Goal: Contribute content: Add original content to the website for others to see

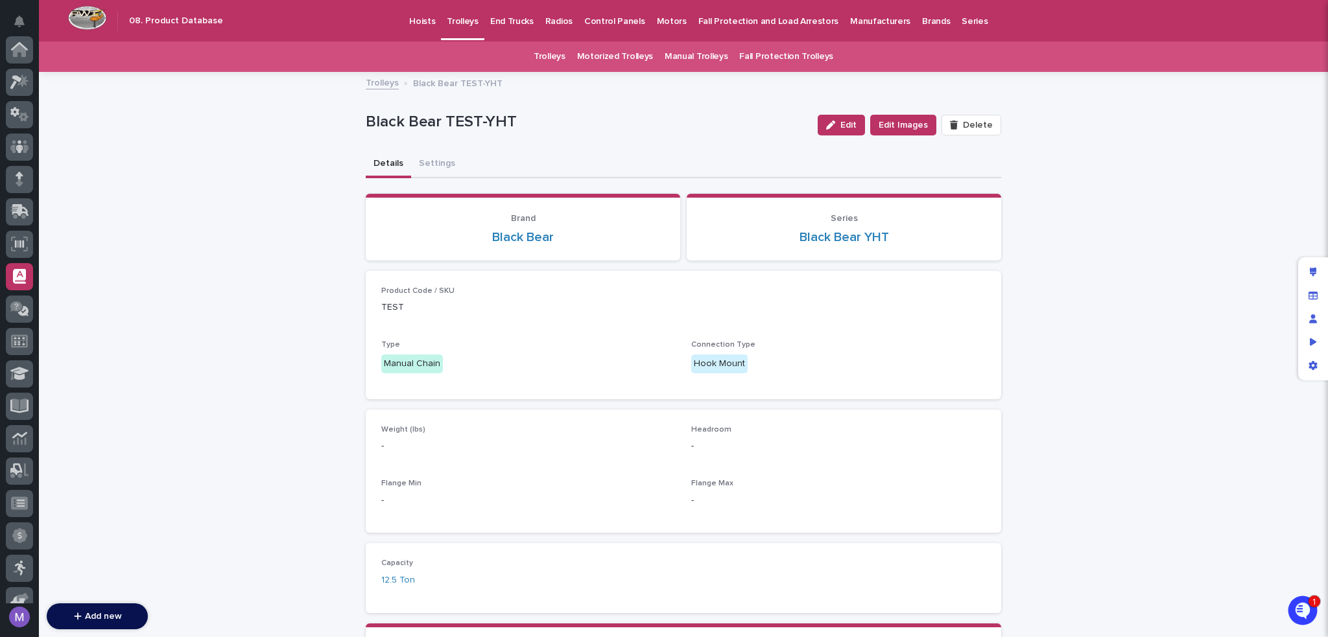
scroll to position [227, 0]
click at [490, 26] on p "End Trucks" at bounding box center [511, 13] width 43 height 27
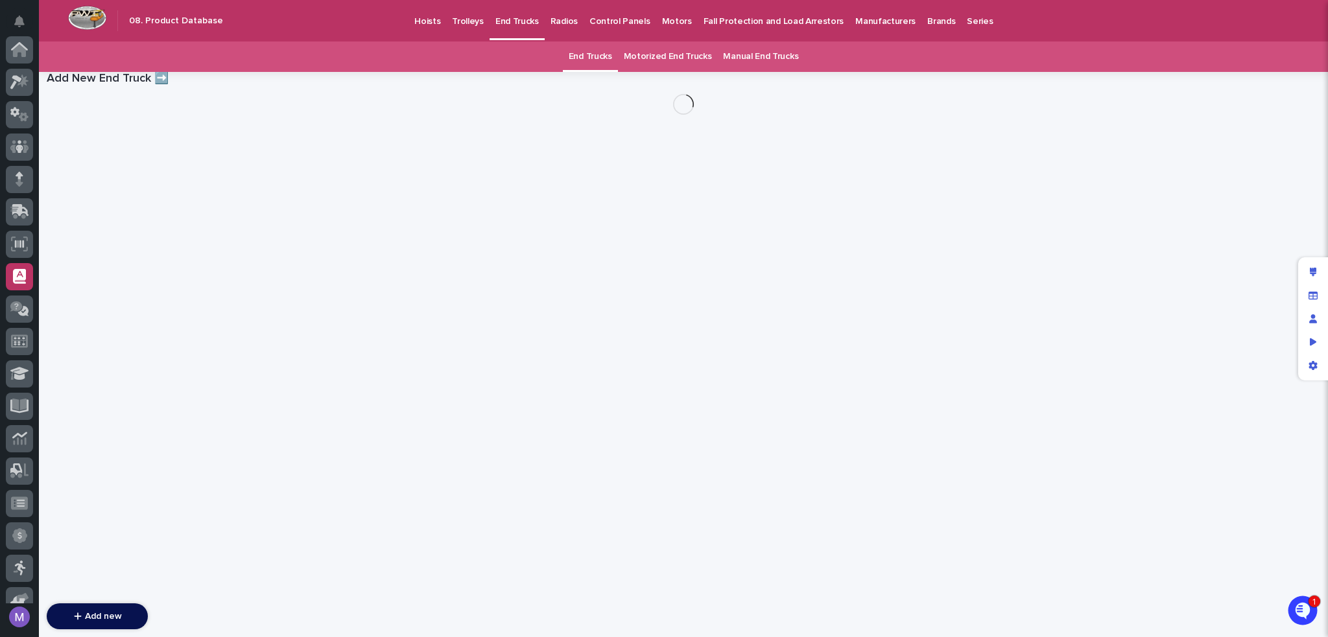
scroll to position [227, 0]
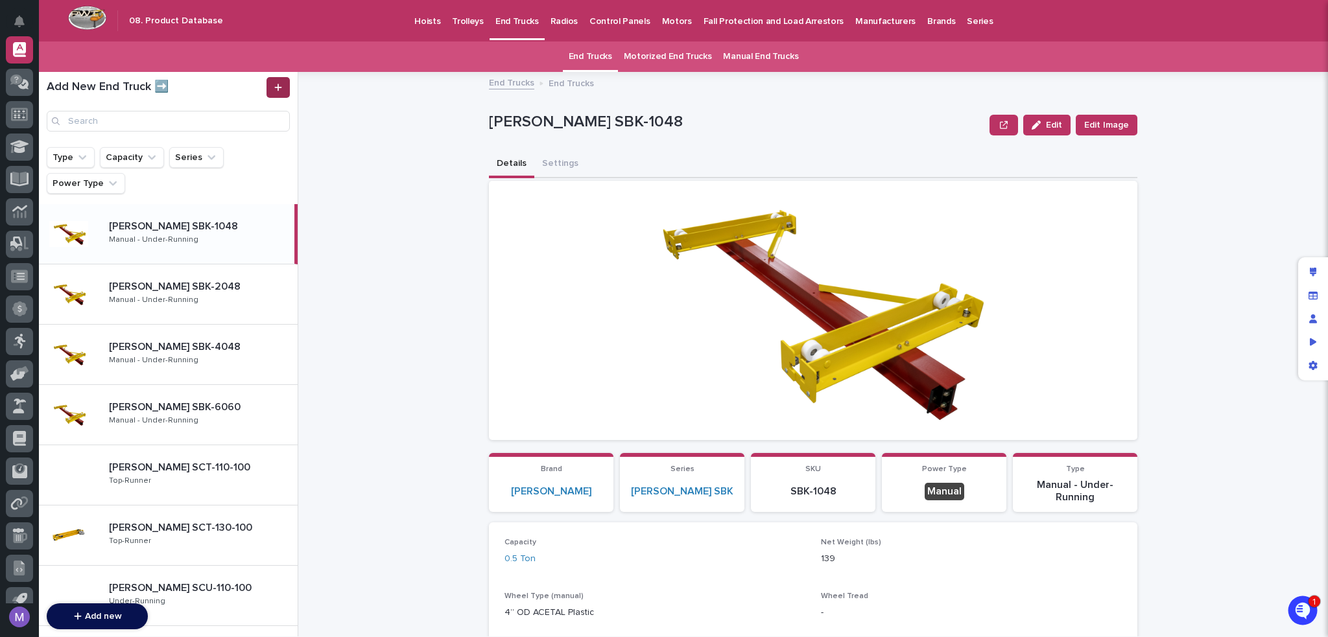
click at [285, 92] on link at bounding box center [277, 87] width 23 height 21
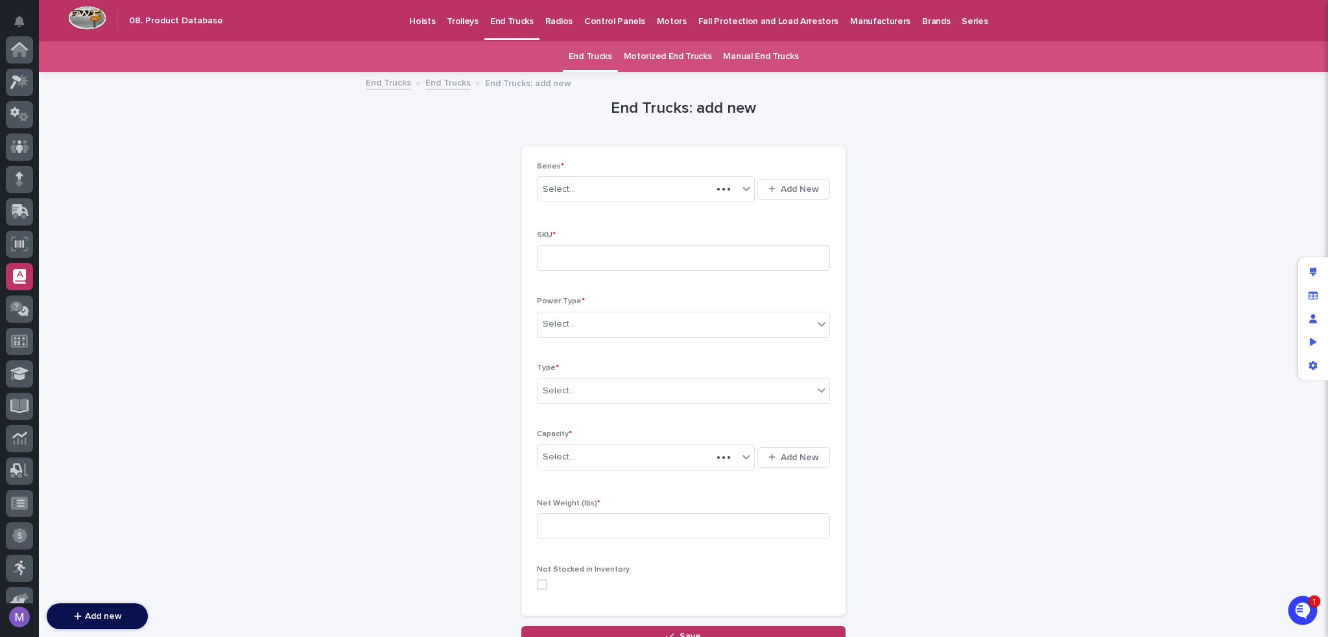
scroll to position [227, 0]
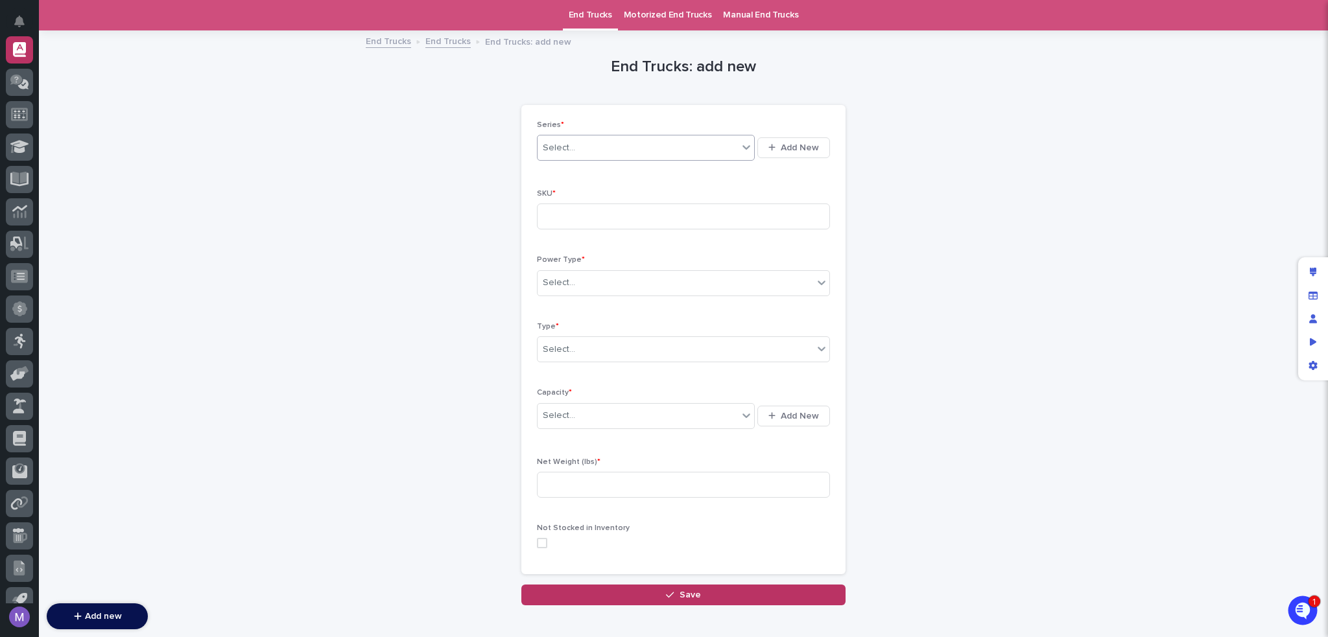
click at [596, 136] on div "Select..." at bounding box center [646, 148] width 218 height 26
click at [586, 205] on div "[PERSON_NAME] SCT" at bounding box center [640, 194] width 217 height 23
click at [584, 221] on input at bounding box center [683, 217] width 293 height 26
type input "test test"
click at [590, 270] on div "Select..." at bounding box center [683, 283] width 293 height 26
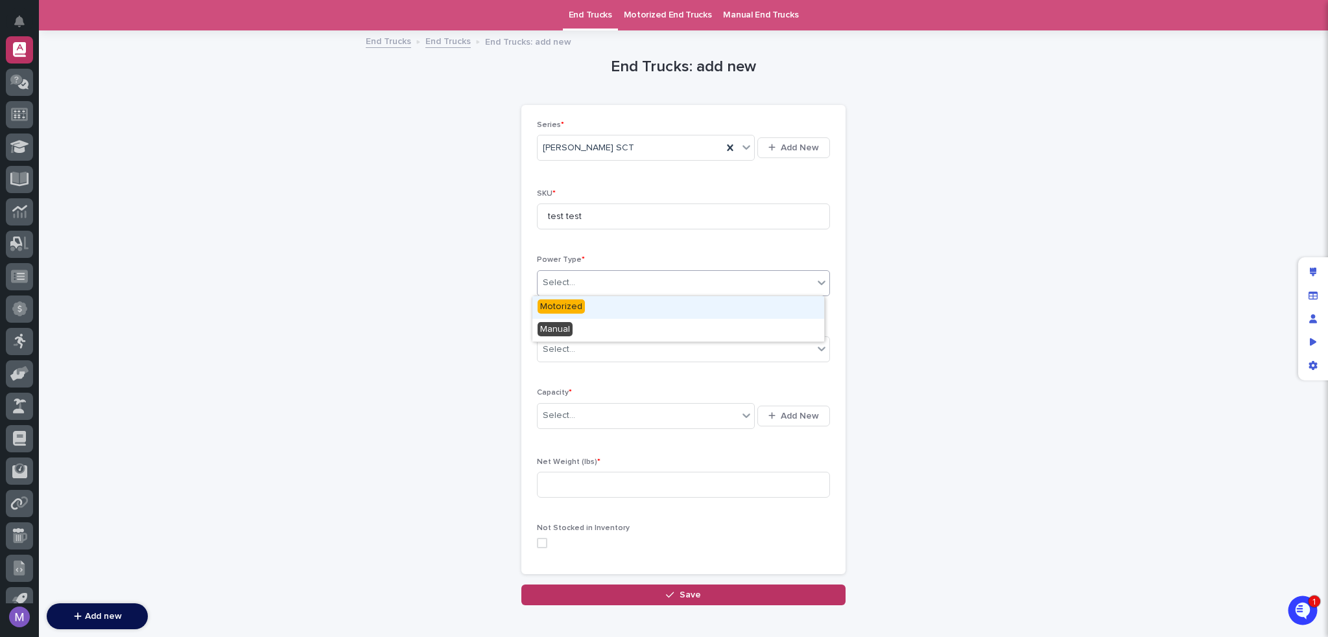
click at [583, 311] on div "Motorized" at bounding box center [678, 307] width 292 height 23
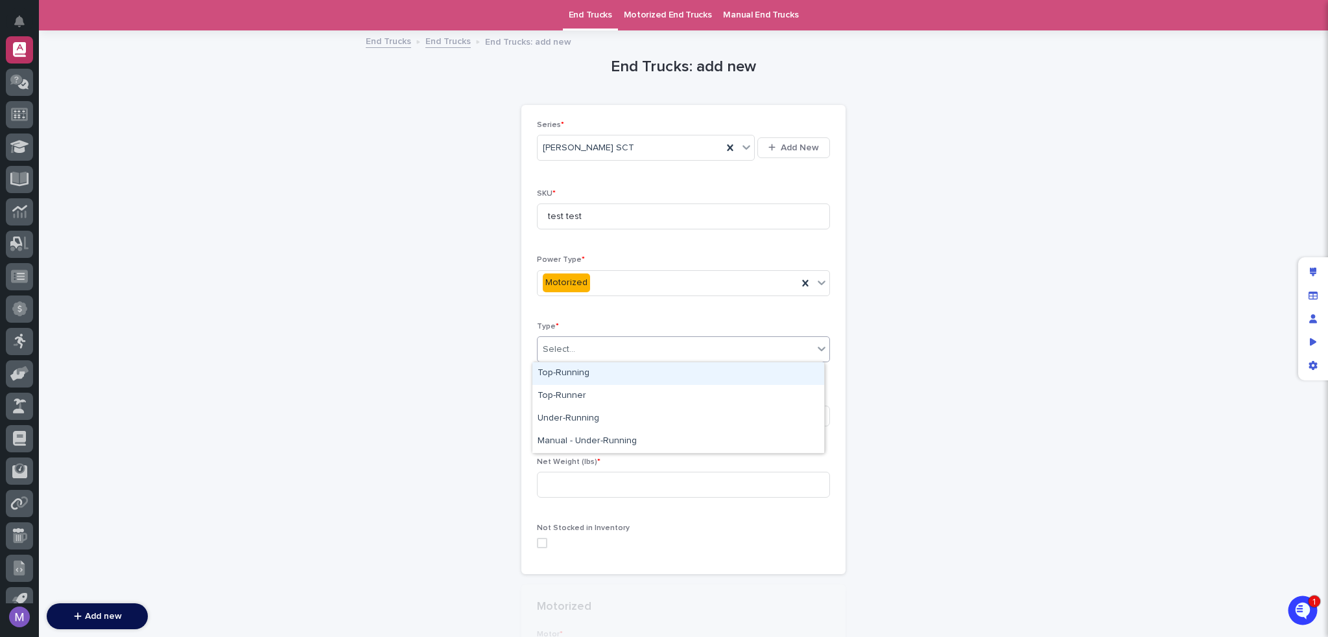
click at [578, 345] on div "Select..." at bounding box center [675, 349] width 276 height 21
click at [582, 375] on div "Top-Running" at bounding box center [678, 373] width 292 height 23
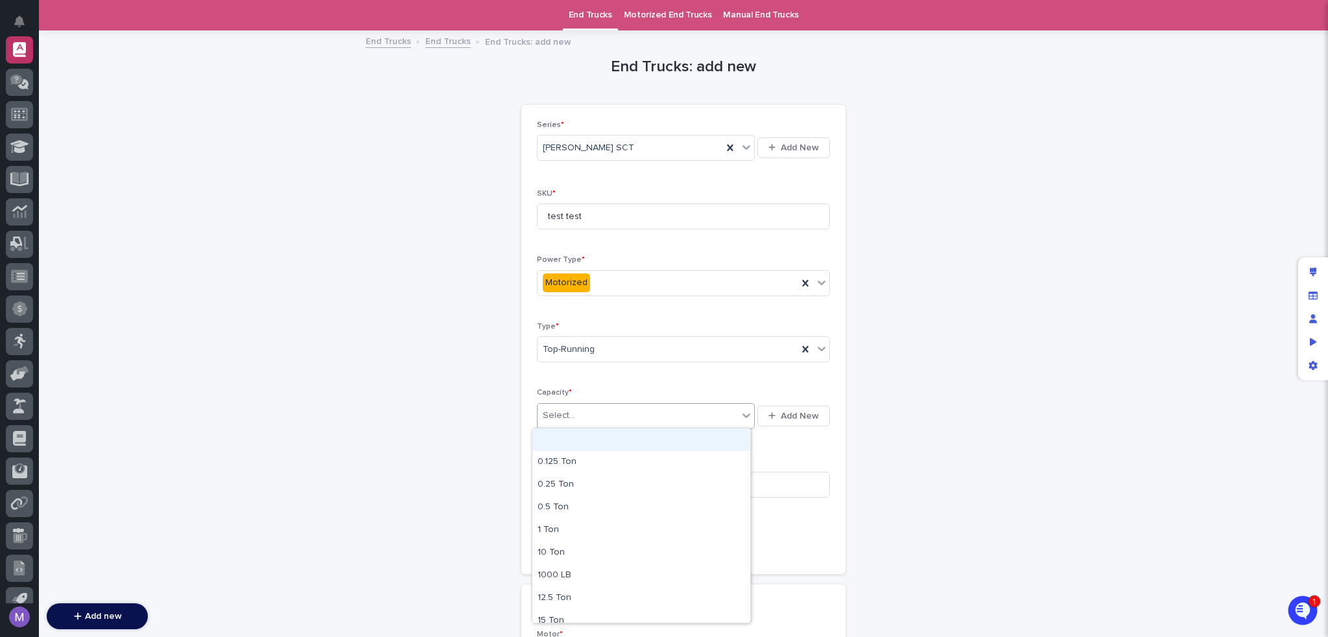
click at [589, 403] on div "Select..." at bounding box center [646, 416] width 218 height 26
click at [598, 484] on input at bounding box center [683, 485] width 293 height 26
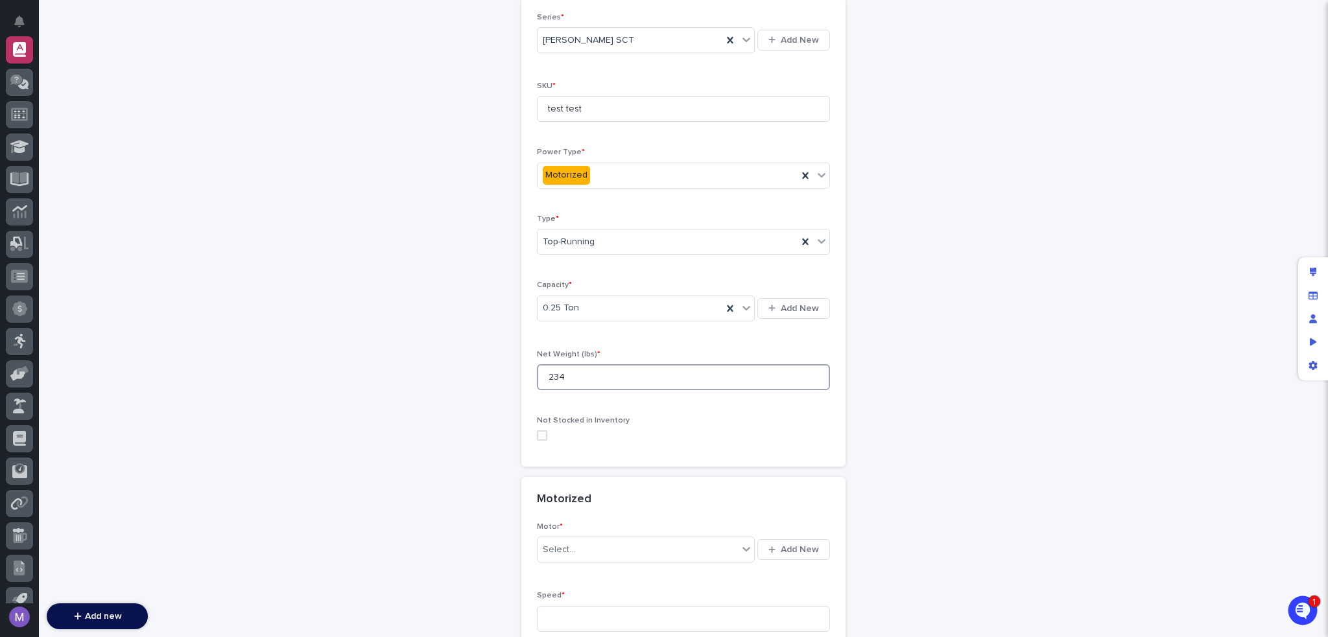
scroll to position [236, 0]
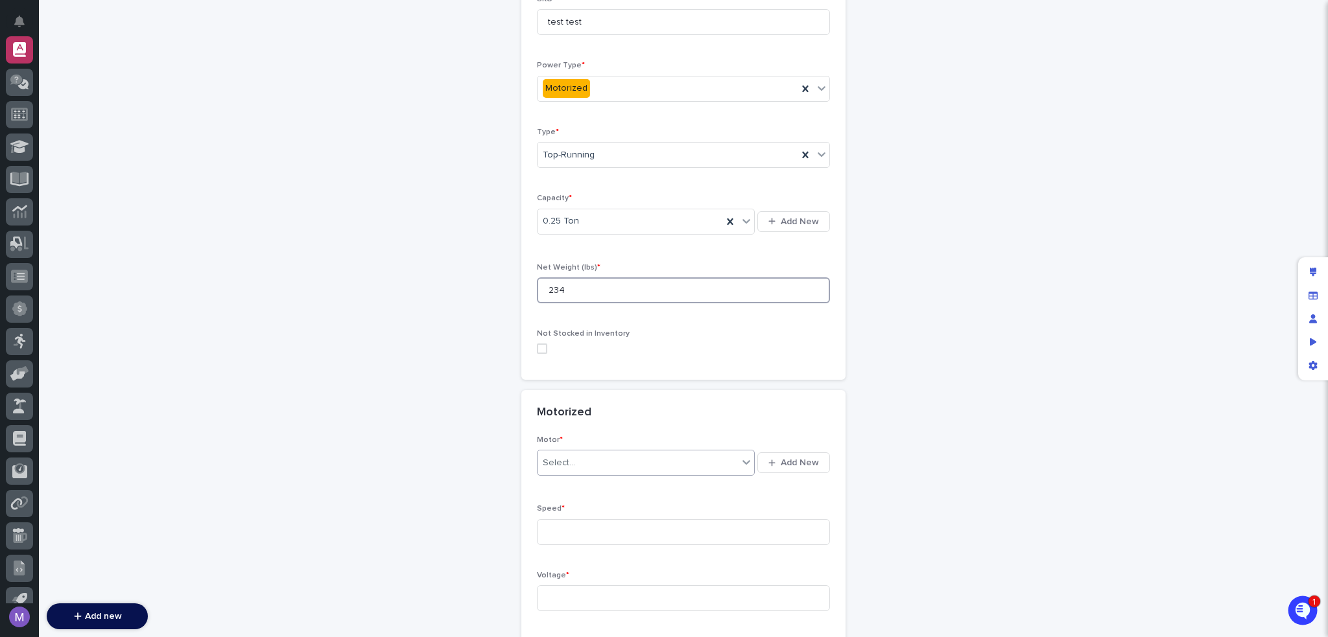
type input "234"
click at [588, 469] on div "Select..." at bounding box center [637, 462] width 200 height 21
type input "*"
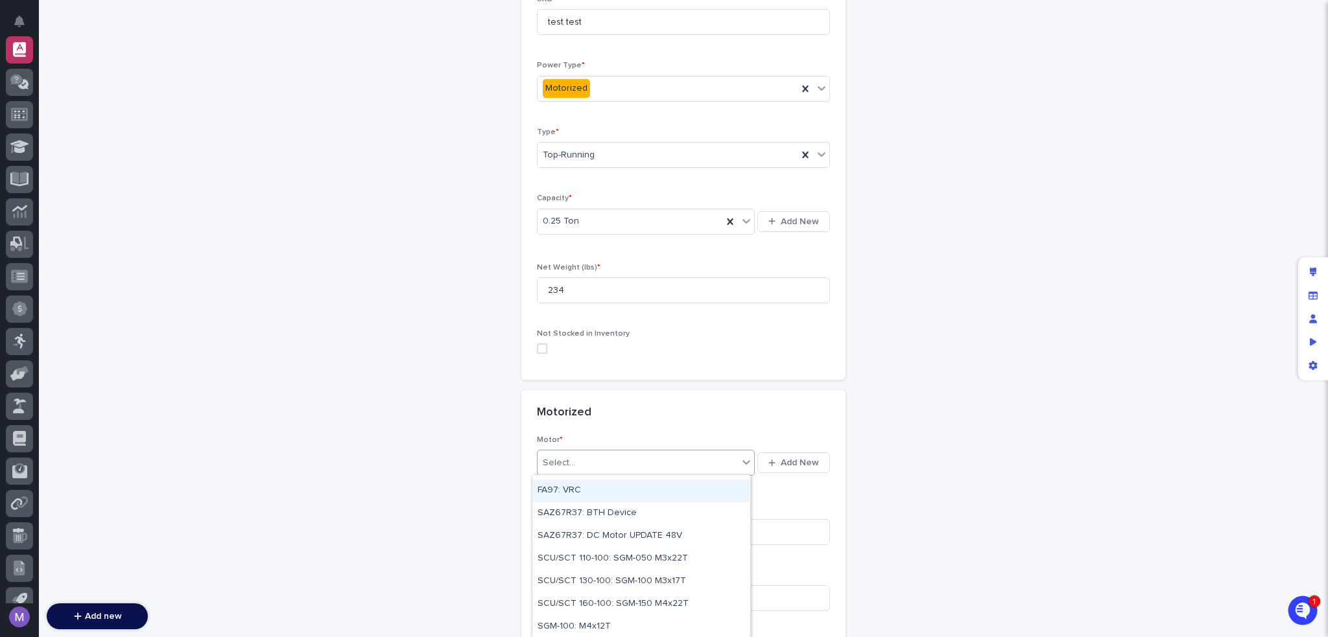
scroll to position [177, 0]
click at [602, 521] on div "SGM-100: M4x12T" at bounding box center [640, 513] width 217 height 23
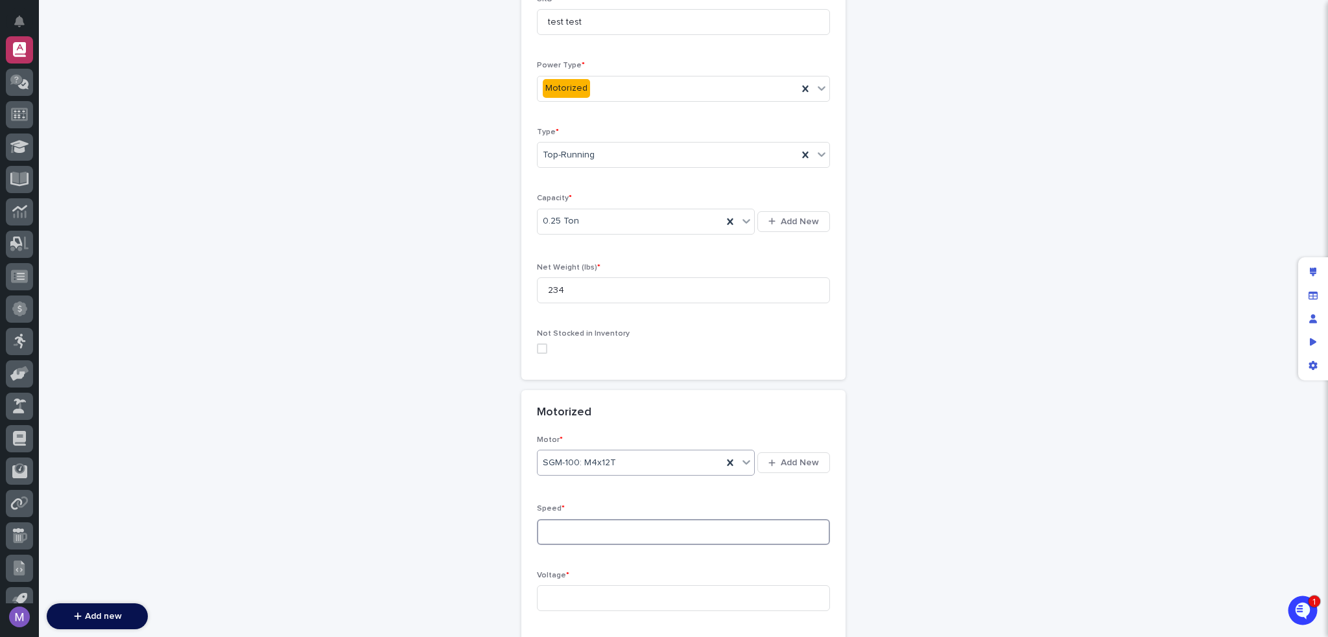
click at [591, 523] on input at bounding box center [683, 532] width 293 height 26
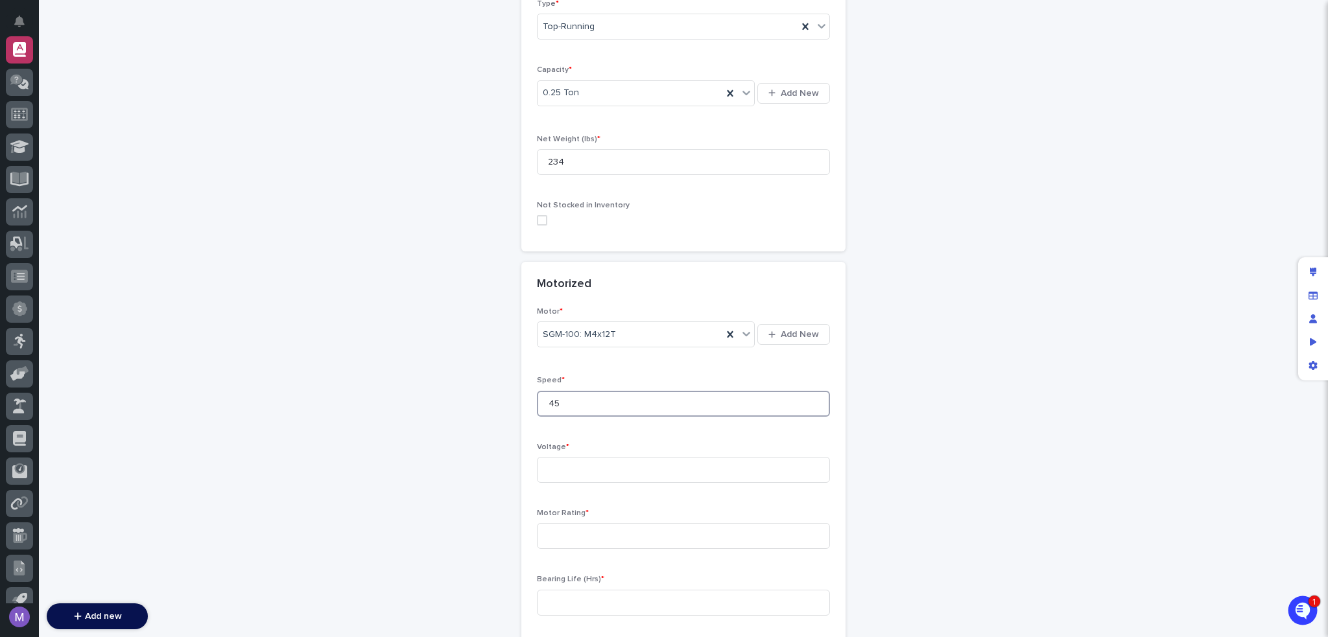
scroll to position [366, 0]
type input "45"
click at [591, 474] on input at bounding box center [683, 469] width 293 height 26
type input "85"
click at [600, 541] on input at bounding box center [683, 535] width 293 height 26
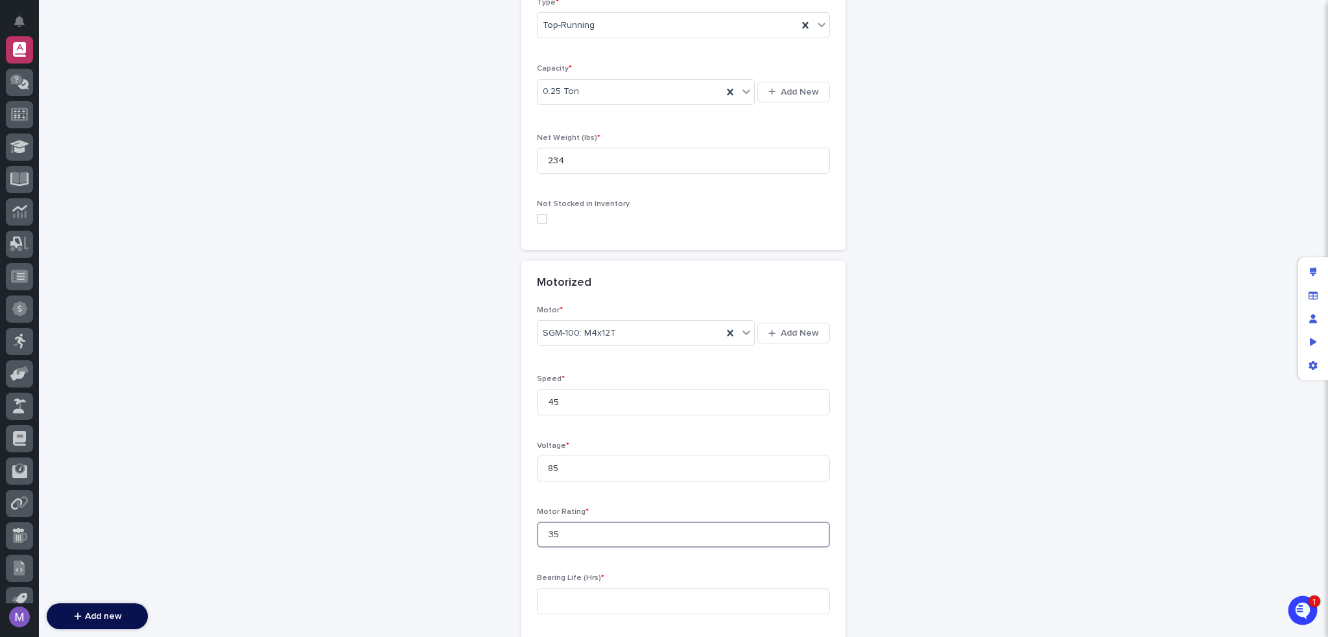
scroll to position [430, 0]
type input "35"
click at [599, 524] on input at bounding box center [683, 537] width 293 height 26
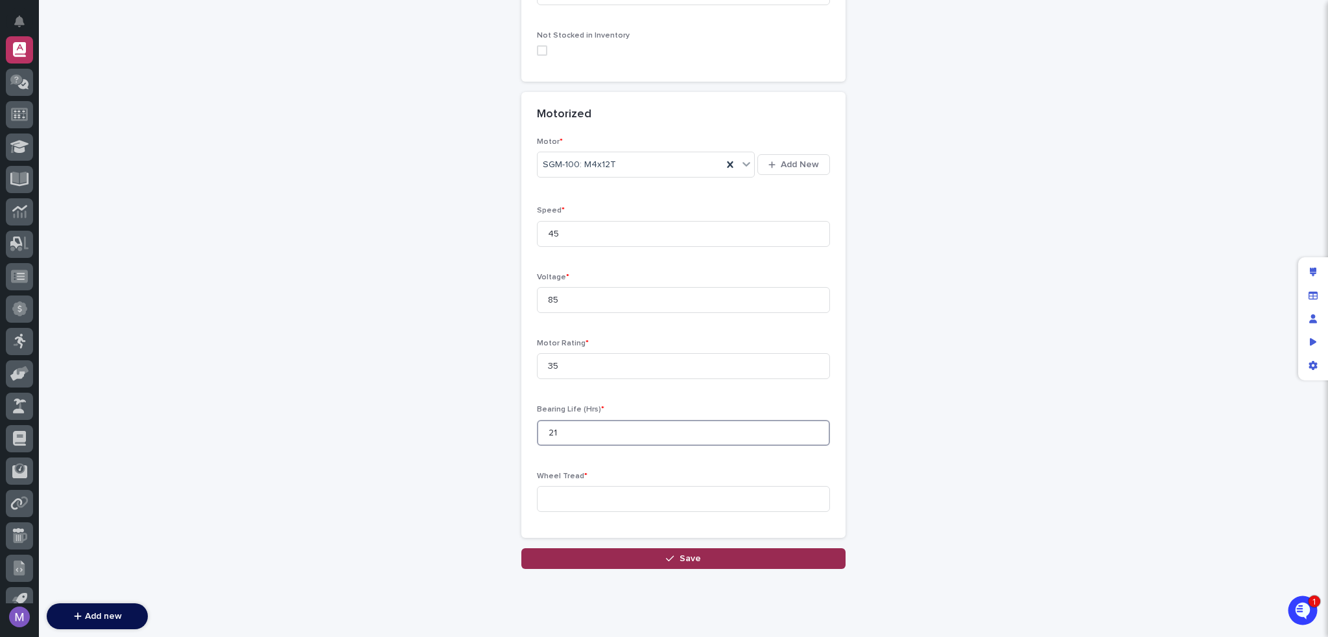
scroll to position [560, 0]
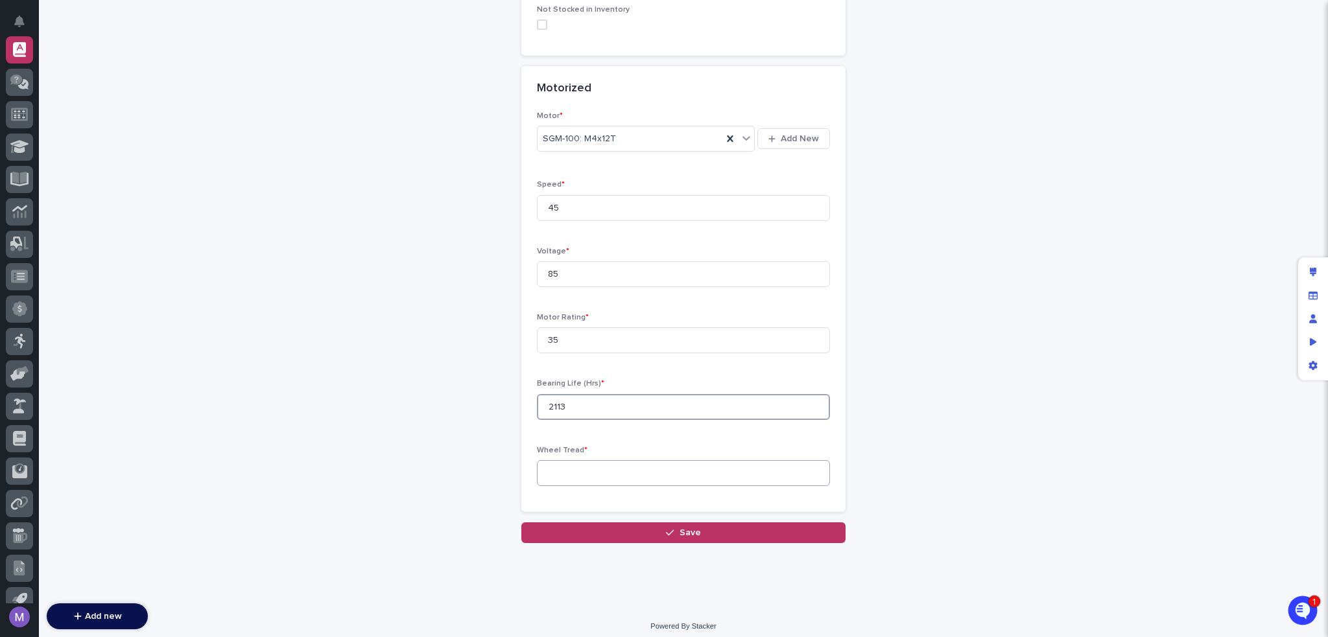
type input "2113"
click at [593, 475] on input at bounding box center [683, 473] width 293 height 26
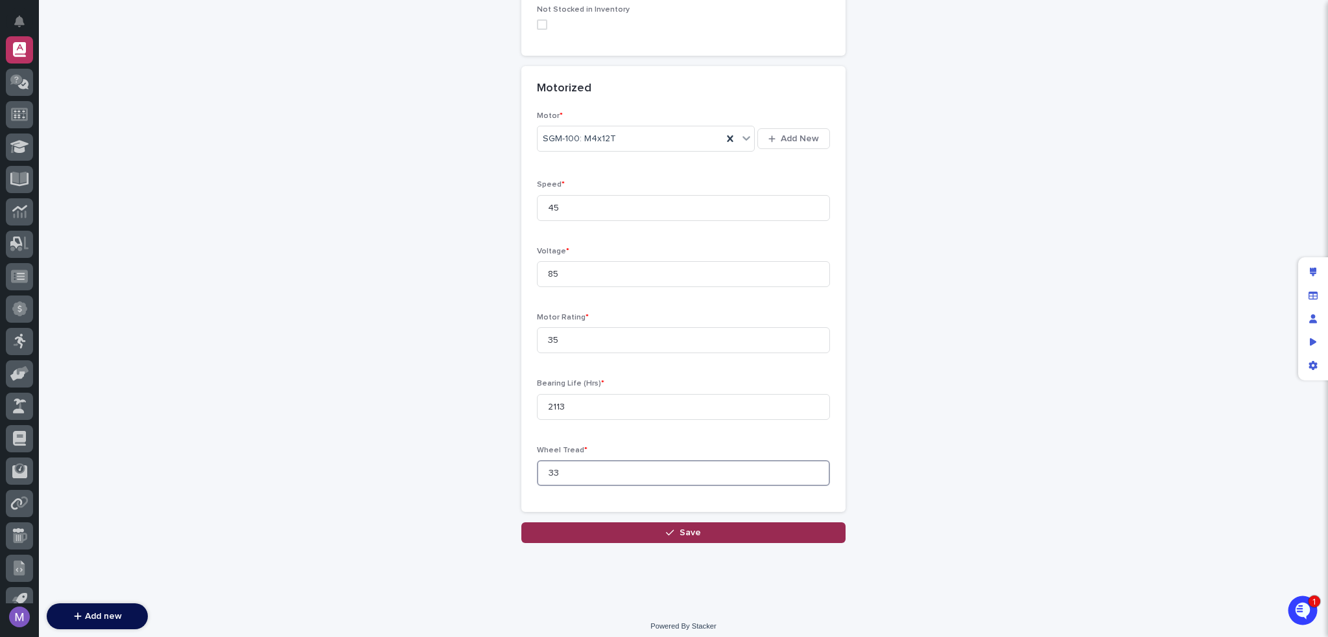
type input "33"
click at [628, 528] on button "Save" at bounding box center [683, 533] width 324 height 21
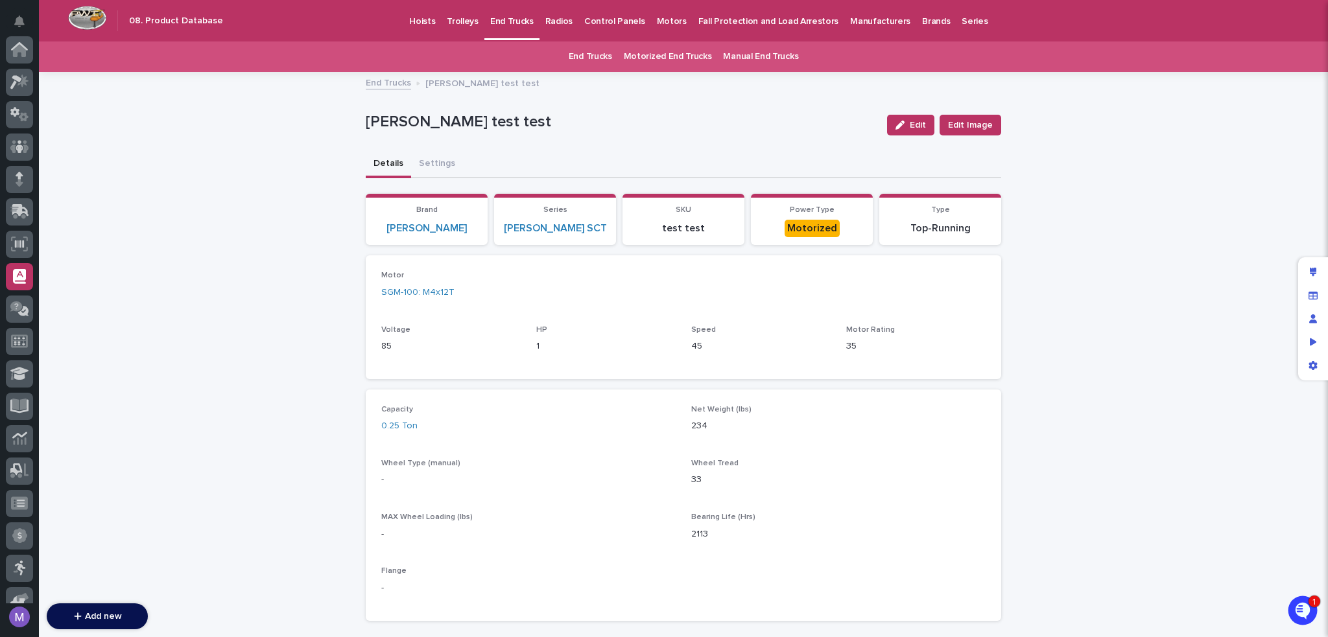
scroll to position [227, 0]
click at [561, 23] on div "Radios" at bounding box center [558, 13] width 39 height 27
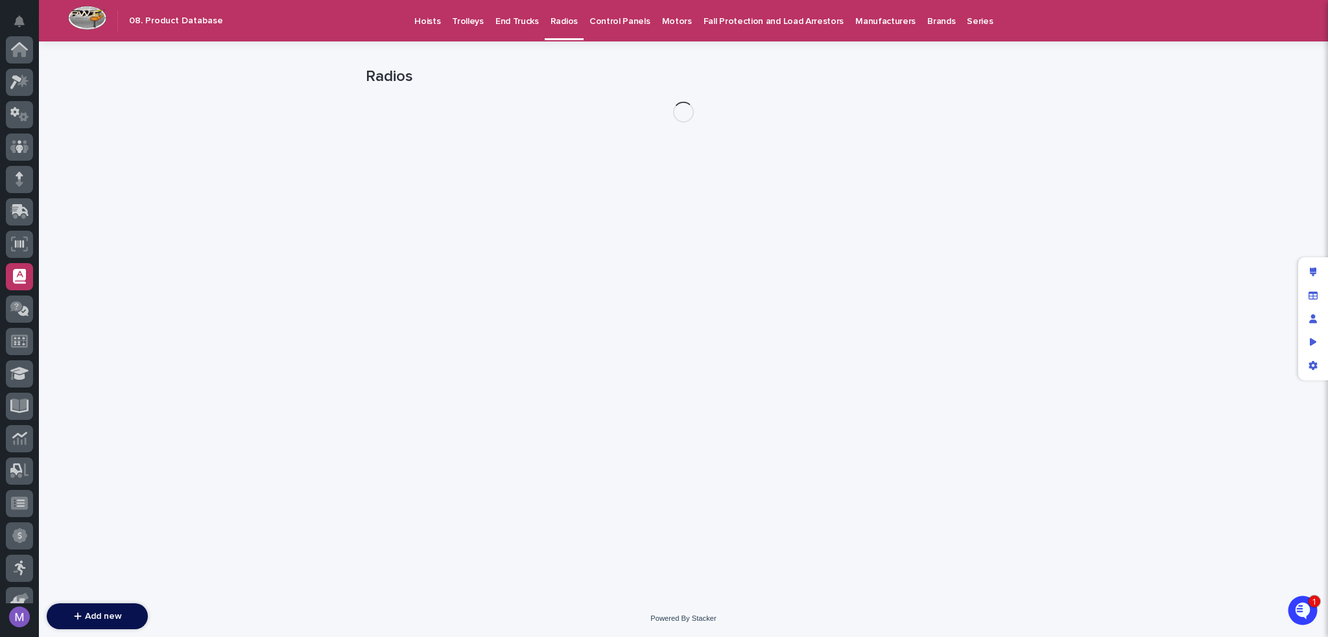
scroll to position [227, 0]
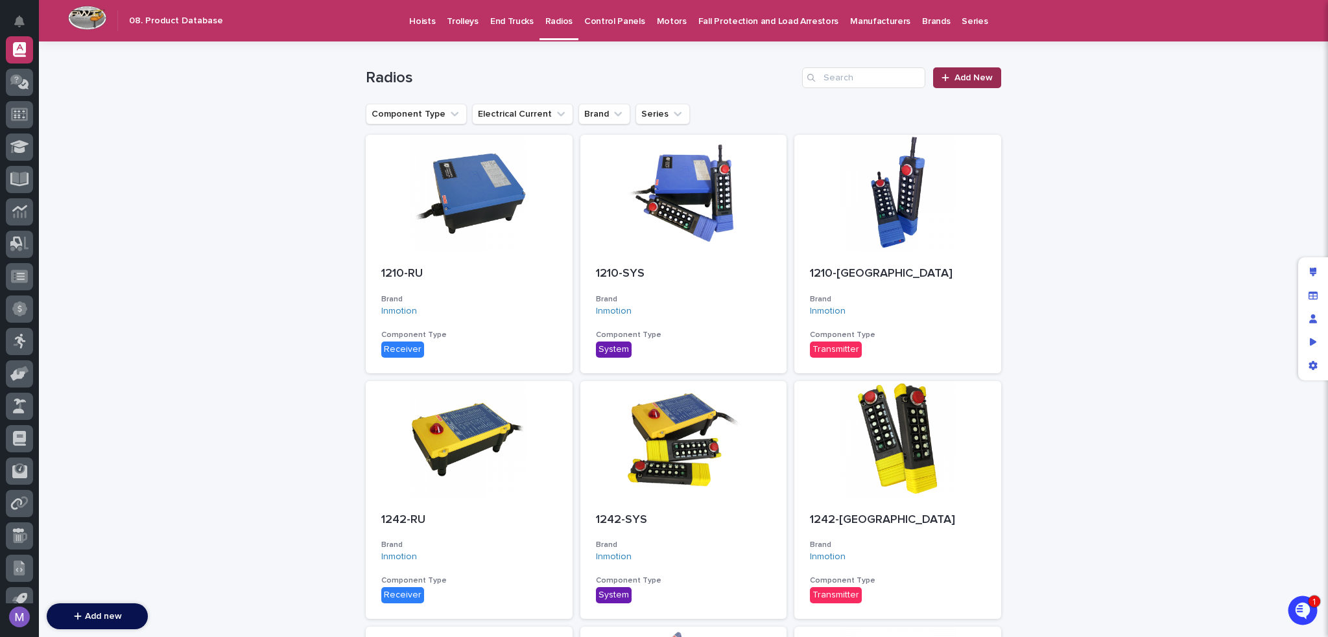
click at [974, 76] on span "Add New" at bounding box center [973, 77] width 38 height 9
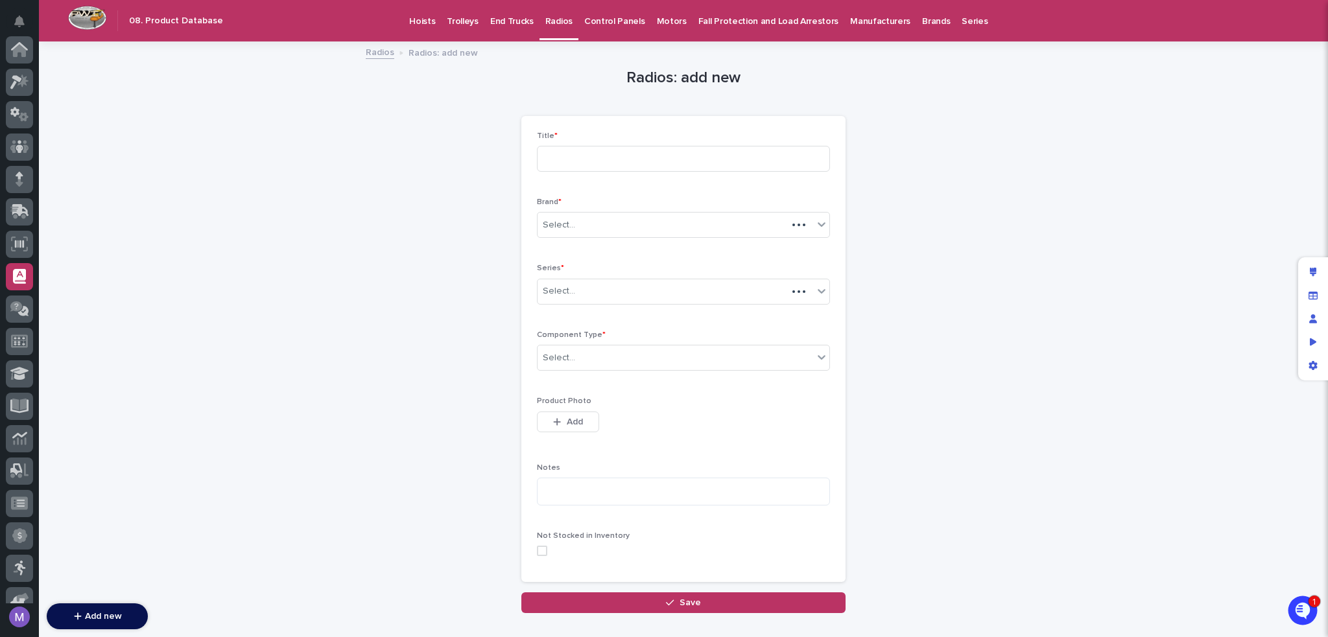
scroll to position [227, 0]
click at [603, 164] on input at bounding box center [683, 159] width 293 height 26
type input "test"
click at [599, 217] on div "Select..." at bounding box center [675, 225] width 276 height 21
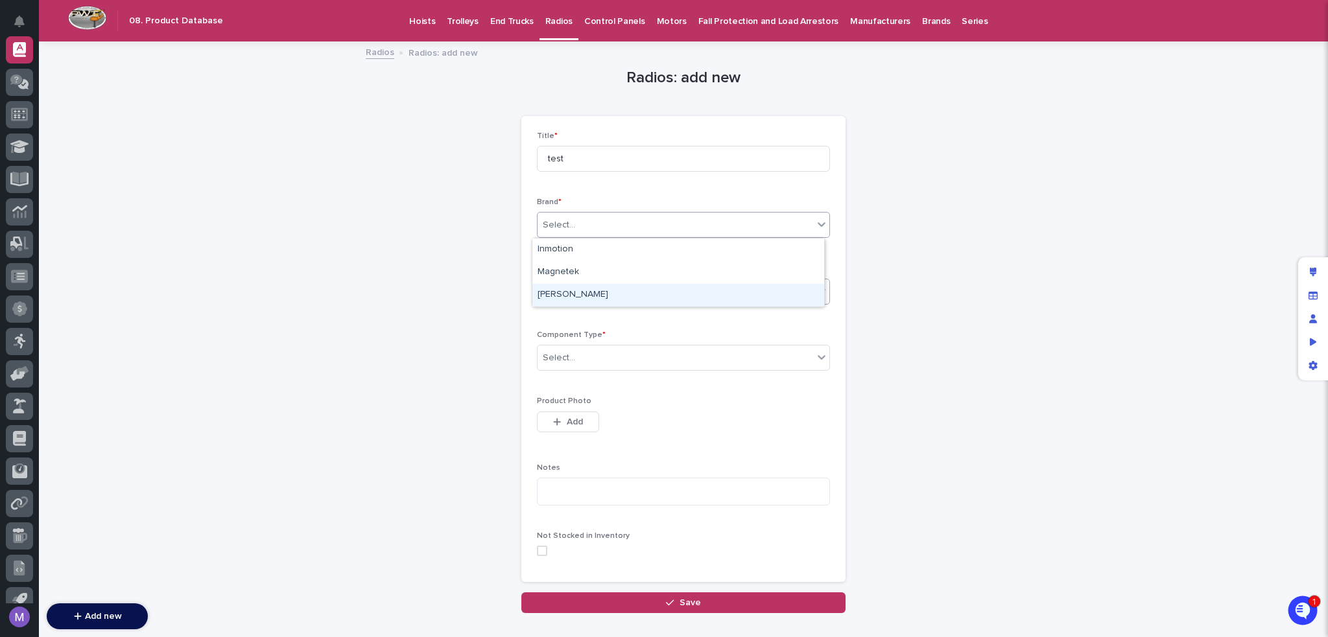
click at [594, 296] on div "[PERSON_NAME]" at bounding box center [678, 295] width 292 height 23
click at [593, 299] on div "Select..." at bounding box center [675, 291] width 276 height 21
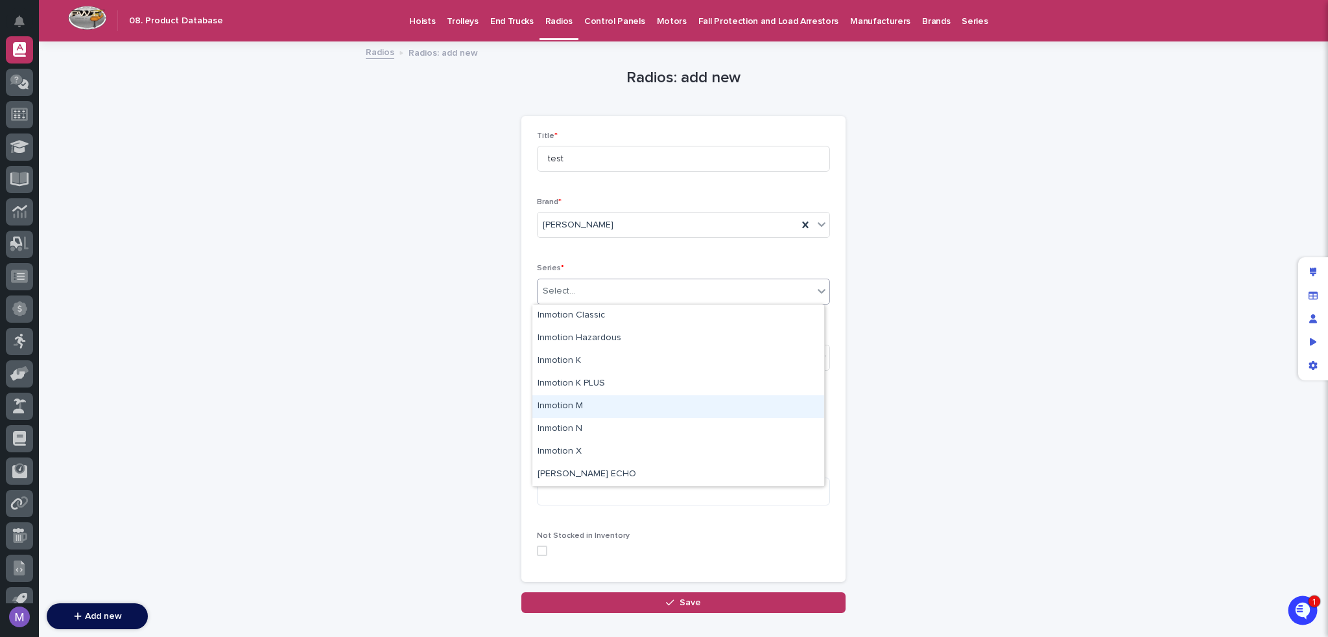
click at [596, 403] on div "Inmotion M" at bounding box center [678, 406] width 292 height 23
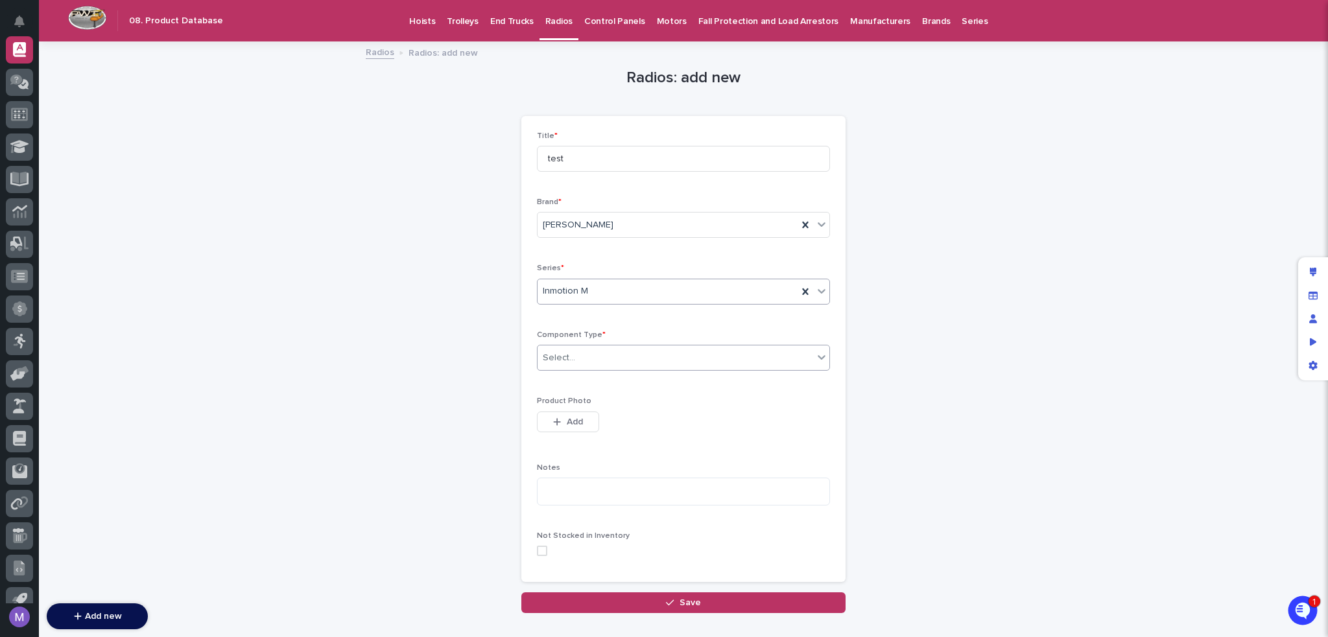
click at [598, 355] on div "Select..." at bounding box center [675, 357] width 276 height 21
click at [593, 385] on div "System" at bounding box center [678, 382] width 292 height 23
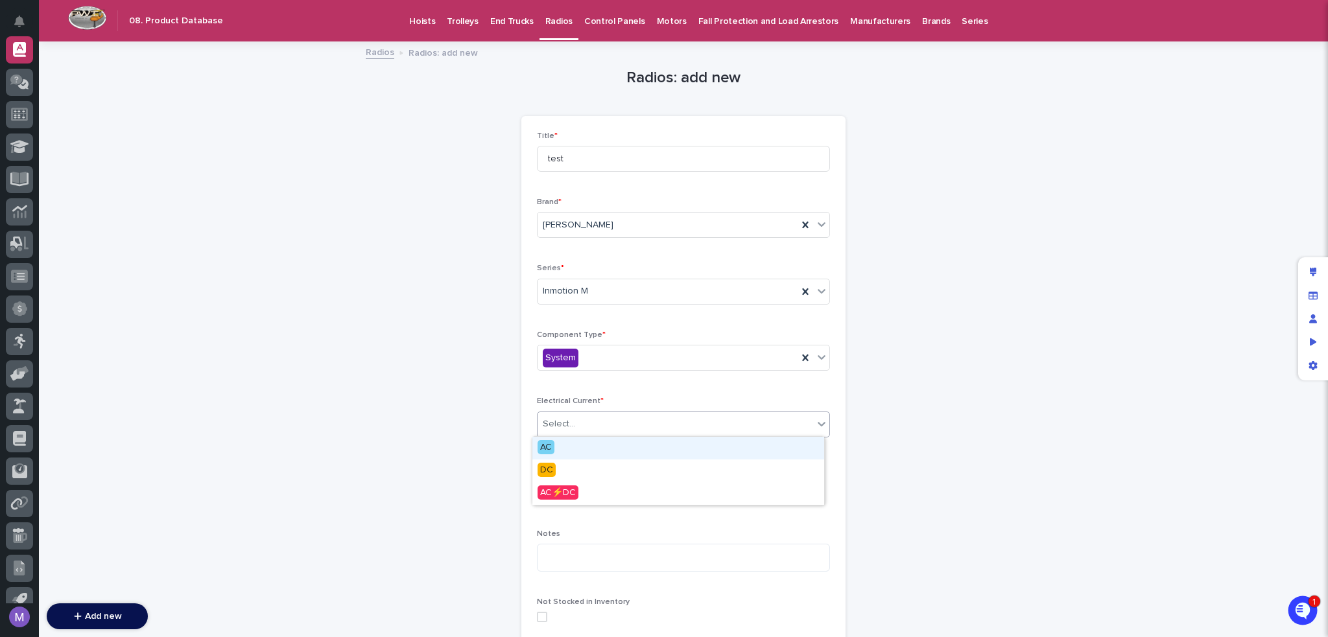
click at [568, 430] on div "Select..." at bounding box center [559, 424] width 32 height 14
click at [558, 453] on div "AC" at bounding box center [678, 448] width 292 height 23
click at [570, 427] on div "AC" at bounding box center [667, 424] width 260 height 21
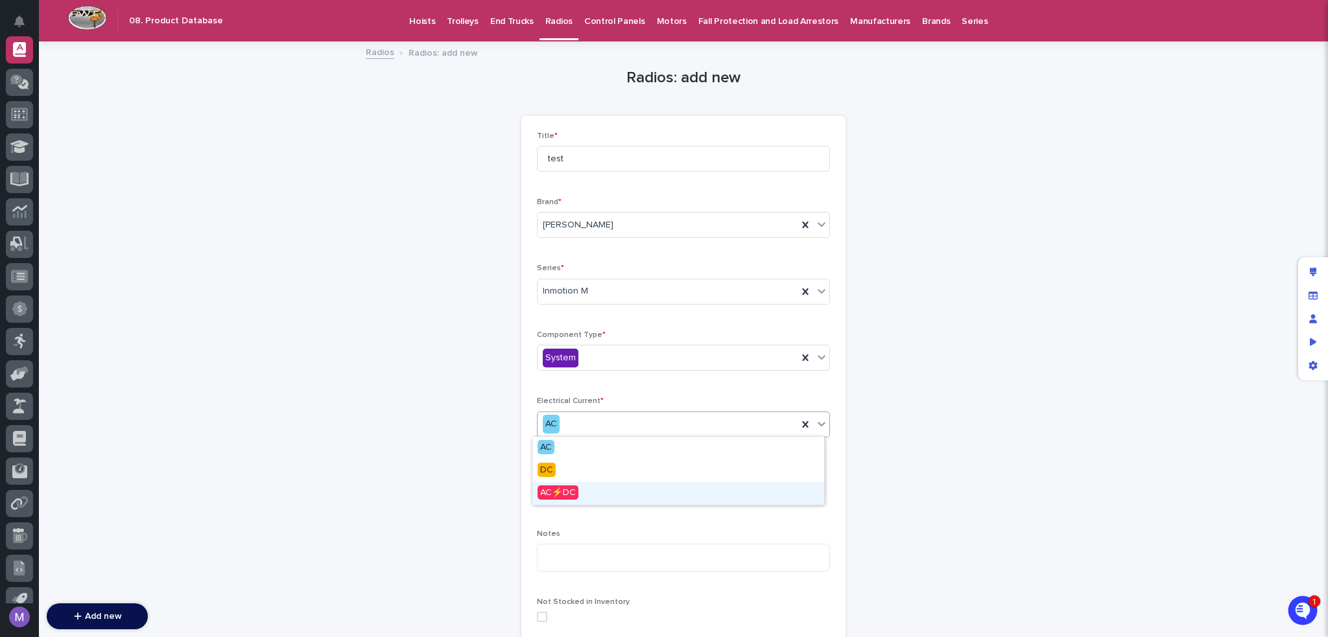
click at [554, 494] on span "AC⚡DC" at bounding box center [557, 493] width 41 height 14
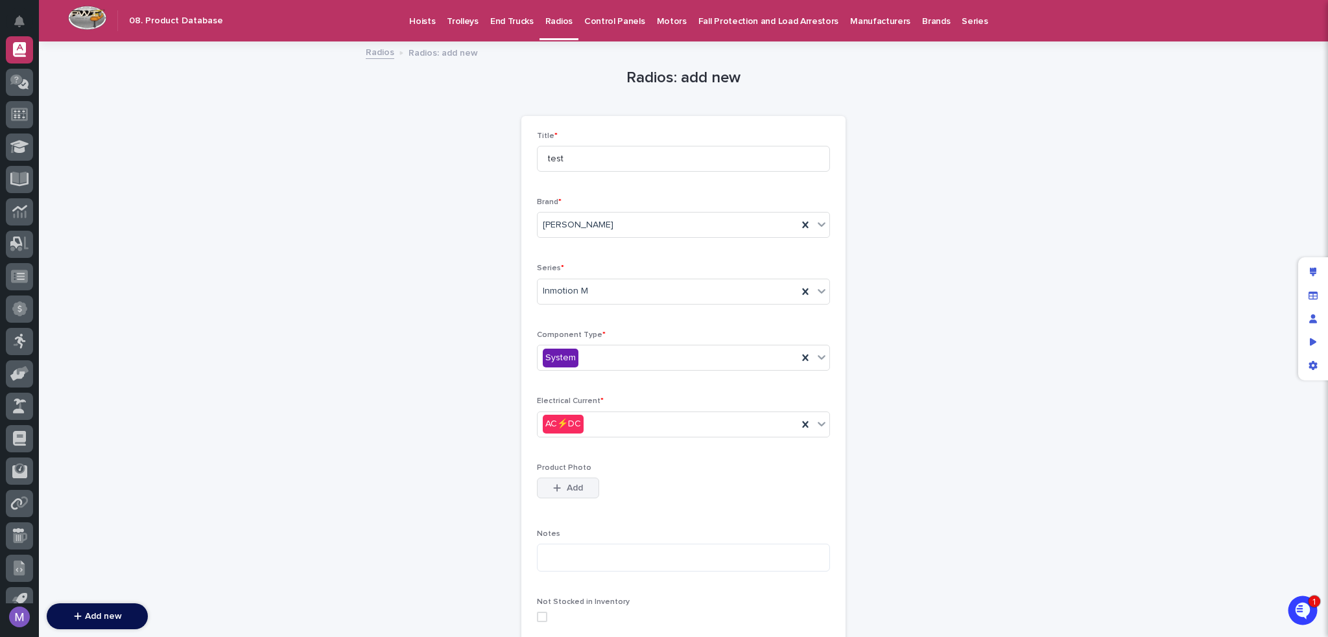
click at [558, 484] on div "button" at bounding box center [559, 488] width 13 height 9
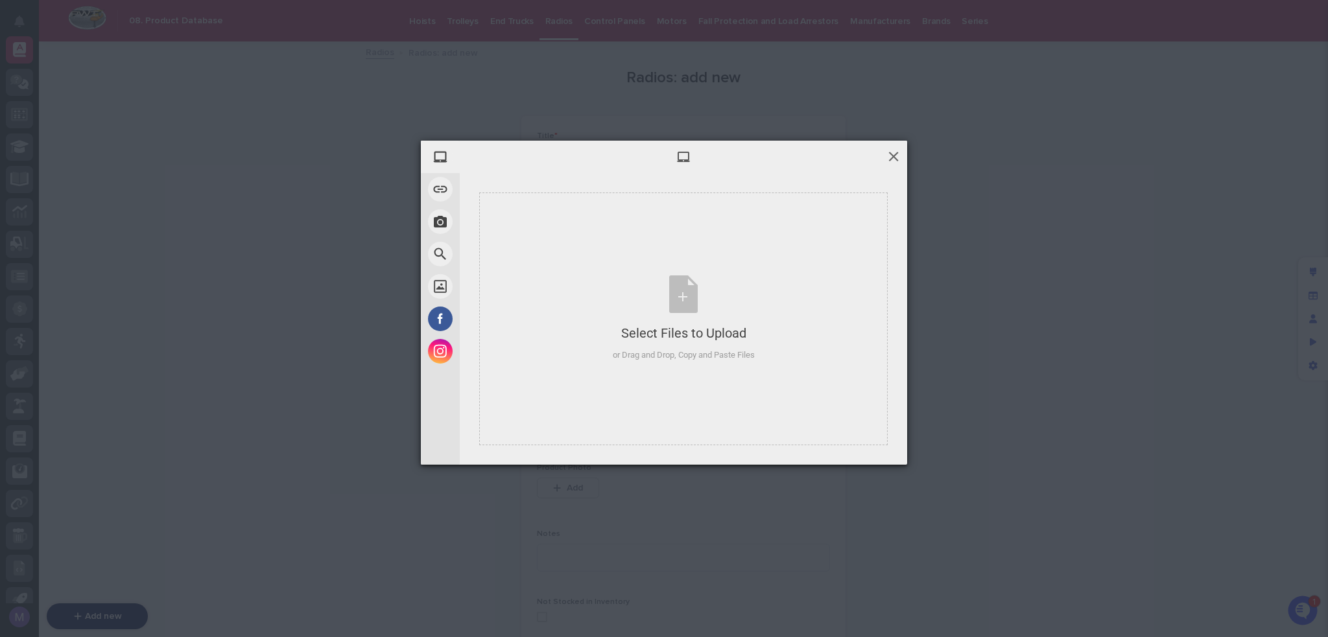
click at [893, 153] on span at bounding box center [893, 156] width 14 height 14
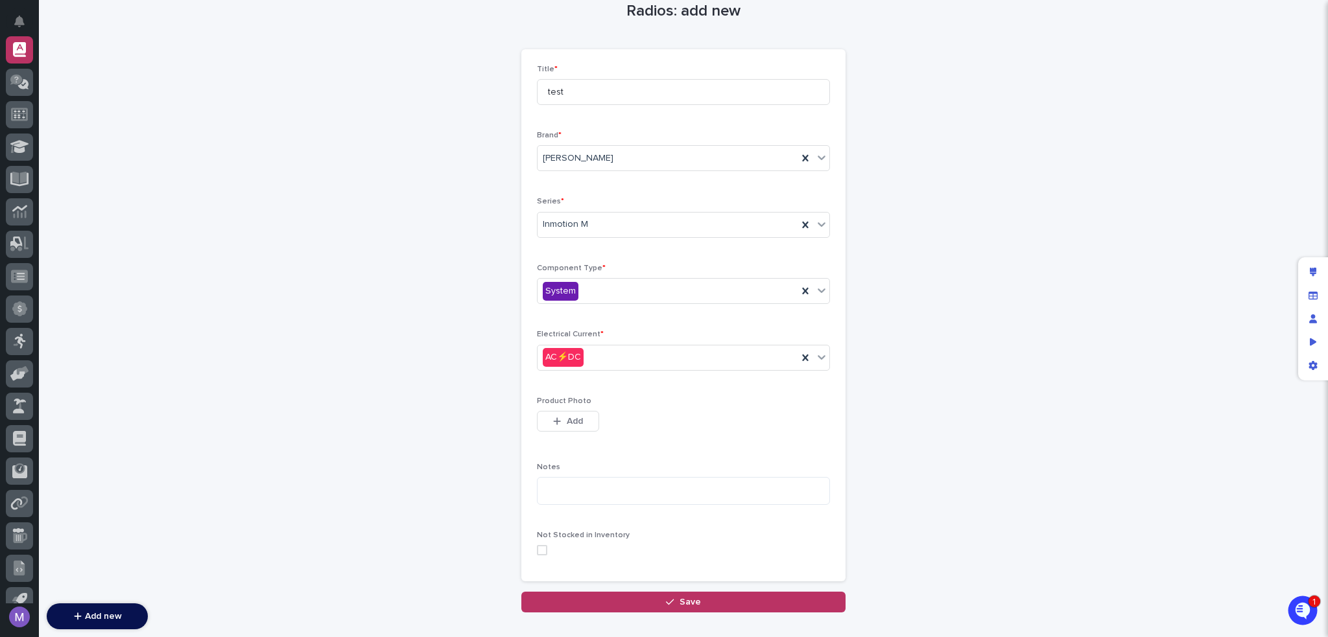
scroll to position [143, 0]
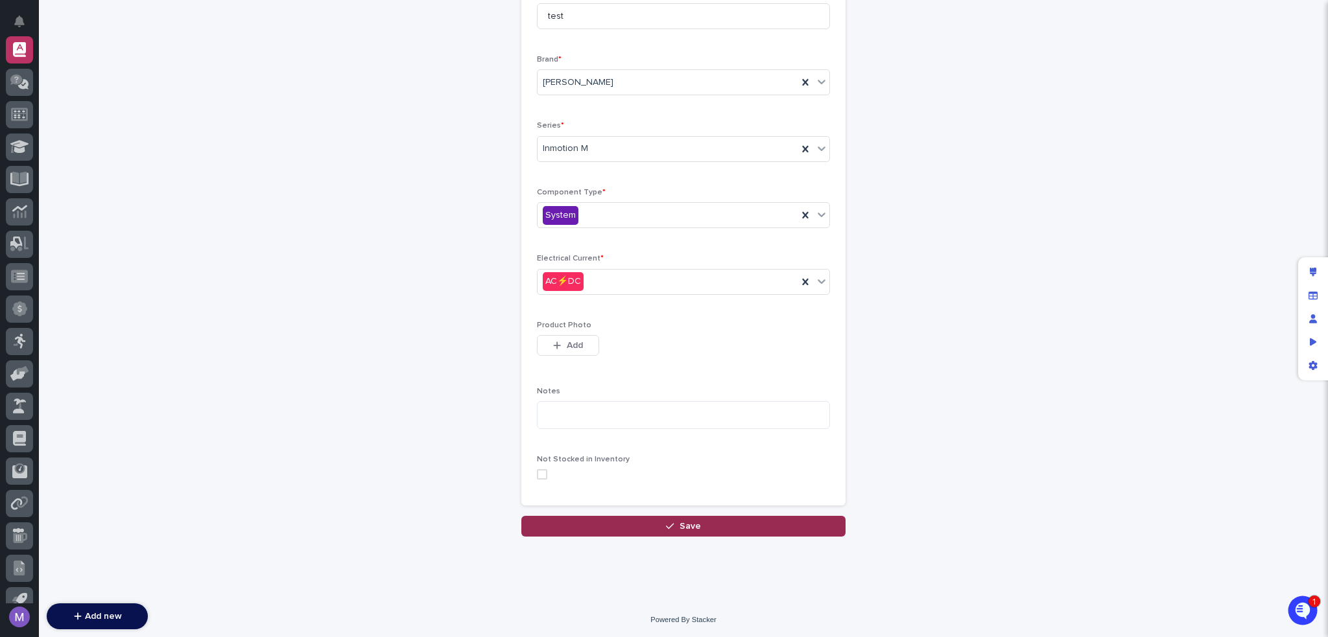
click at [702, 533] on button "Save" at bounding box center [683, 526] width 324 height 21
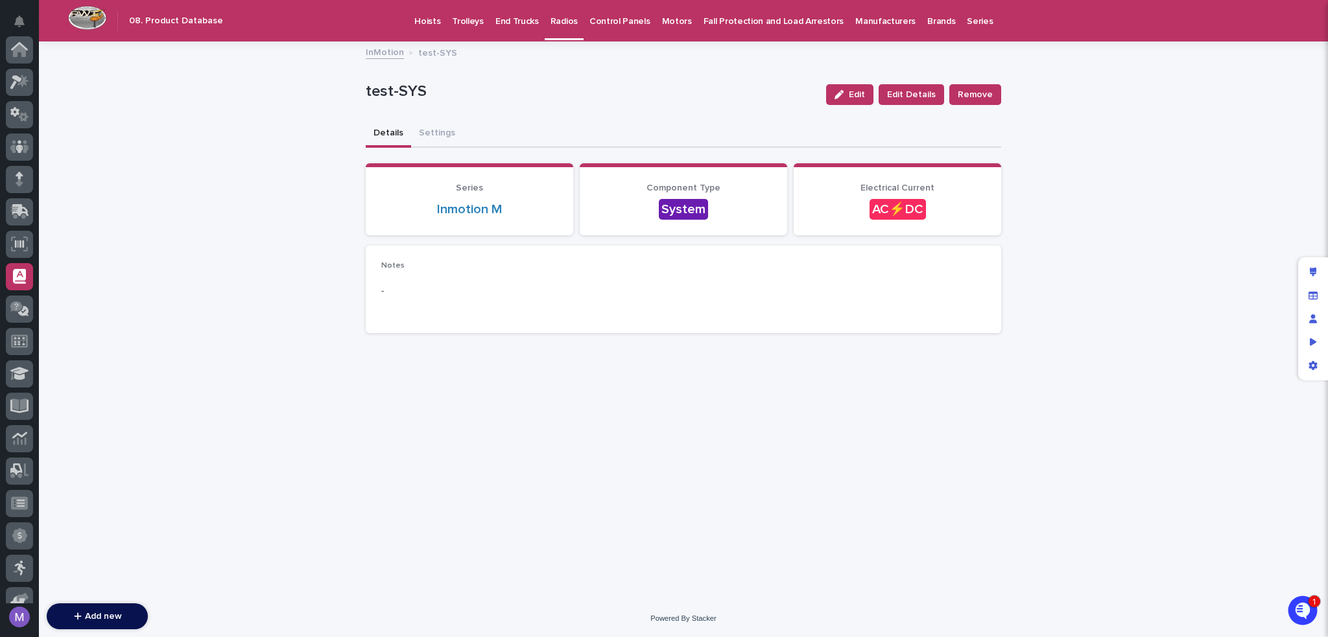
scroll to position [227, 0]
click at [604, 23] on p "Control Panels" at bounding box center [619, 13] width 61 height 27
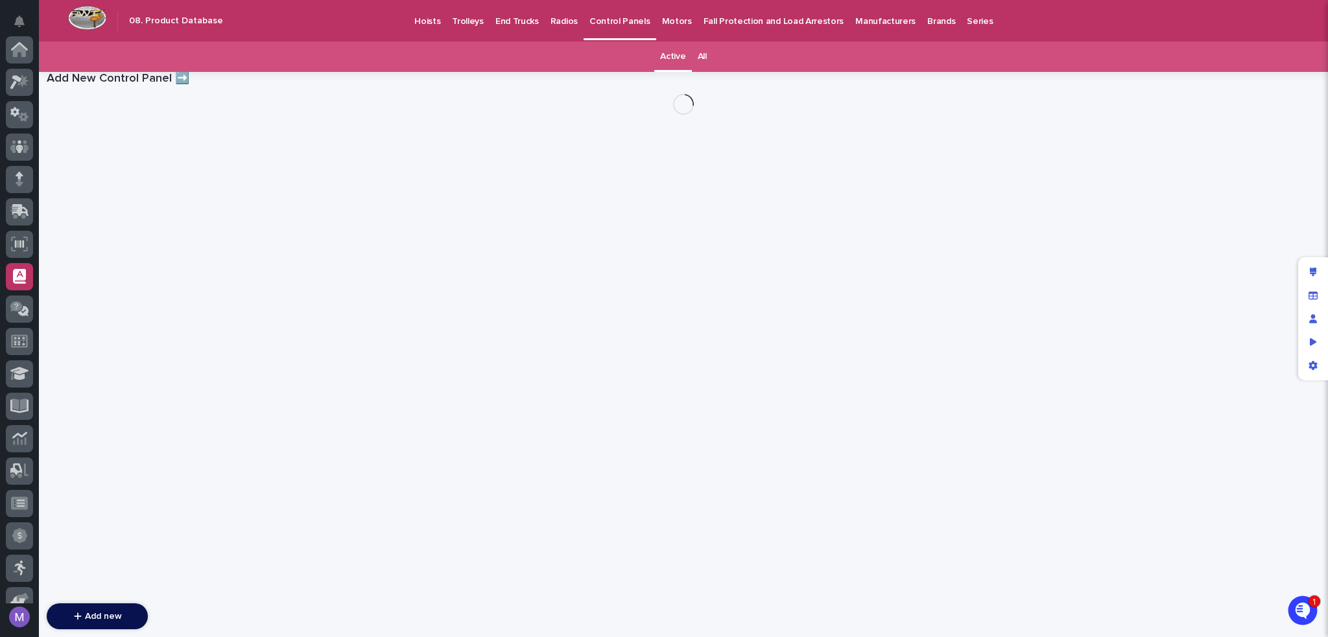
scroll to position [227, 0]
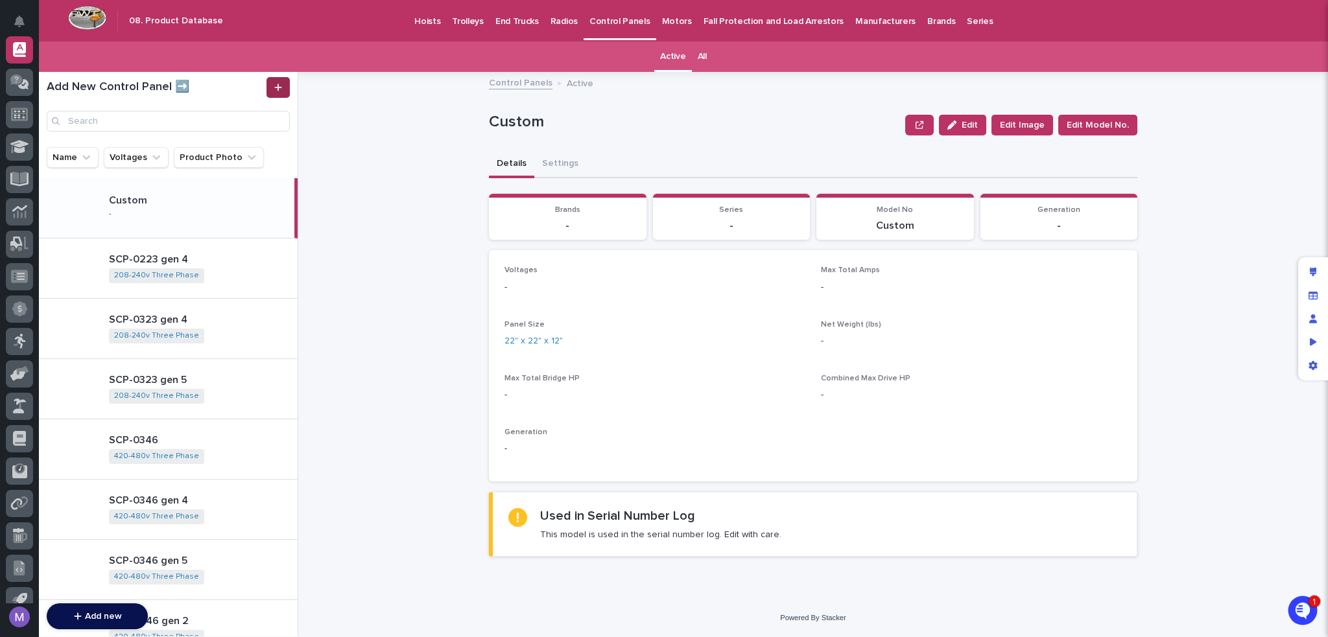
click at [285, 89] on link at bounding box center [277, 87] width 23 height 21
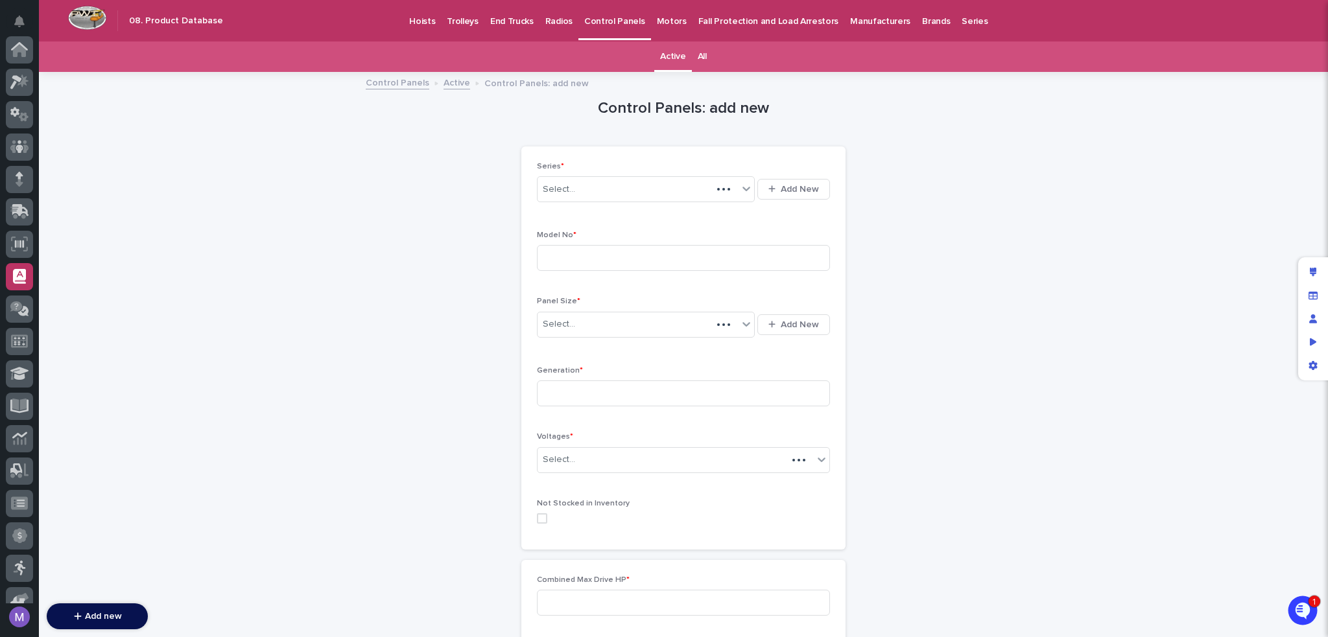
scroll to position [227, 0]
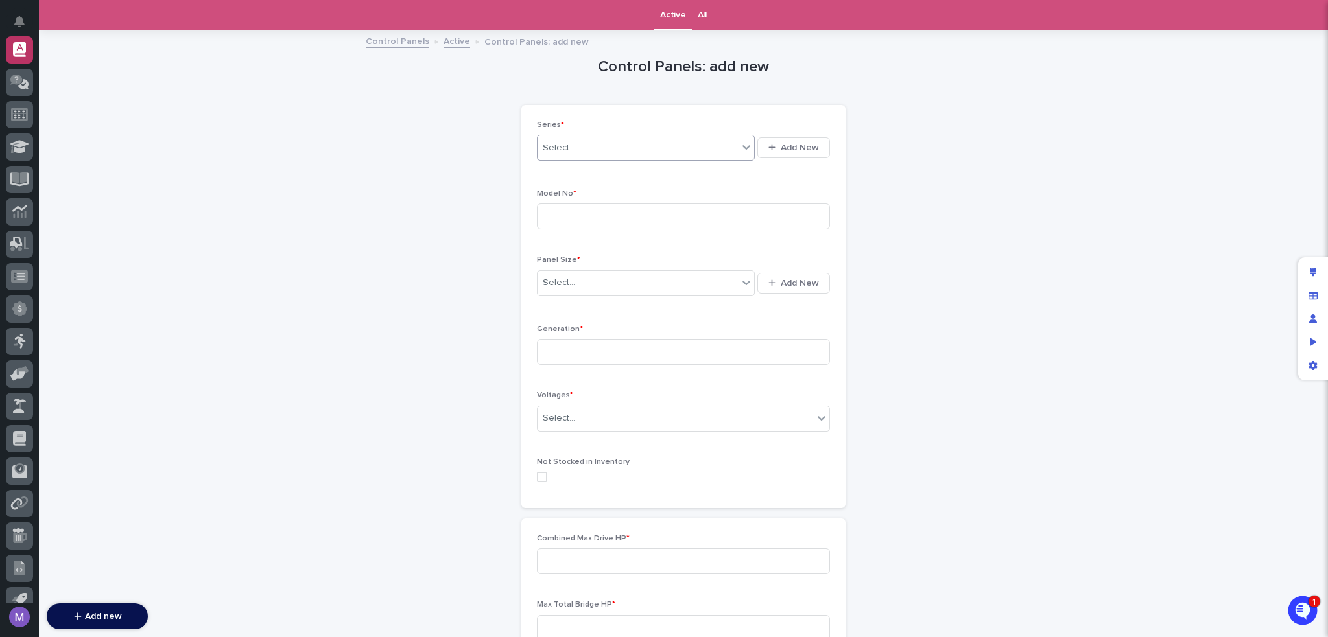
click at [618, 150] on div "Select..." at bounding box center [637, 147] width 200 height 21
click at [696, 115] on div "Series * 0 results available. Use Up and Down to choose options, press Enter to…" at bounding box center [683, 306] width 324 height 403
click at [670, 147] on div "Select..." at bounding box center [637, 147] width 200 height 21
click at [754, 111] on div "Series * Select... Add New Model No * Panel Size * Select... Add New Generation…" at bounding box center [683, 306] width 324 height 403
click at [652, 143] on div "Select..." at bounding box center [637, 147] width 200 height 21
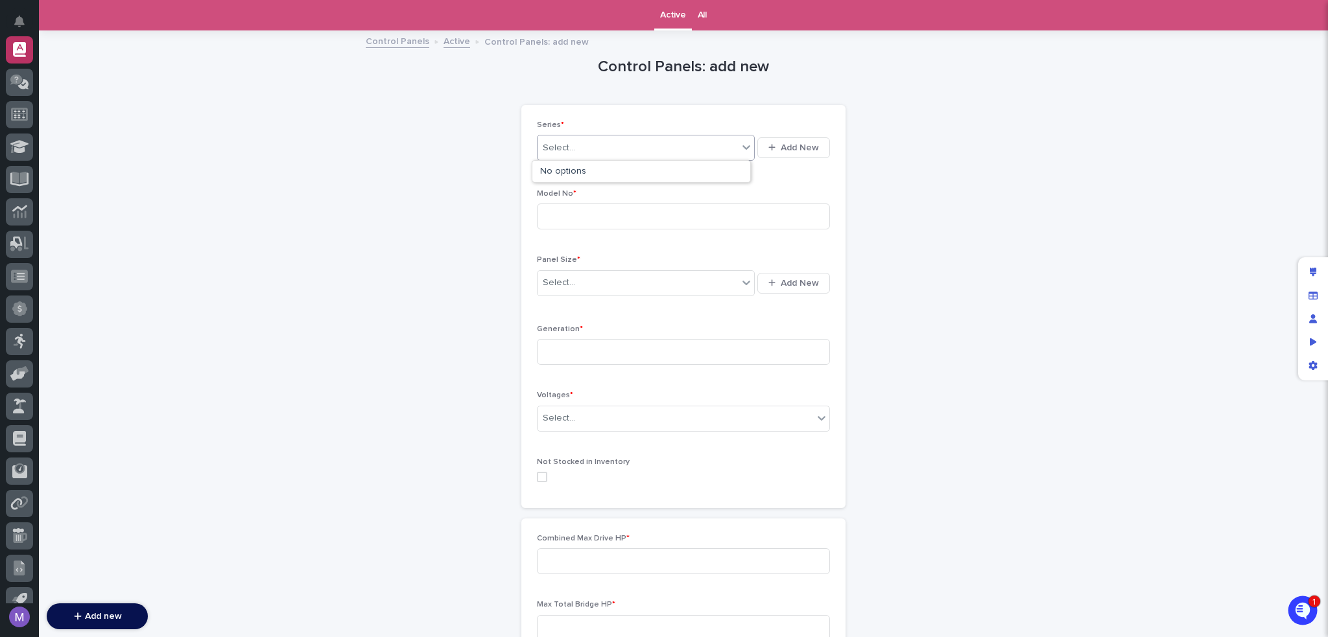
click at [866, 114] on div "Control Panels: add new Loading... Saving… Loading... Saving… Loading... Saving…" at bounding box center [683, 479] width 635 height 894
click at [1317, 269] on div "Edit layout" at bounding box center [1312, 272] width 23 height 23
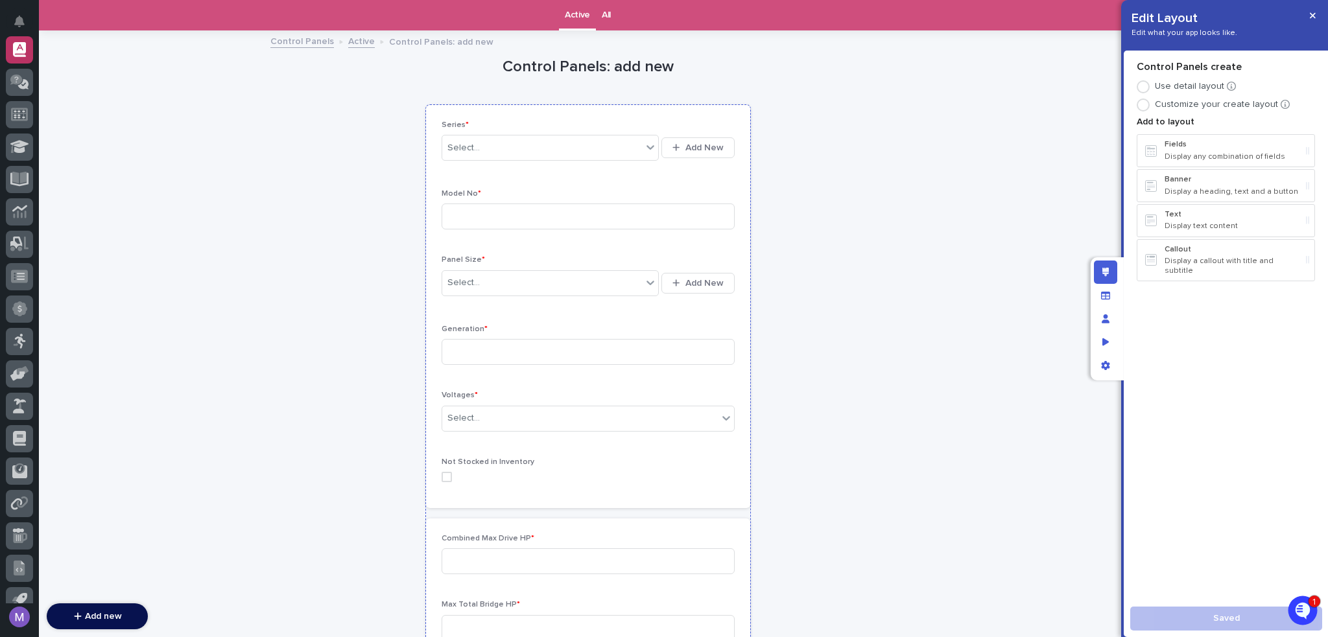
click at [663, 115] on div "Series * Select... Add New Model No * Panel Size * Select... Add New Generation…" at bounding box center [588, 306] width 324 height 403
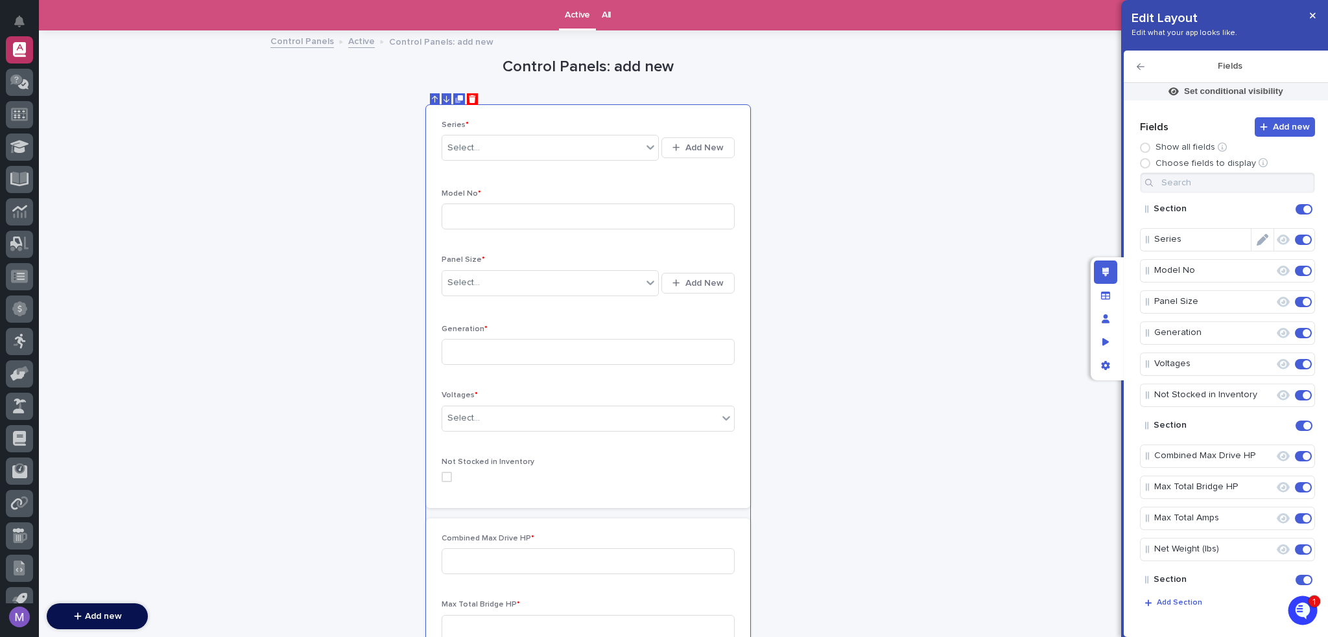
click at [1258, 237] on icon "Edit" at bounding box center [1262, 240] width 12 height 12
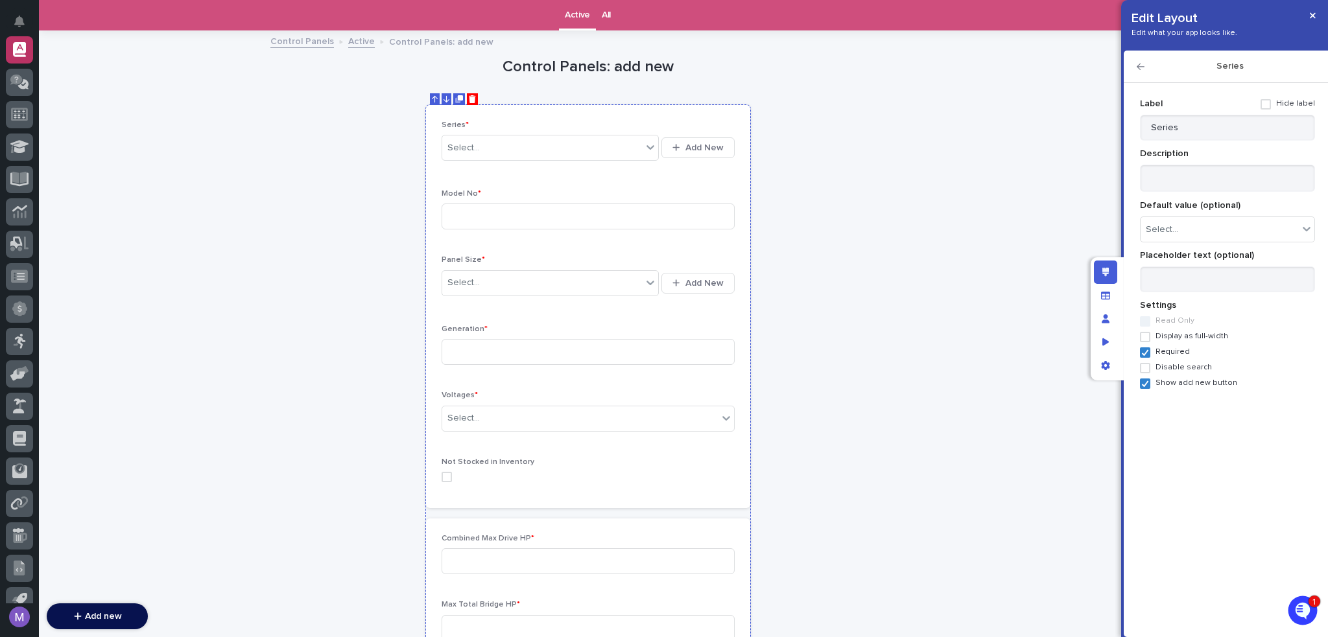
click at [569, 188] on div "Series * Select... Add New Model No * Panel Size * Select... Add New Generation…" at bounding box center [587, 307] width 293 height 372
click at [1115, 274] on div "Edit layout" at bounding box center [1105, 272] width 23 height 23
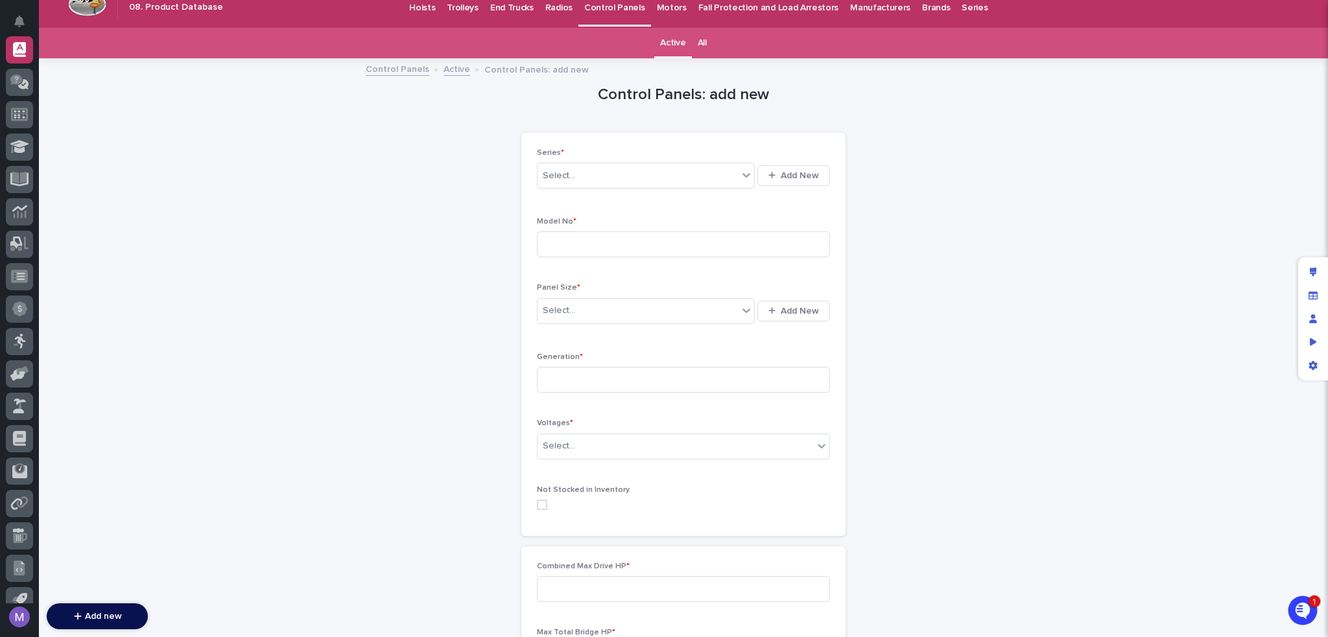
scroll to position [0, 0]
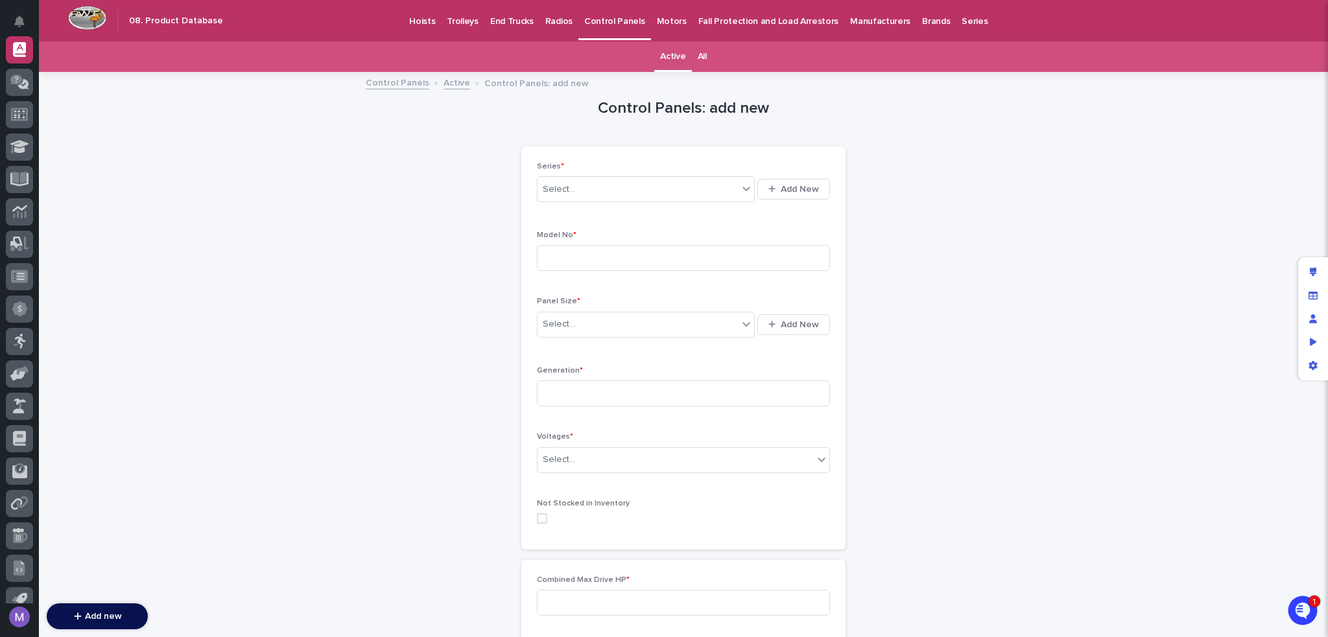
click at [657, 20] on p "Motors" at bounding box center [672, 13] width 30 height 27
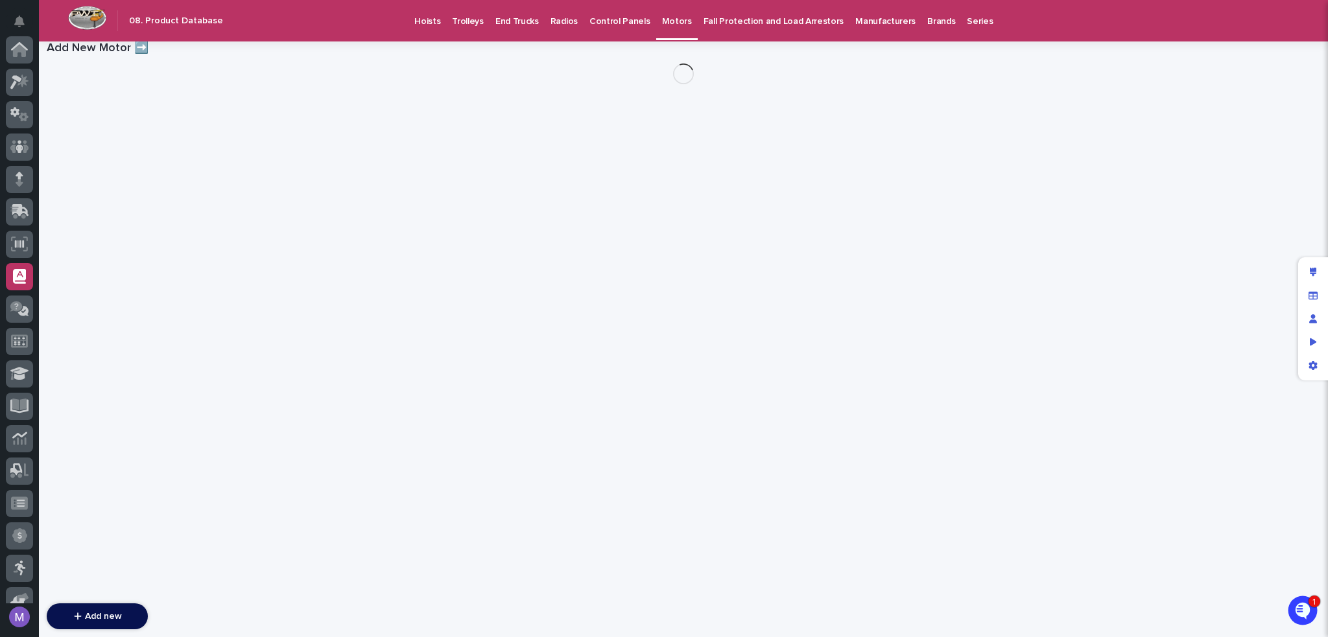
scroll to position [227, 0]
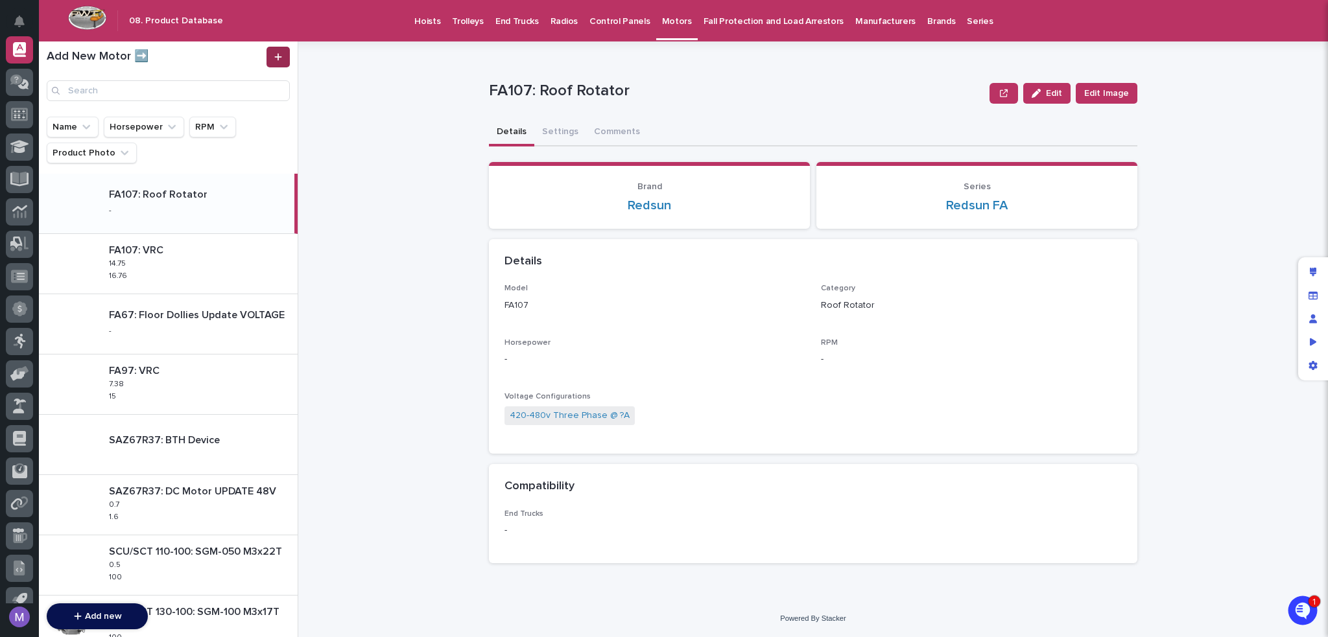
click at [274, 51] on link at bounding box center [277, 57] width 23 height 21
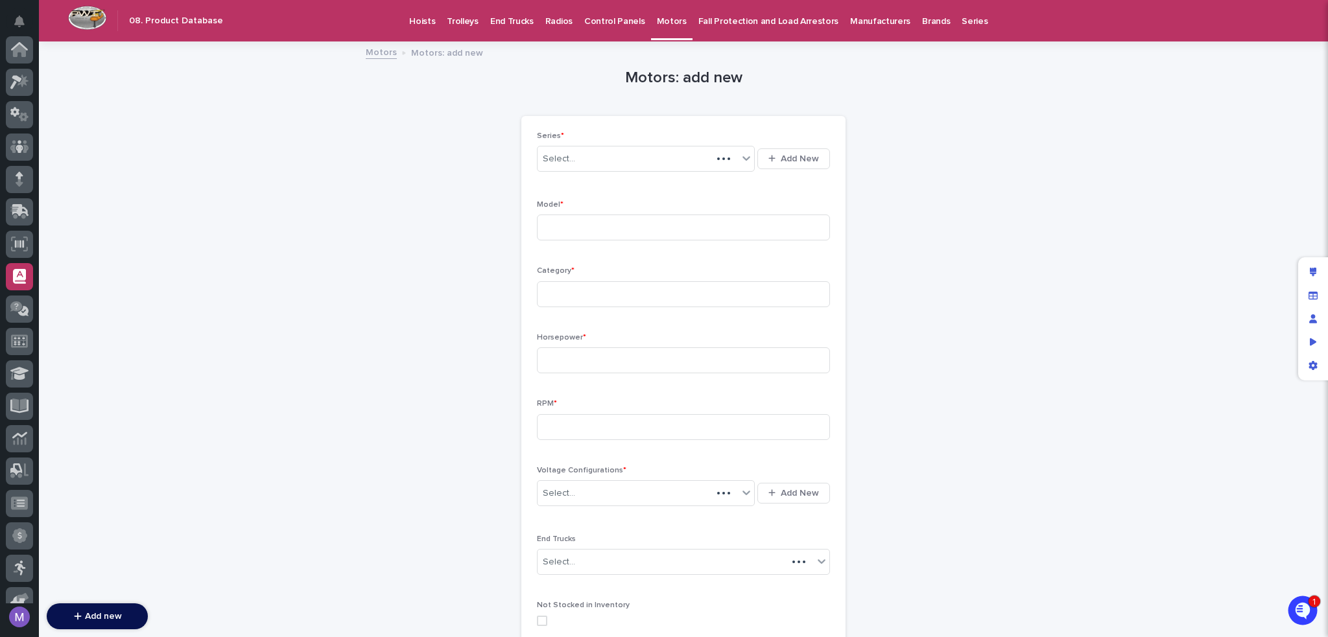
scroll to position [227, 0]
click at [585, 163] on div "Select..." at bounding box center [637, 158] width 200 height 21
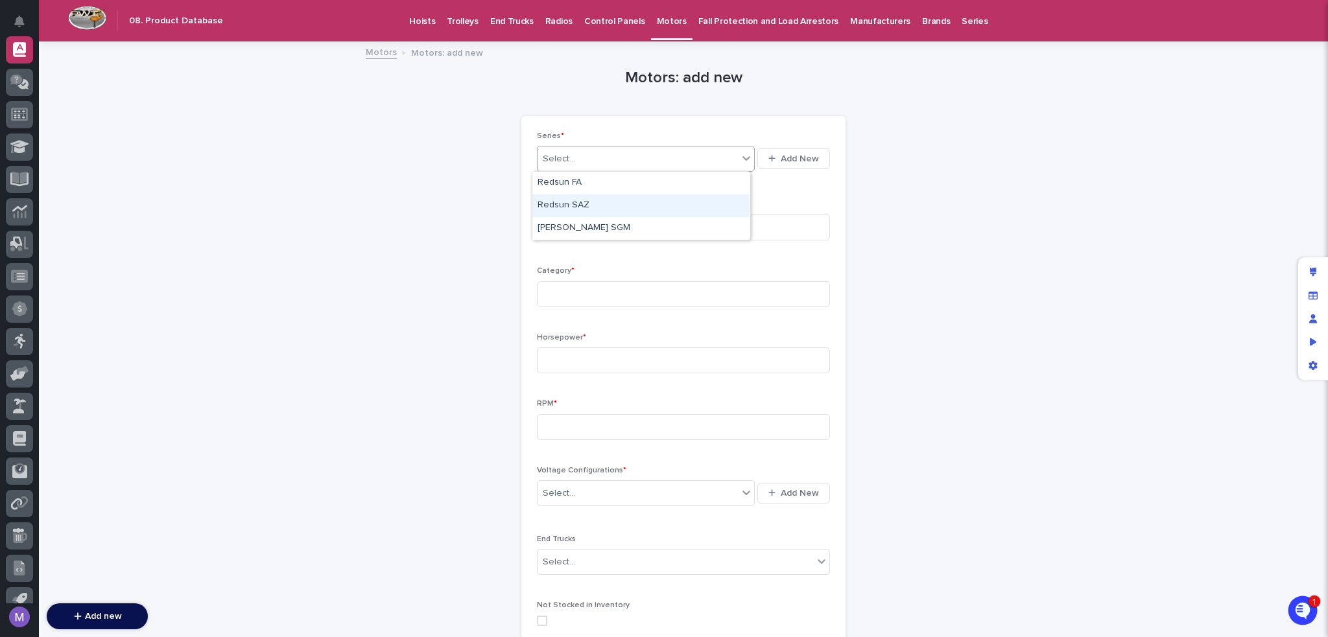
click at [583, 204] on div "Redsun SAZ" at bounding box center [640, 205] width 217 height 23
click at [583, 210] on div "Model *" at bounding box center [683, 225] width 293 height 51
click at [583, 223] on input at bounding box center [683, 228] width 293 height 26
type input "34"
click at [581, 285] on input at bounding box center [683, 294] width 293 height 26
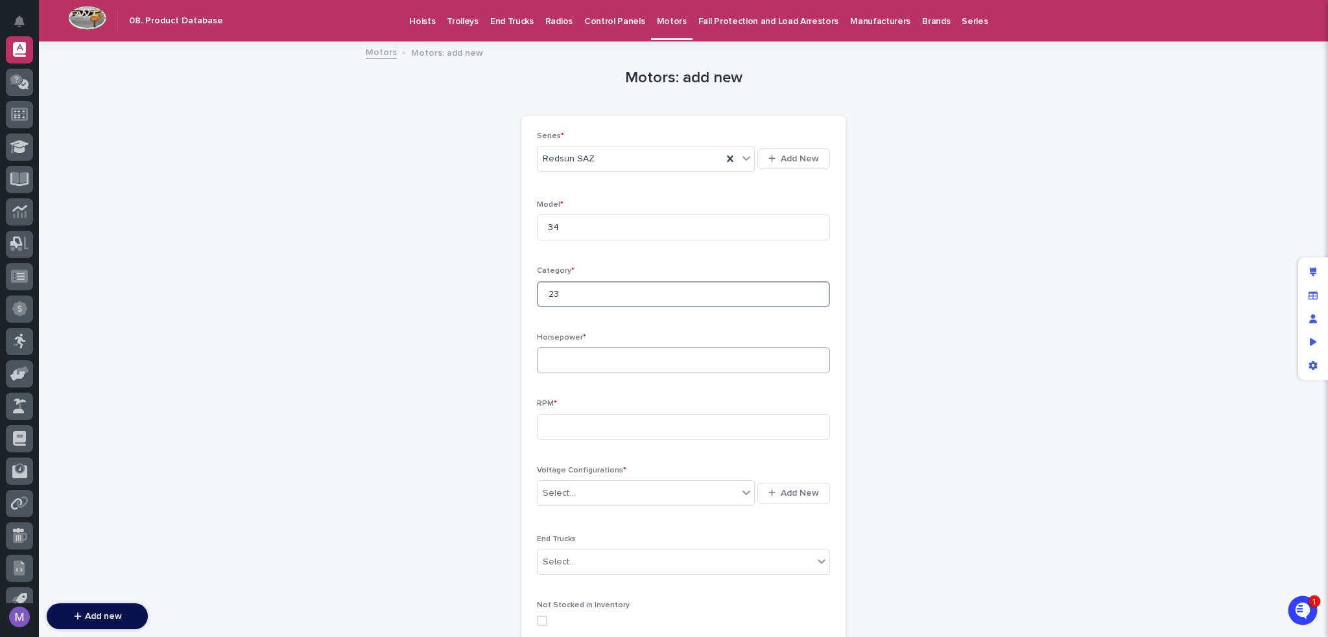
type input "23"
click at [586, 350] on input at bounding box center [683, 360] width 293 height 26
type input "64"
click at [591, 426] on input at bounding box center [683, 427] width 293 height 26
type input "23"
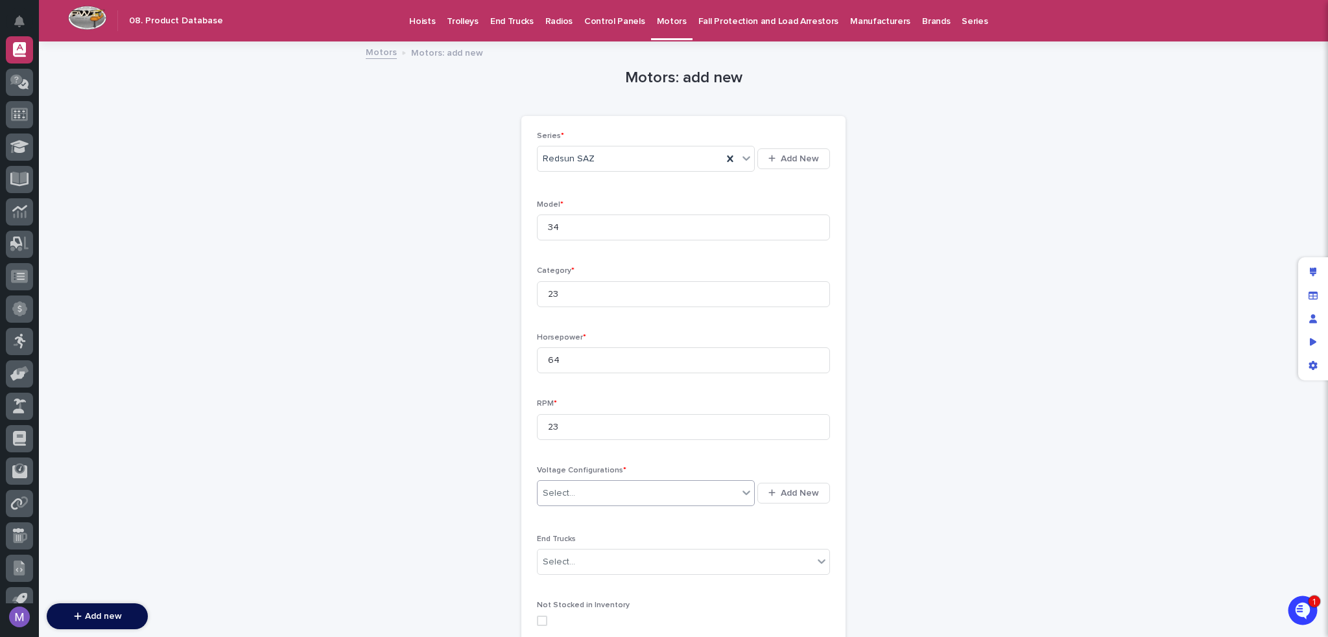
click at [596, 485] on div "Select..." at bounding box center [637, 493] width 200 height 21
click at [660, 473] on p "Voltage Configurations *" at bounding box center [683, 470] width 293 height 9
click at [681, 487] on div "Select..." at bounding box center [637, 493] width 200 height 21
click at [681, 486] on div "Select..." at bounding box center [637, 493] width 200 height 21
click at [687, 466] on p "Voltage Configurations *" at bounding box center [683, 470] width 293 height 9
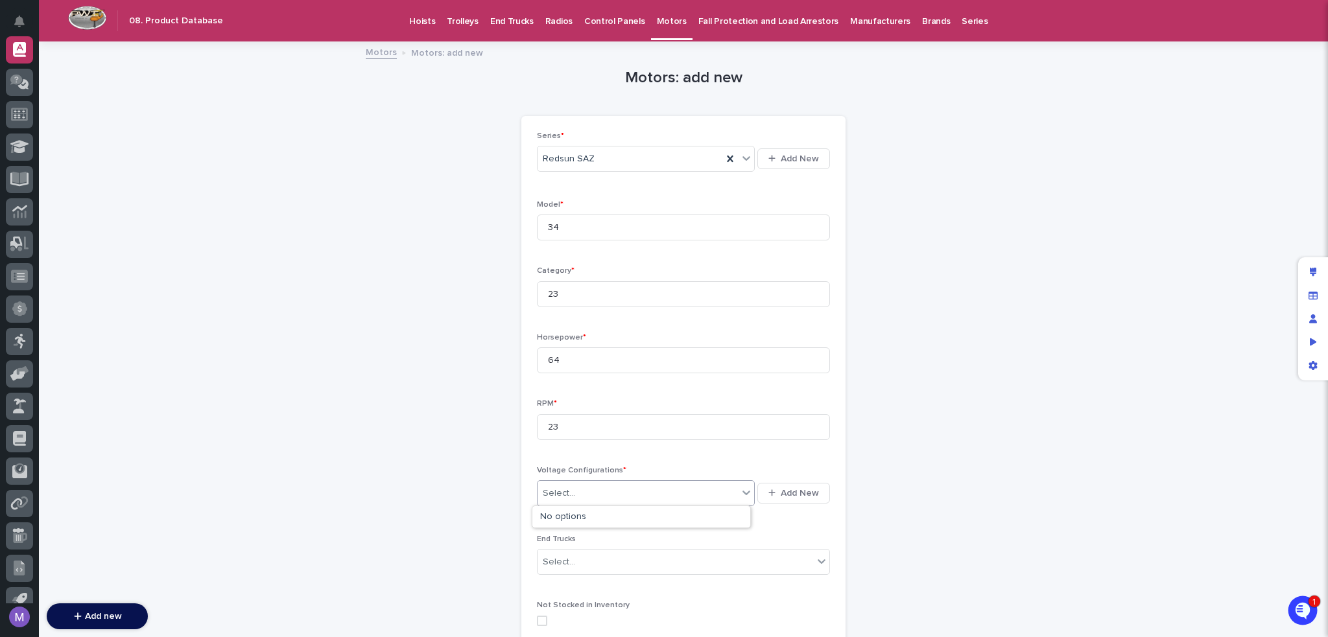
click at [674, 500] on div "Select..." at bounding box center [637, 493] width 200 height 21
click at [685, 461] on div "Series * Redsun SAZ Add New Model * 34 Category * 23 Horsepower * 64 RPM * 23 V…" at bounding box center [683, 384] width 293 height 505
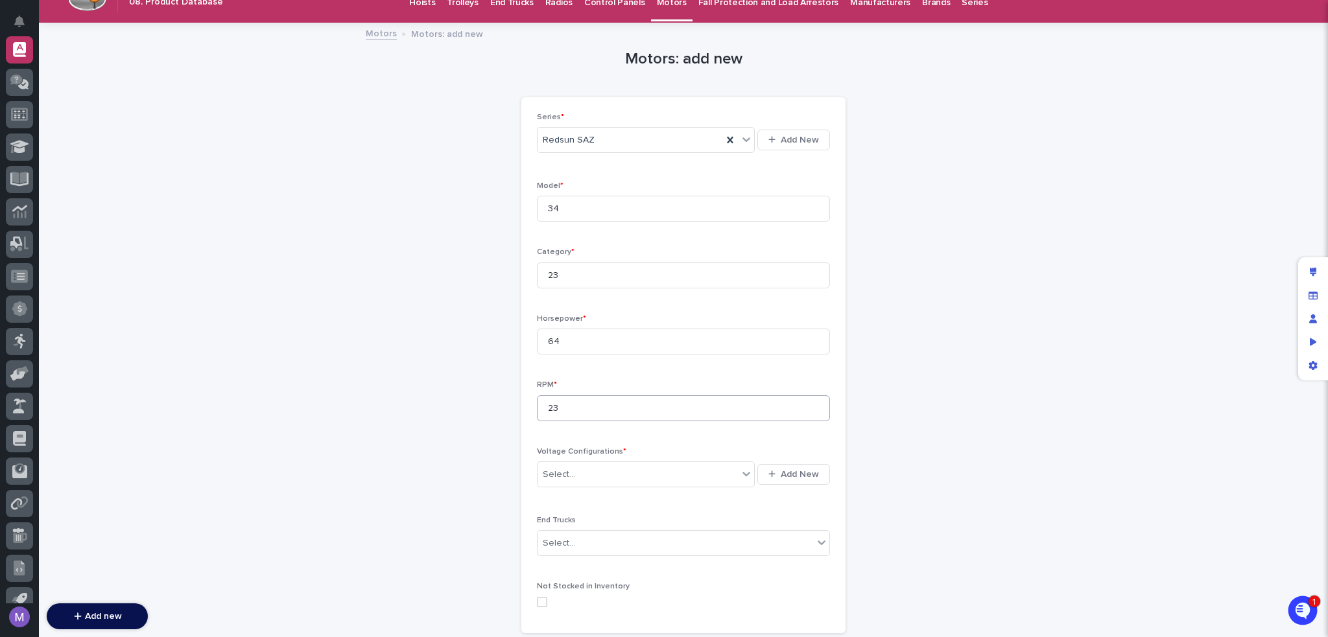
scroll to position [0, 0]
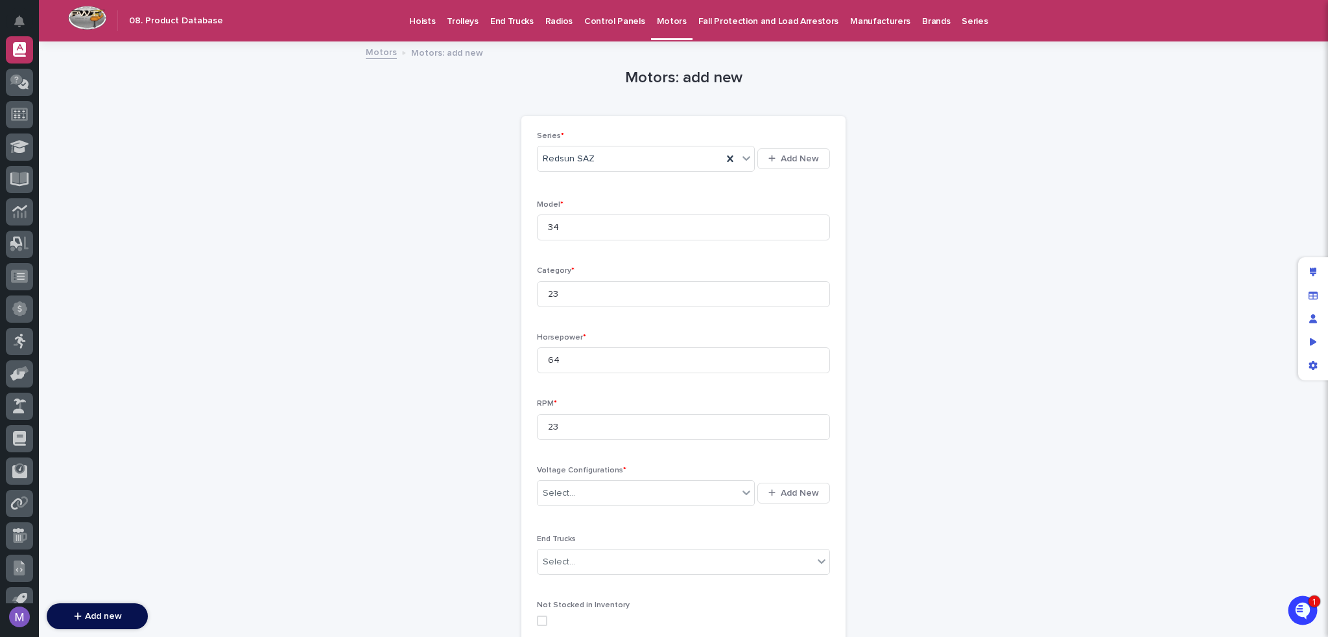
click at [746, 10] on p "Fall Protection and Load Arrestors" at bounding box center [768, 13] width 140 height 27
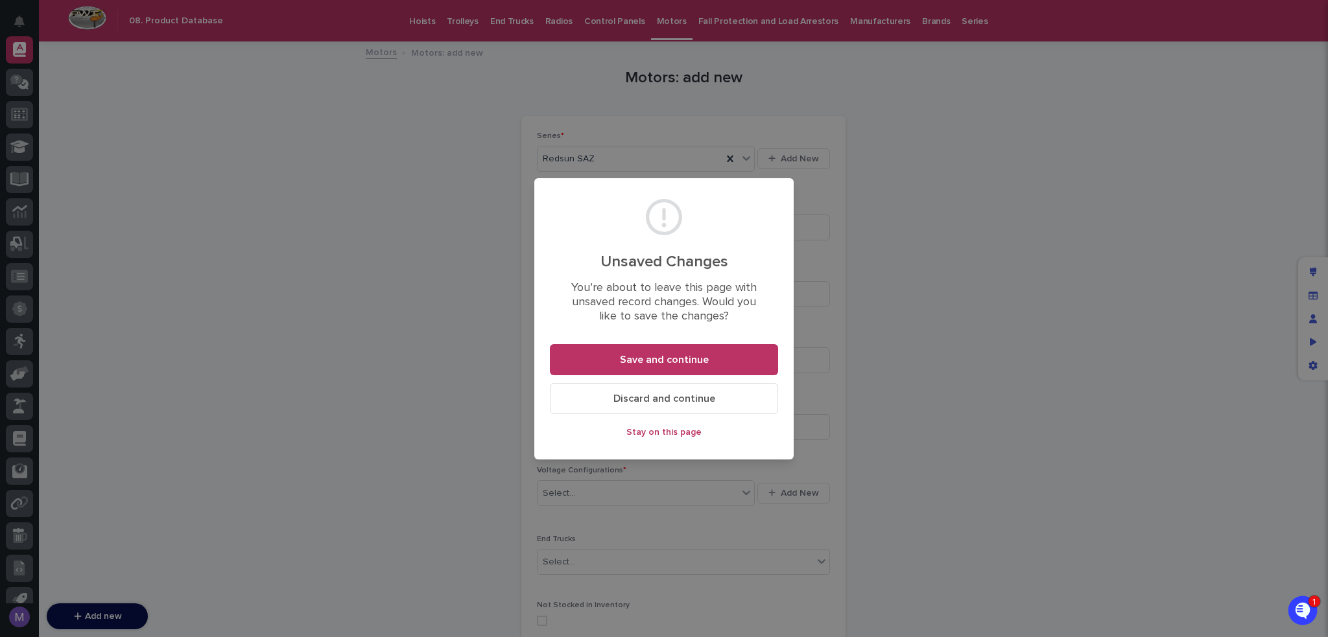
click at [682, 386] on button "Discard and continue" at bounding box center [664, 398] width 228 height 31
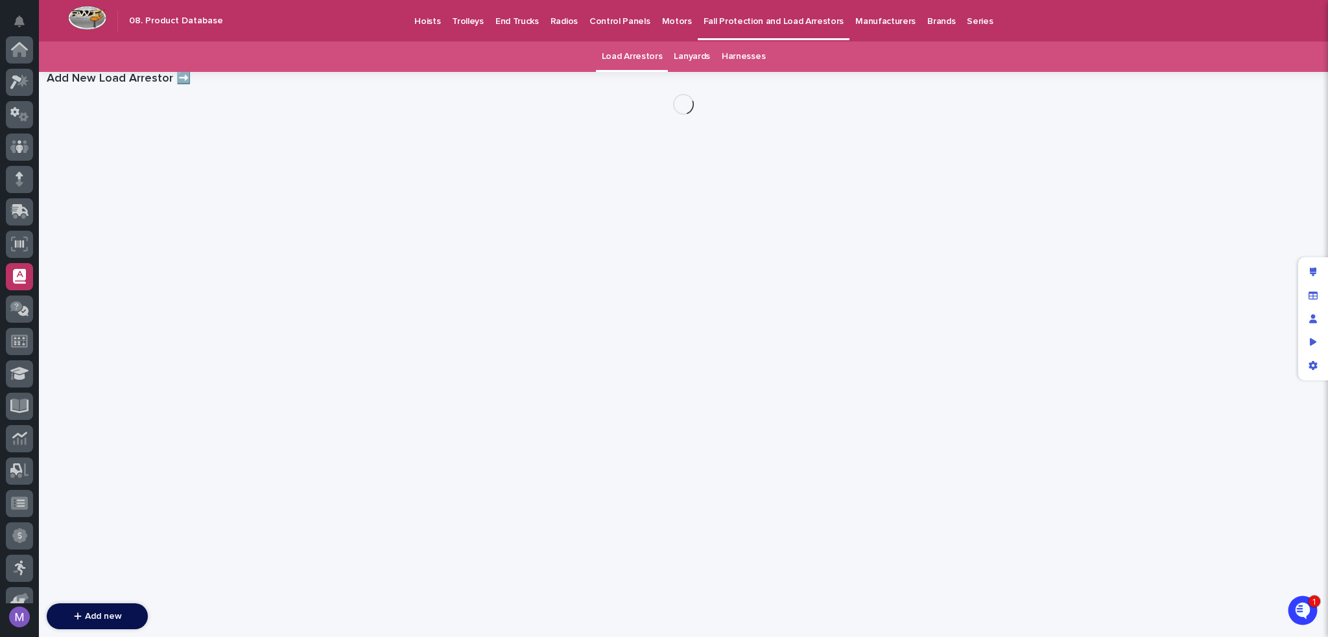
scroll to position [227, 0]
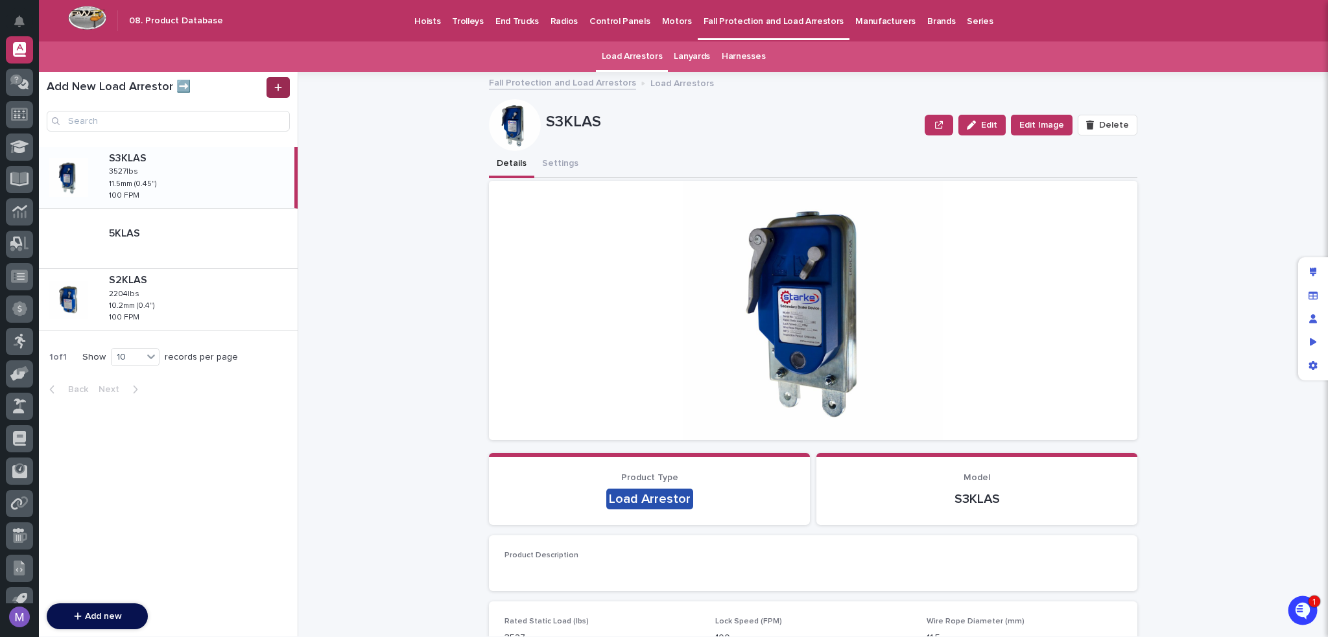
click at [276, 91] on icon at bounding box center [278, 87] width 8 height 9
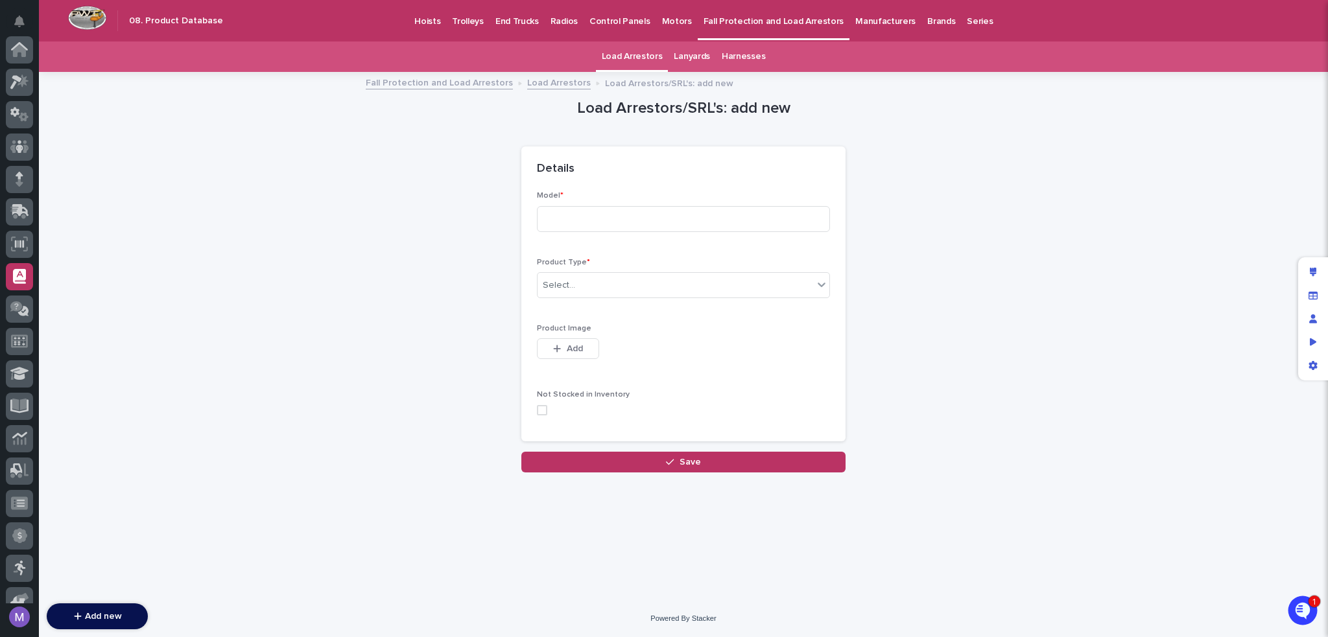
scroll to position [227, 0]
click at [659, 227] on input at bounding box center [683, 219] width 293 height 26
type input "2325"
click at [620, 280] on div "Select..." at bounding box center [675, 285] width 276 height 21
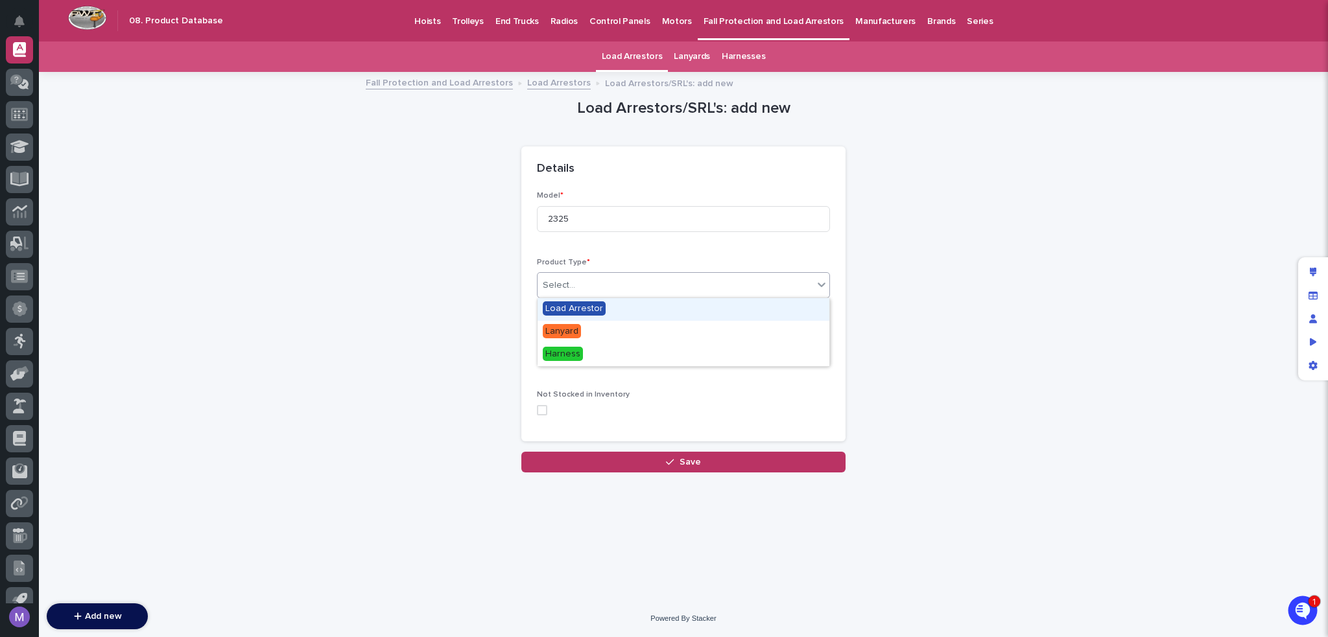
click at [607, 312] on div "Load Arrestor" at bounding box center [683, 309] width 292 height 23
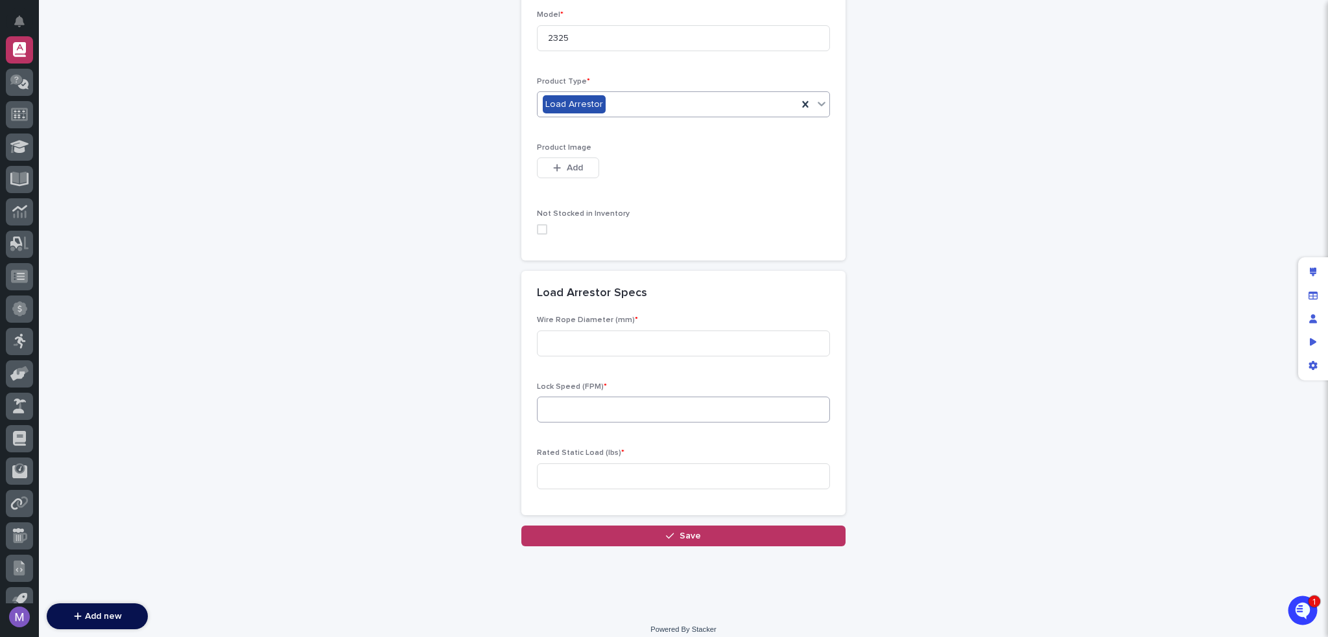
scroll to position [191, 0]
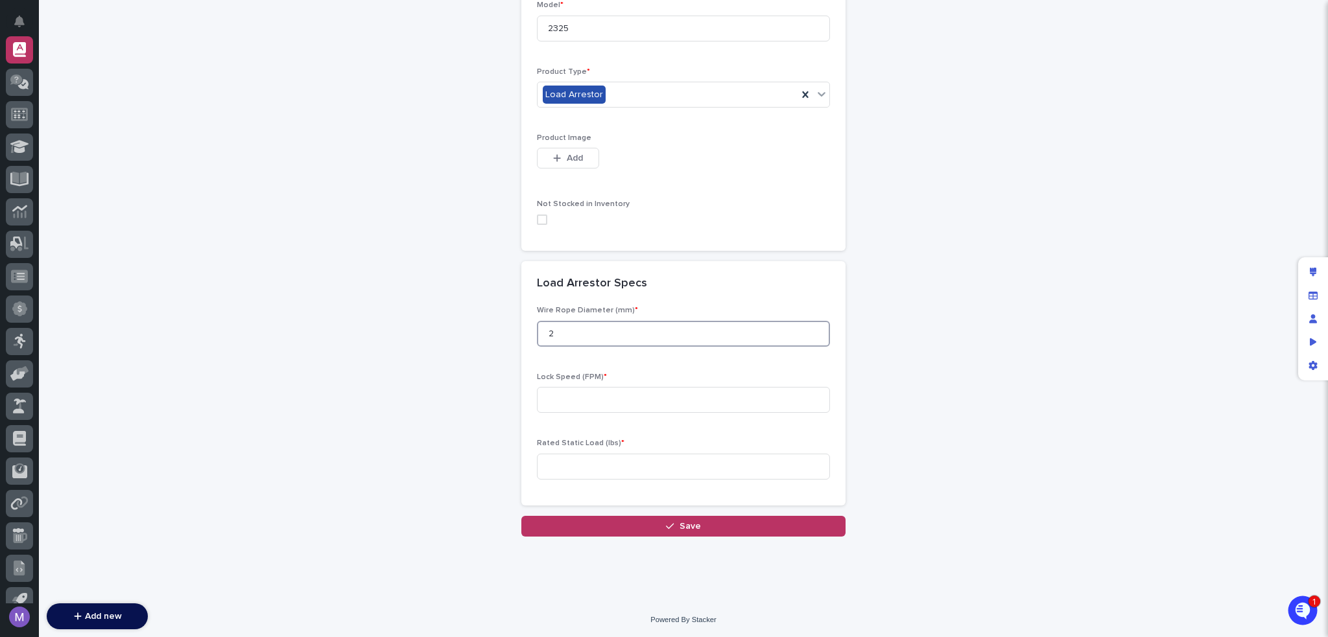
click at [657, 338] on input "2" at bounding box center [683, 334] width 293 height 26
type input "21"
click at [642, 399] on input at bounding box center [683, 400] width 293 height 26
type input "12"
click at [627, 454] on input at bounding box center [683, 467] width 293 height 26
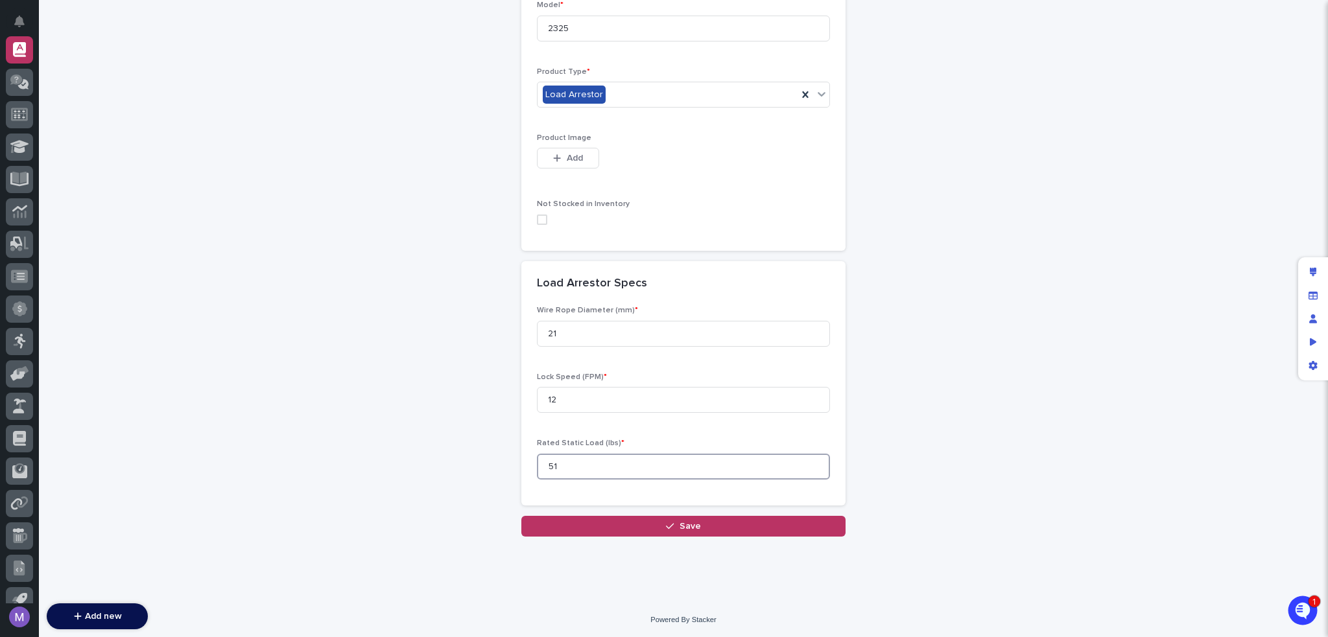
scroll to position [0, 0]
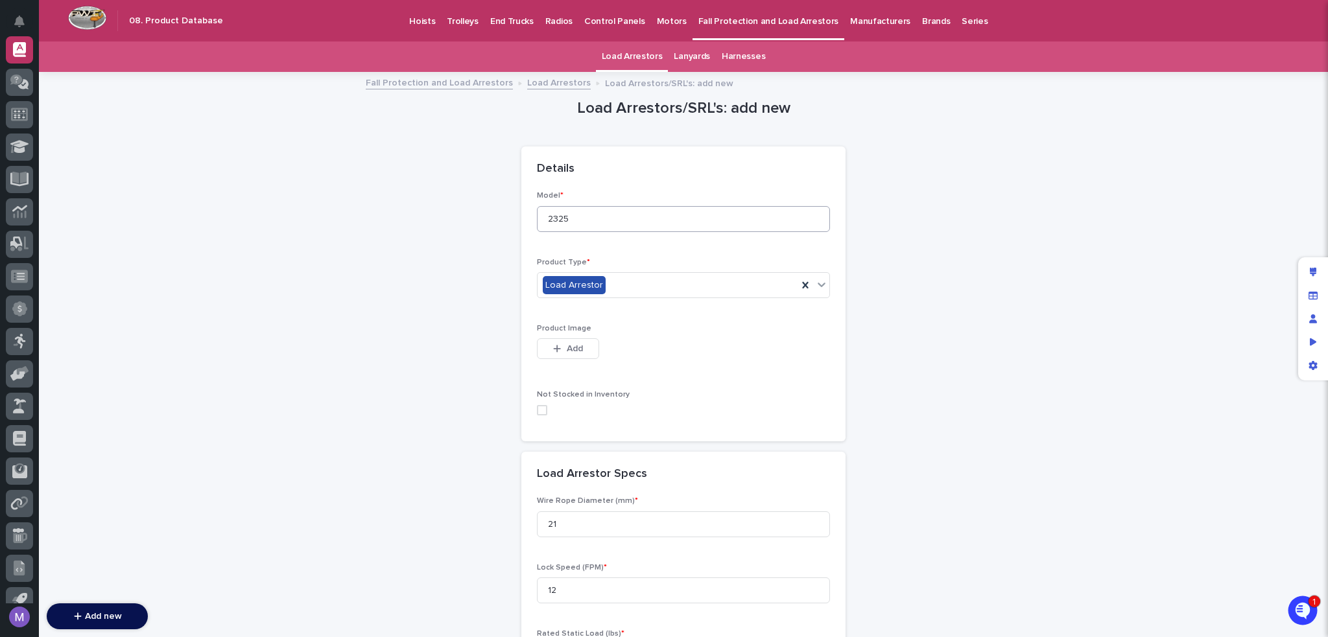
type input "51"
drag, startPoint x: 620, startPoint y: 214, endPoint x: 517, endPoint y: 215, distance: 103.7
click at [521, 215] on div "Model * 2325 Product Type * Load Arrestor Product Image This file cannot be ope…" at bounding box center [683, 316] width 324 height 250
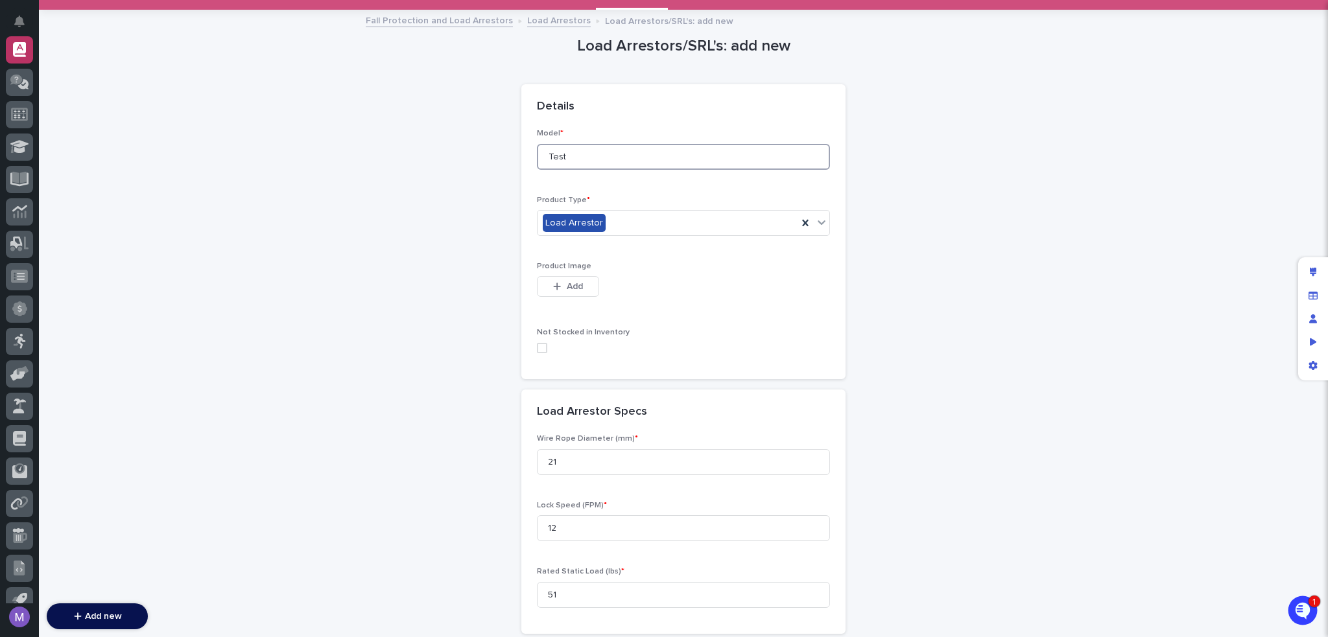
scroll to position [191, 0]
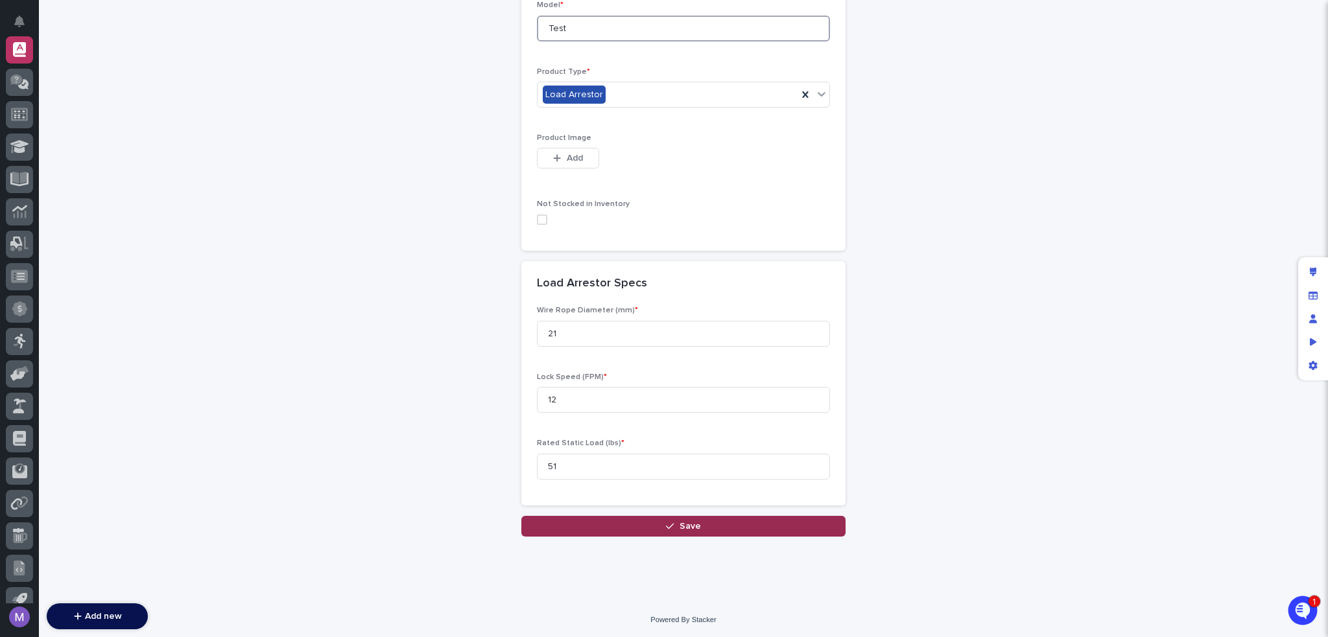
type input "Test"
click at [698, 525] on button "Save" at bounding box center [683, 526] width 324 height 21
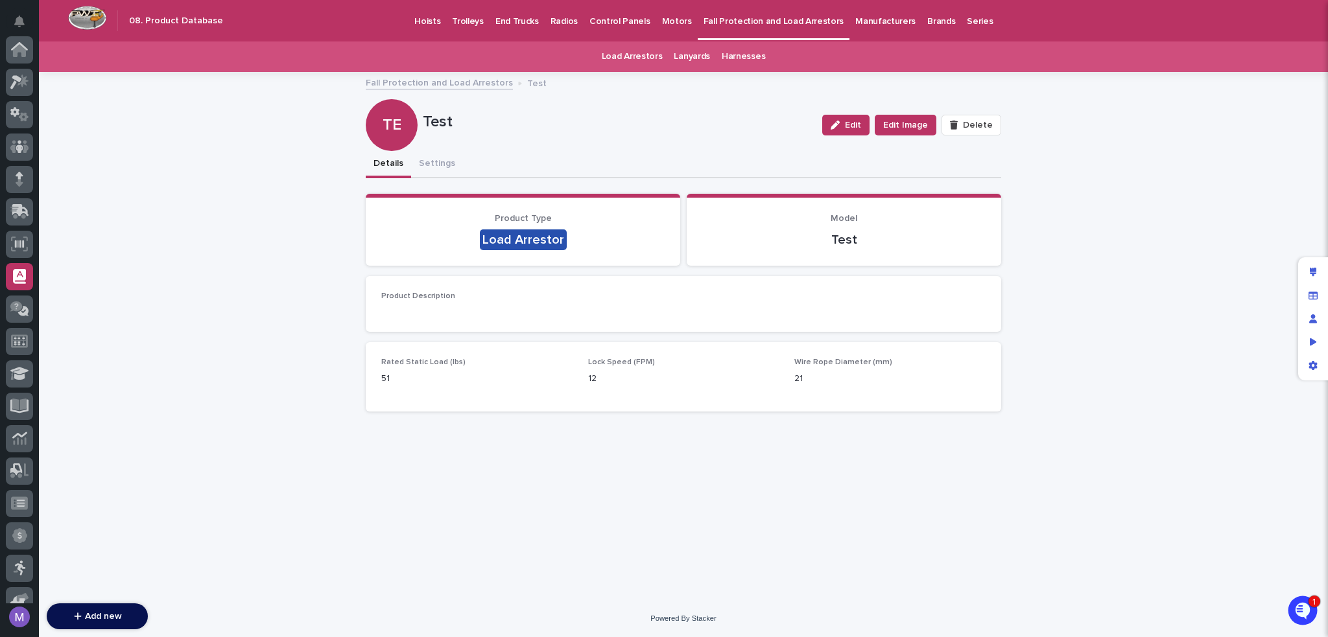
scroll to position [227, 0]
click at [674, 16] on div "Motors" at bounding box center [676, 13] width 41 height 27
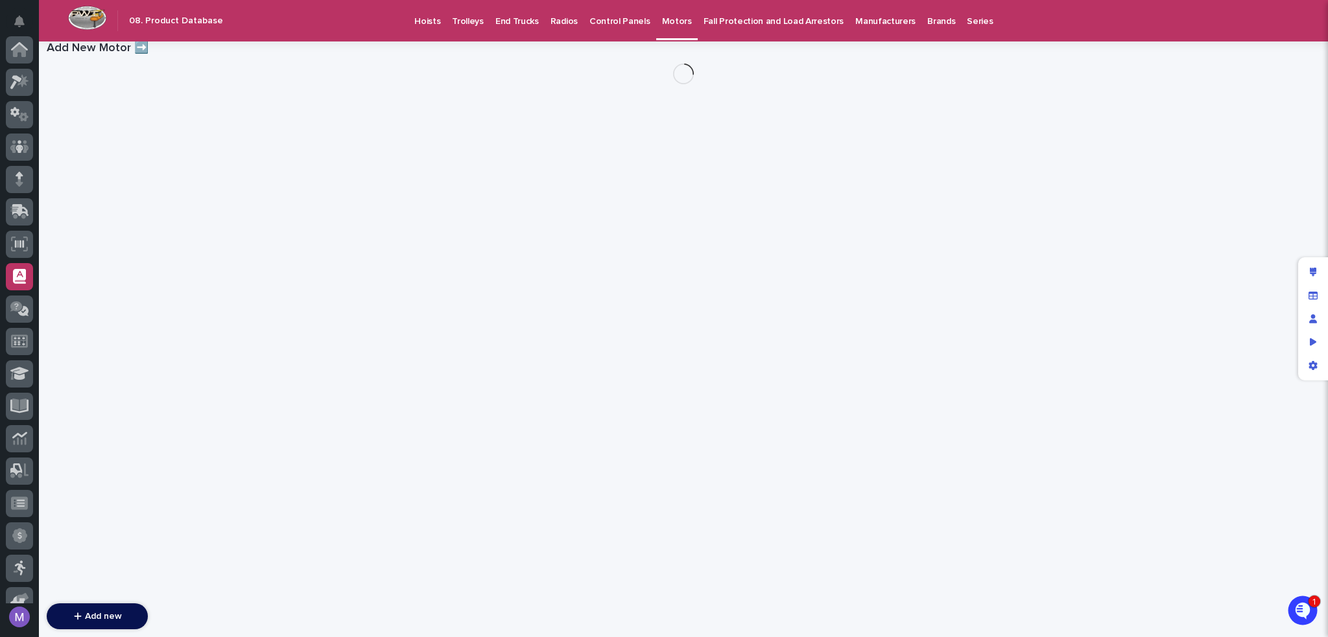
scroll to position [227, 0]
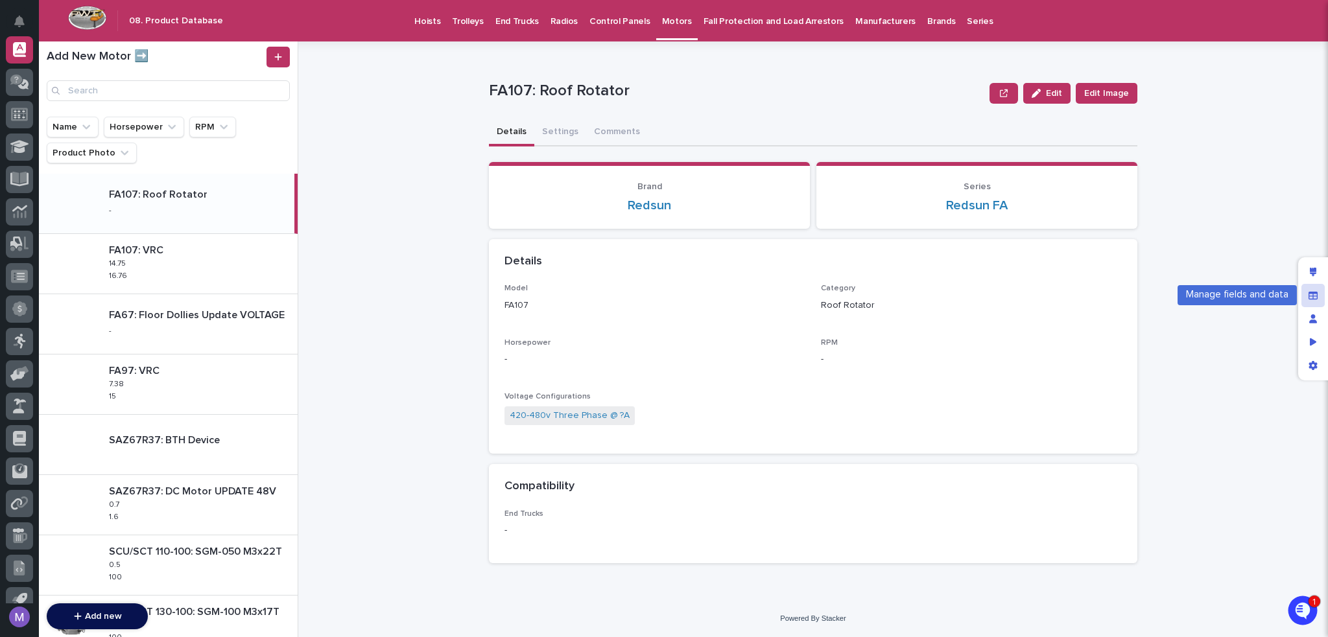
click at [1306, 288] on div "Manage fields and data" at bounding box center [1312, 295] width 23 height 23
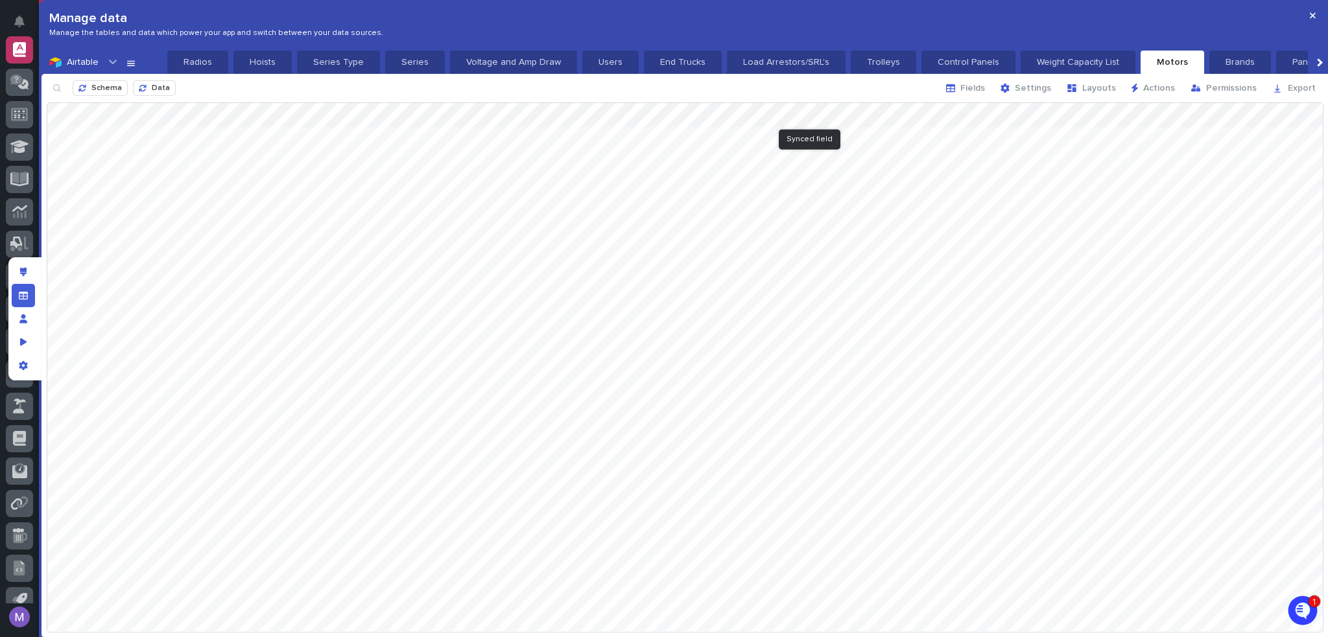
click at [832, 112] on div at bounding box center [684, 367] width 1275 height 528
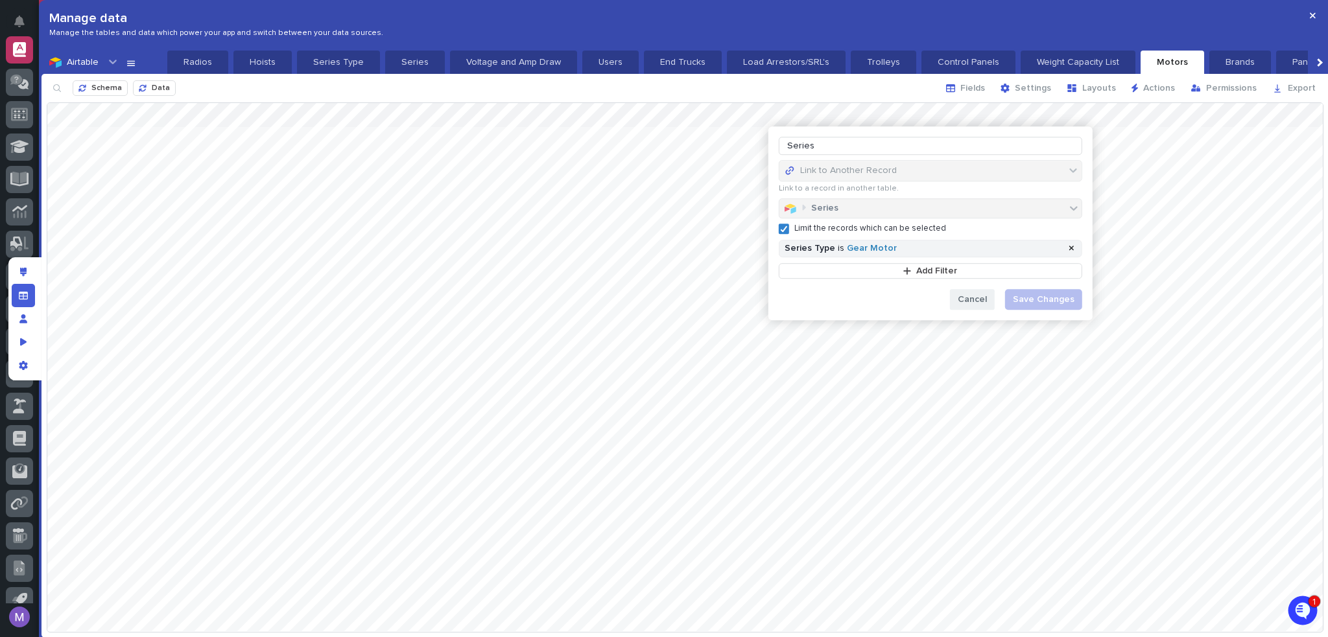
click at [978, 300] on span "Cancel" at bounding box center [972, 299] width 29 height 9
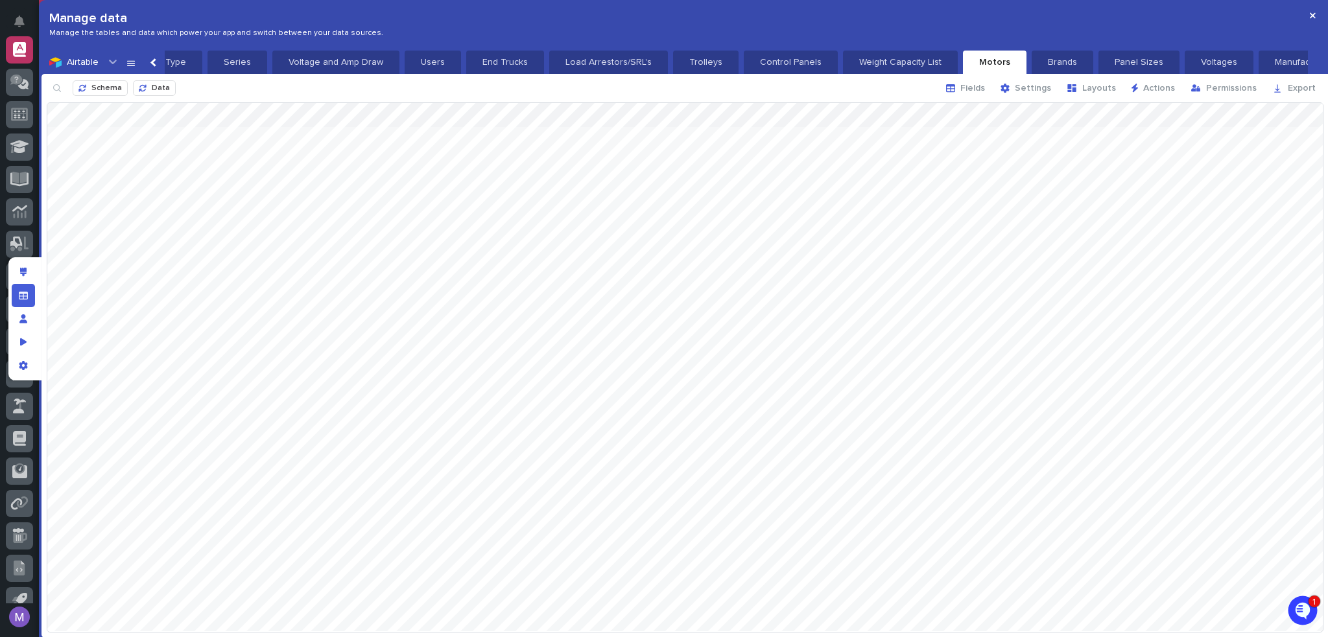
scroll to position [0, 113]
click at [288, 67] on p "Series" at bounding box center [302, 62] width 44 height 13
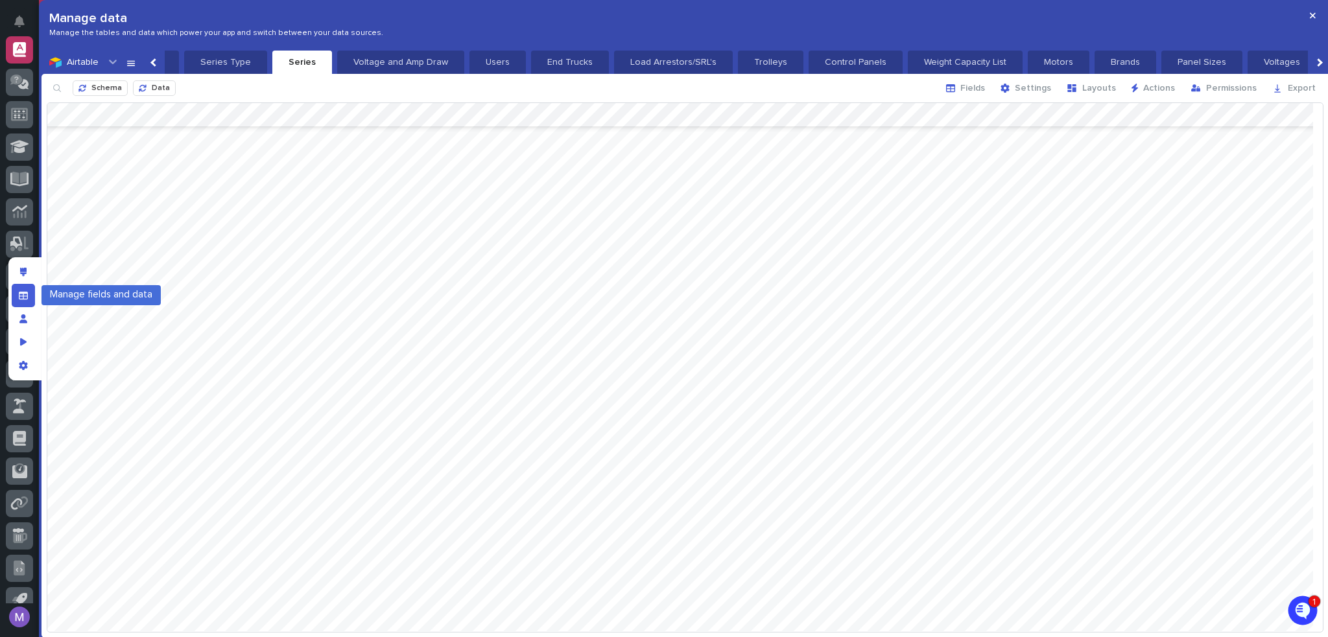
click at [26, 295] on icon "Manage fields and data" at bounding box center [23, 295] width 9 height 9
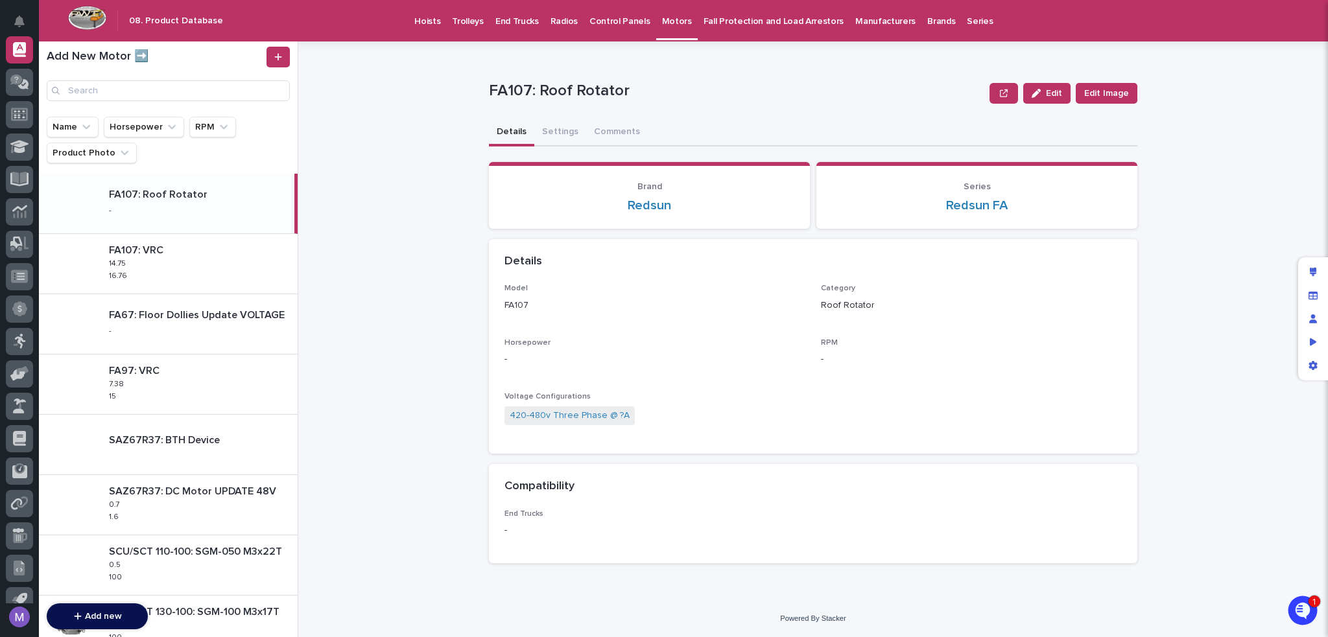
click at [662, 18] on p "Motors" at bounding box center [677, 13] width 30 height 27
click at [276, 56] on icon at bounding box center [278, 57] width 8 height 9
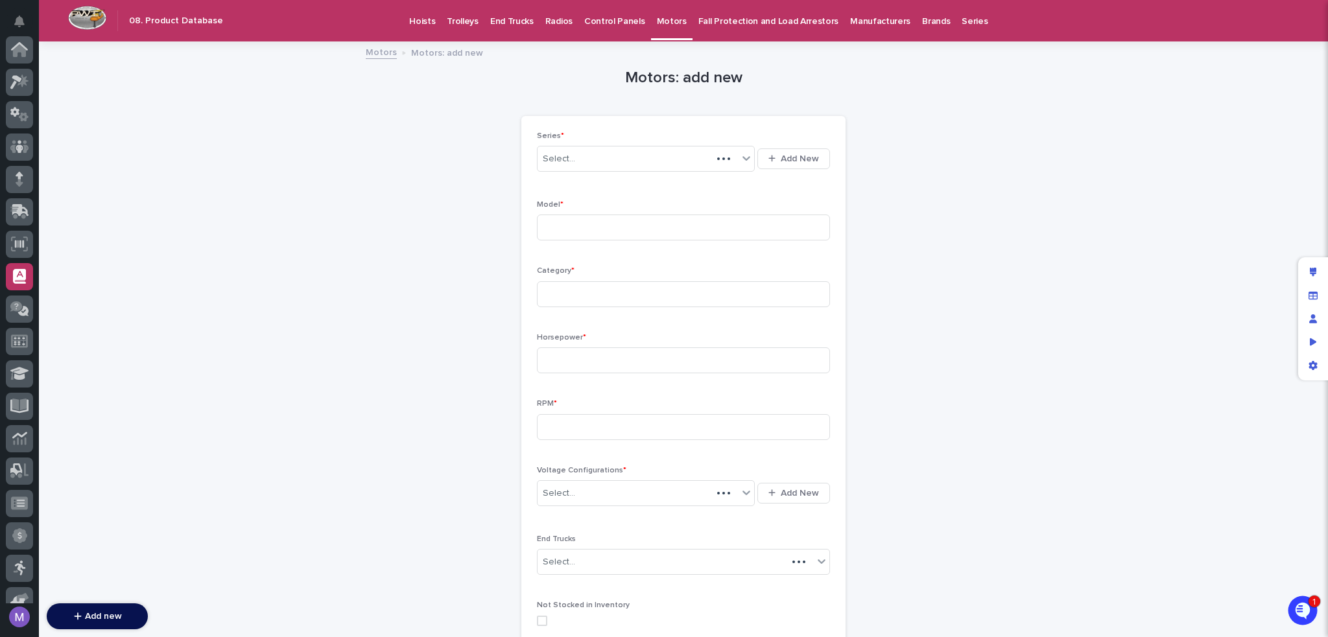
scroll to position [227, 0]
click at [617, 158] on div "Select..." at bounding box center [637, 158] width 200 height 21
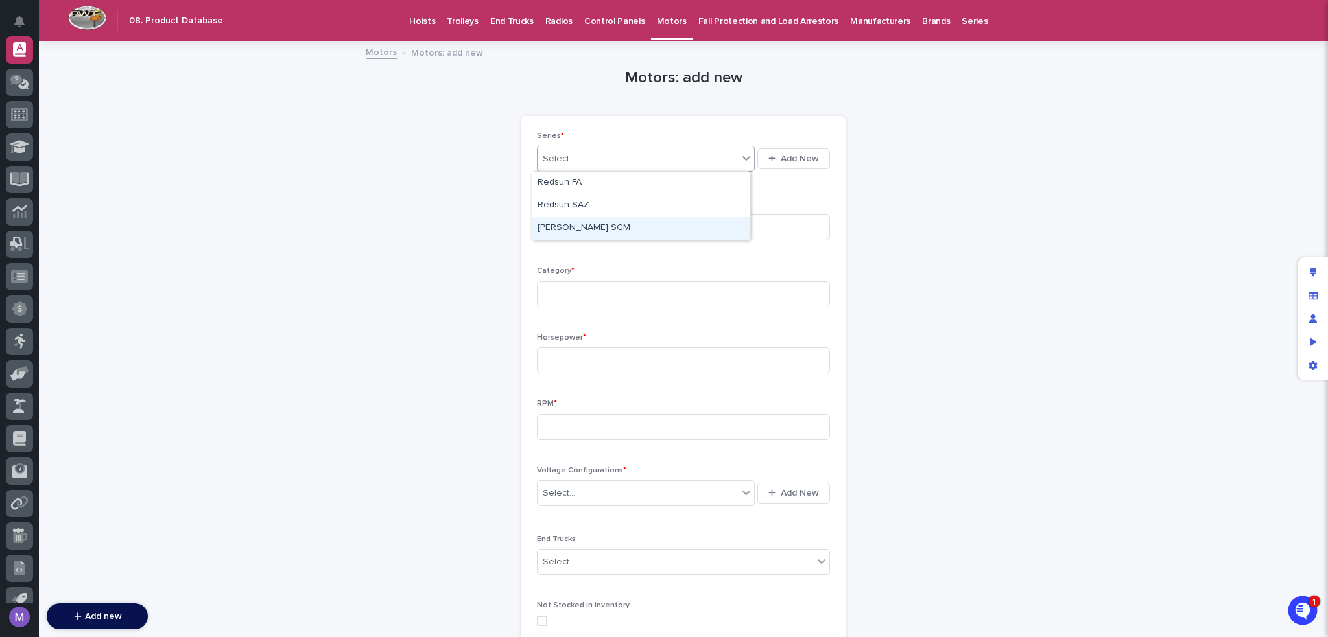
click at [608, 222] on div "[PERSON_NAME] SGM" at bounding box center [640, 228] width 217 height 23
click at [589, 220] on input at bounding box center [683, 228] width 293 height 26
click at [587, 285] on input at bounding box center [683, 294] width 293 height 26
drag, startPoint x: 617, startPoint y: 495, endPoint x: 631, endPoint y: 498, distance: 15.1
click at [620, 497] on div "Select..." at bounding box center [637, 493] width 200 height 21
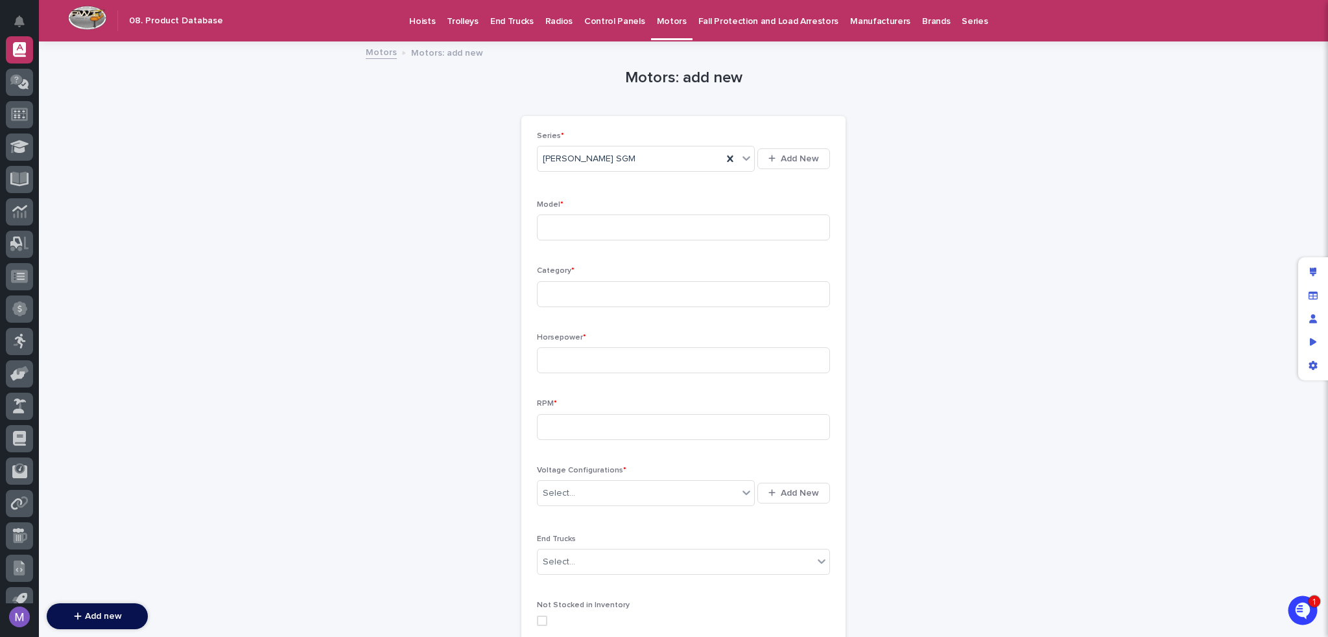
click at [680, 463] on div "Series * [PERSON_NAME] SGM Add New Model * Category * Horsepower * RPM * Voltag…" at bounding box center [683, 384] width 293 height 505
click at [641, 561] on div "Select..." at bounding box center [675, 562] width 276 height 21
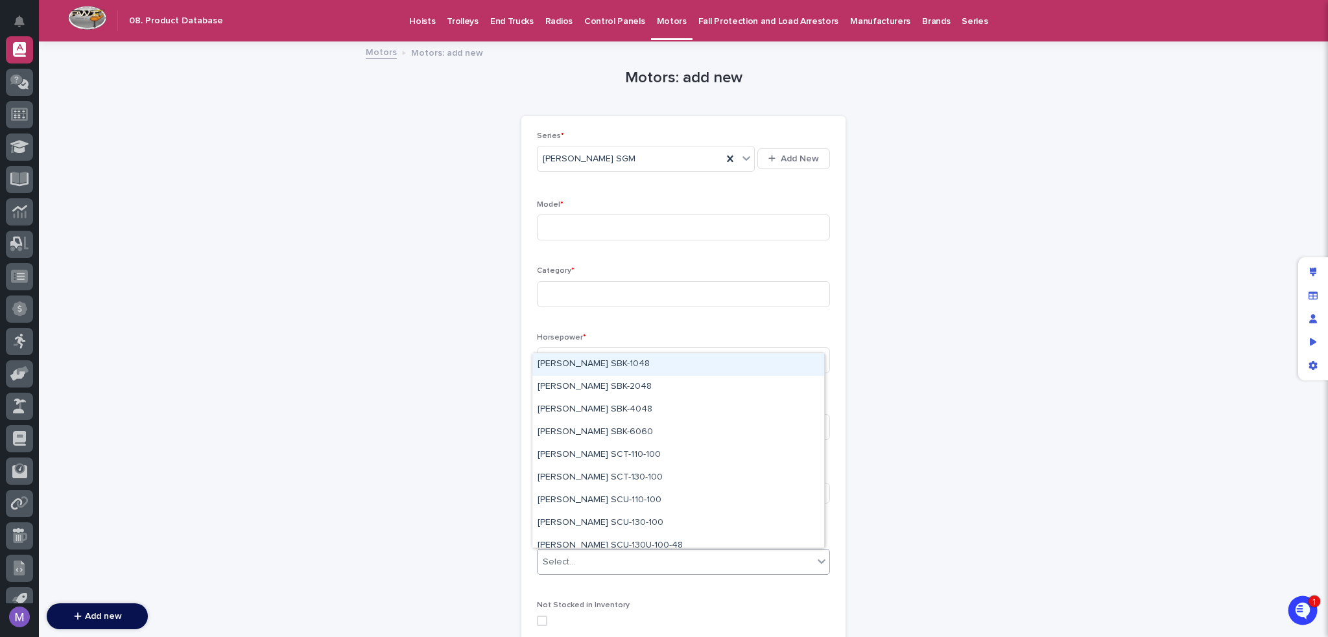
click at [750, 264] on div "Series * [PERSON_NAME] SGM Add New Model * Category * Horsepower * RPM * Voltag…" at bounding box center [683, 384] width 293 height 505
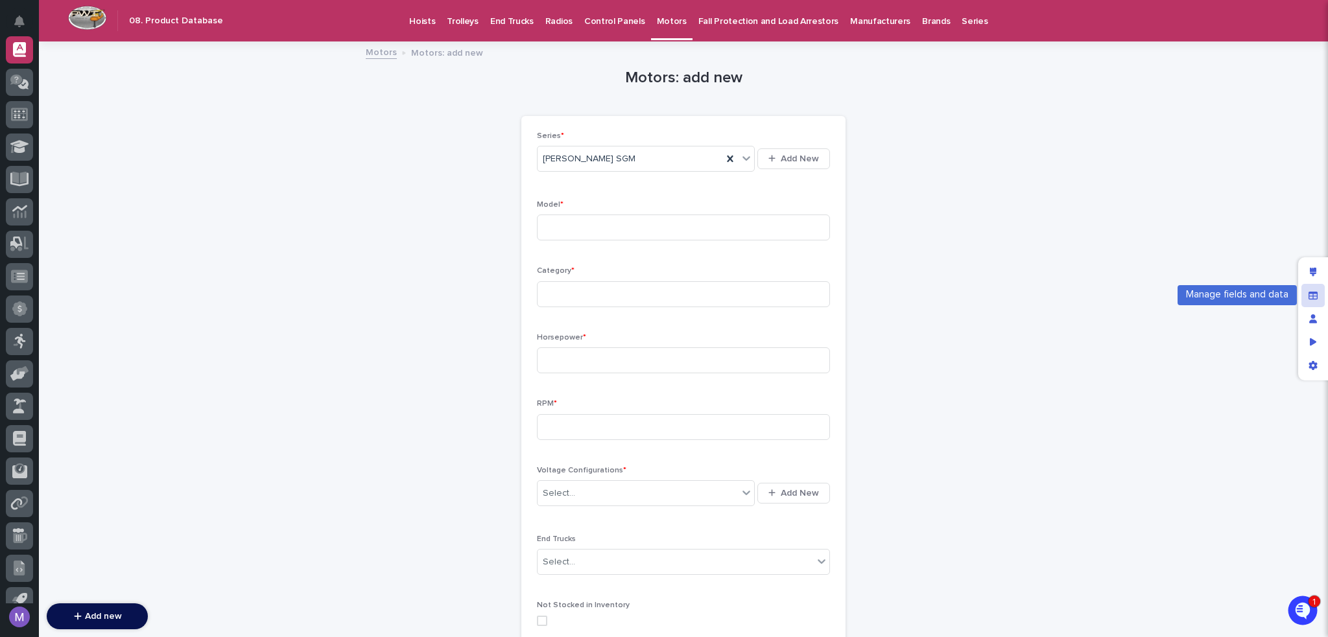
click at [1312, 288] on div "Manage fields and data" at bounding box center [1312, 295] width 23 height 23
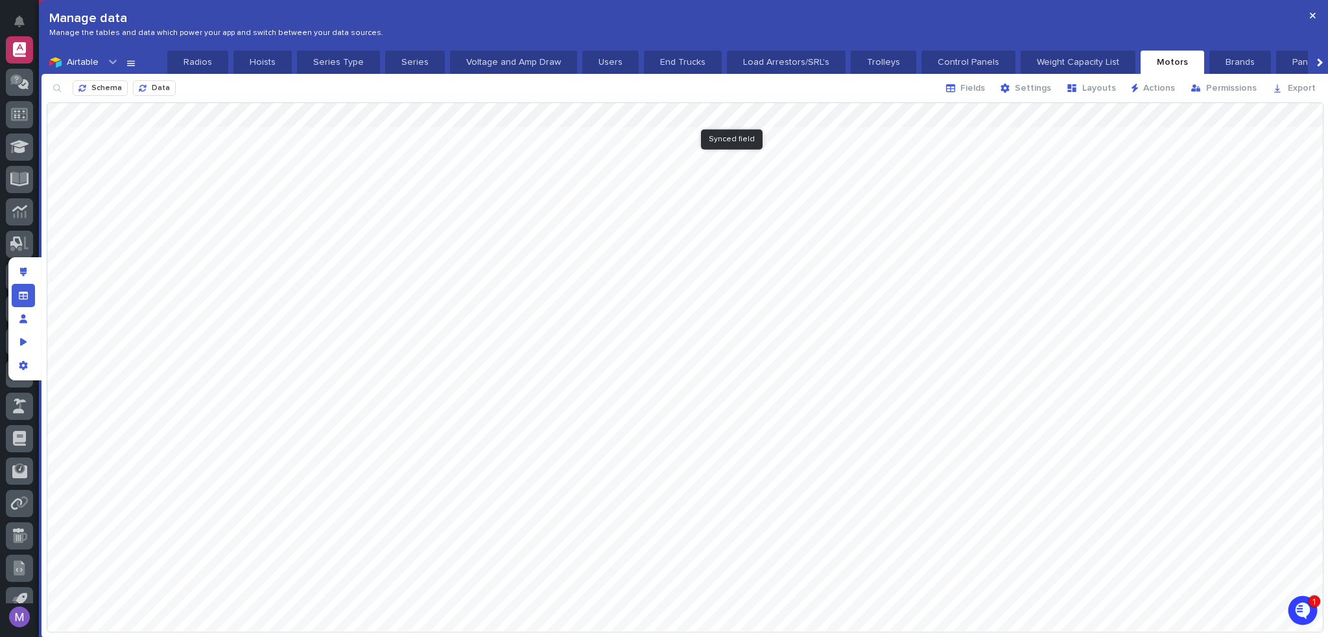
click at [764, 113] on div at bounding box center [684, 367] width 1275 height 528
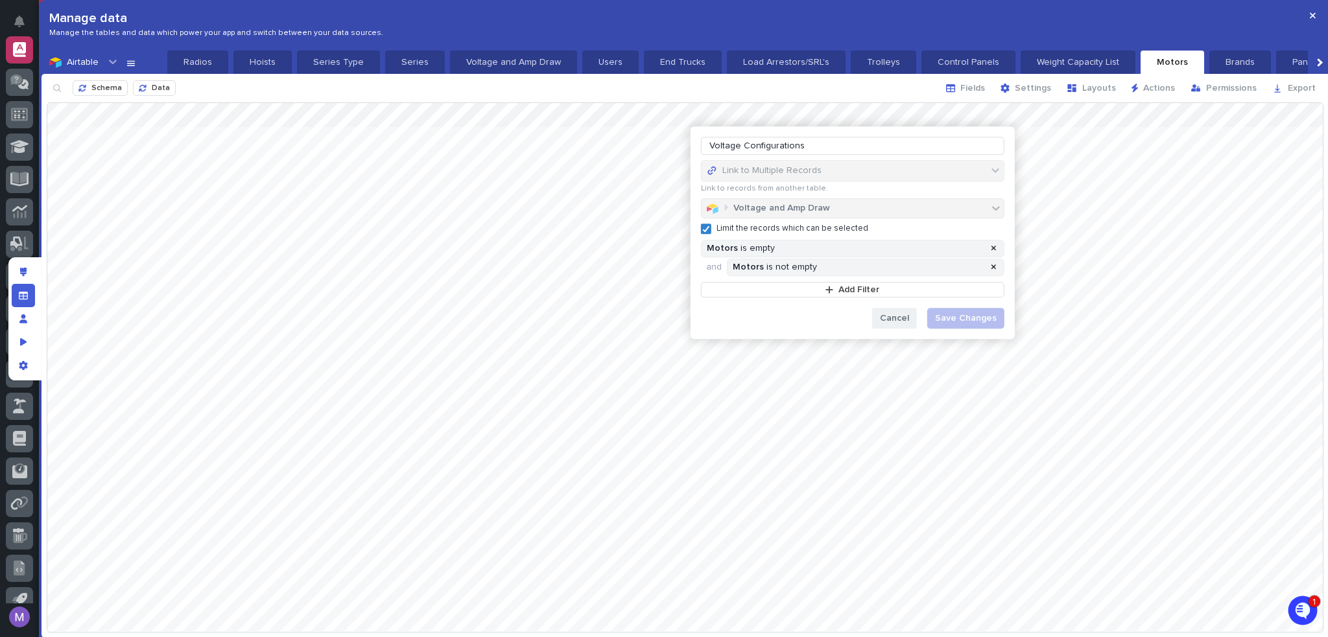
click at [884, 311] on button "Cancel" at bounding box center [894, 318] width 45 height 21
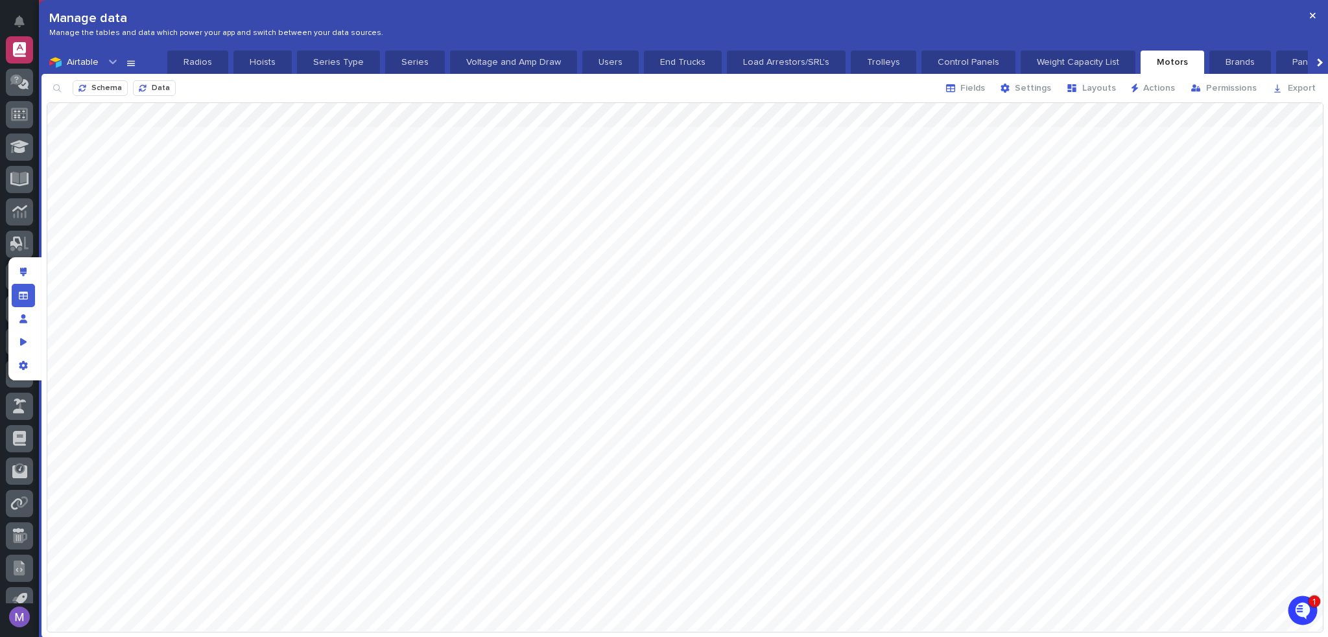
drag, startPoint x: 768, startPoint y: 108, endPoint x: 985, endPoint y: 212, distance: 241.3
click at [985, 212] on div at bounding box center [684, 367] width 1275 height 528
click at [974, 116] on div at bounding box center [684, 367] width 1275 height 528
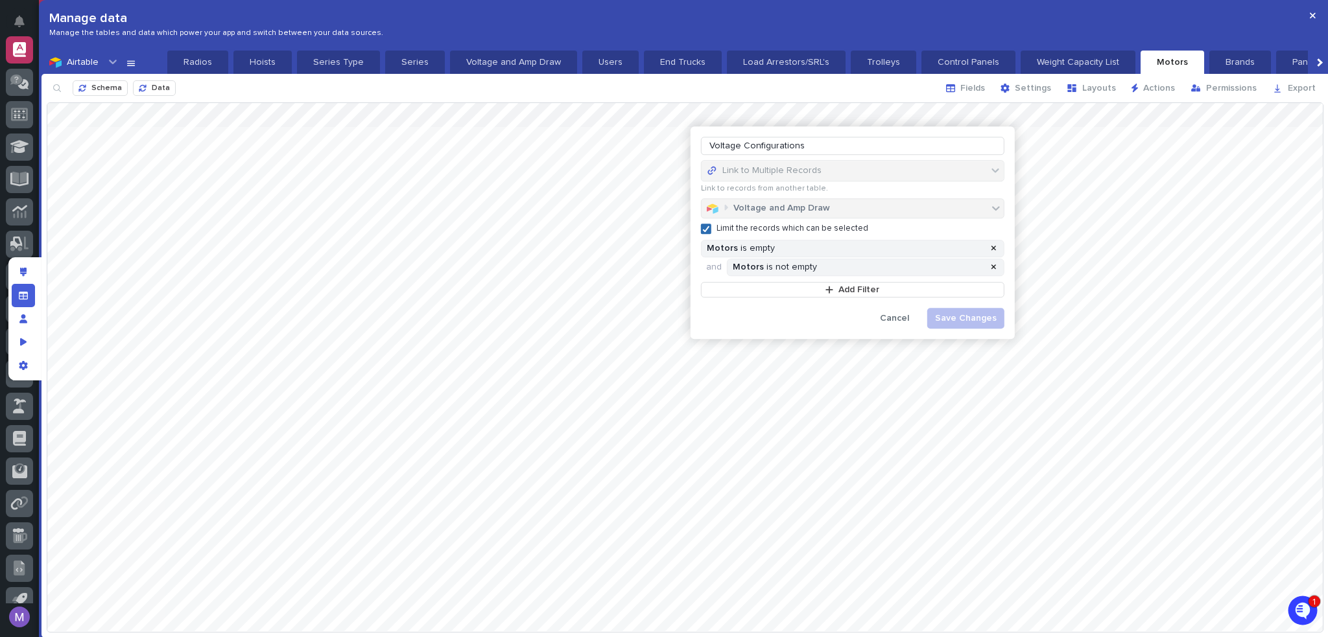
click at [706, 230] on icon at bounding box center [706, 229] width 8 height 6
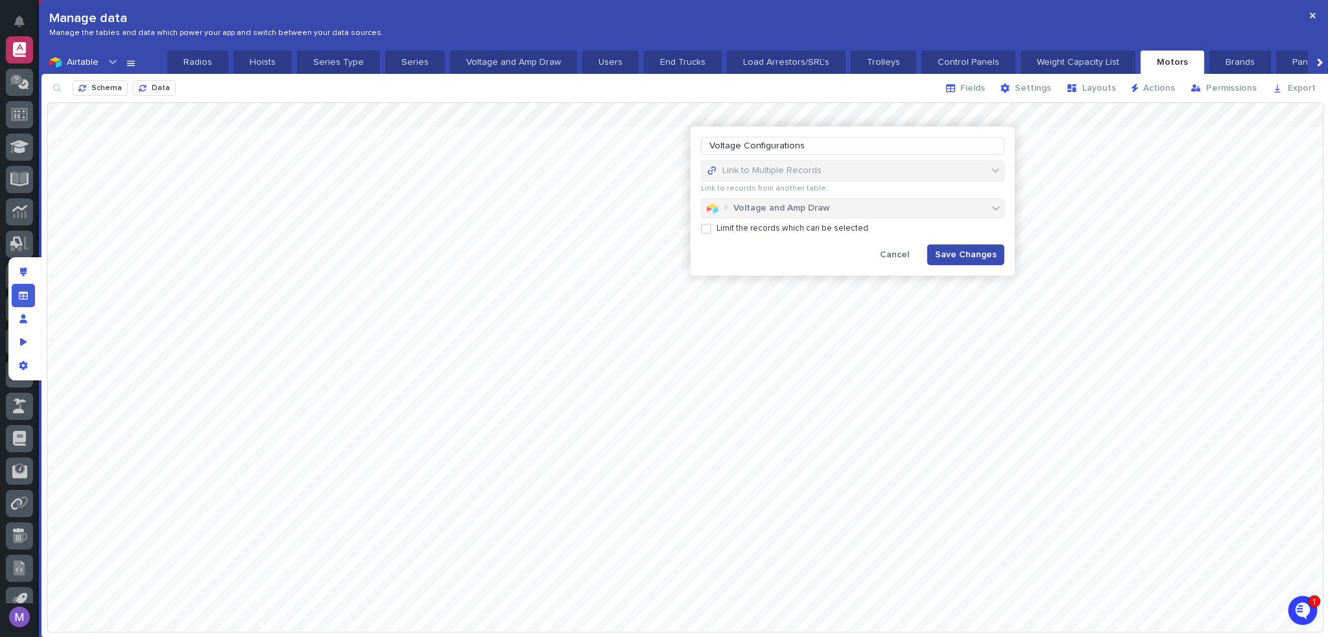
click at [962, 256] on span "Save Changes" at bounding box center [966, 254] width 62 height 9
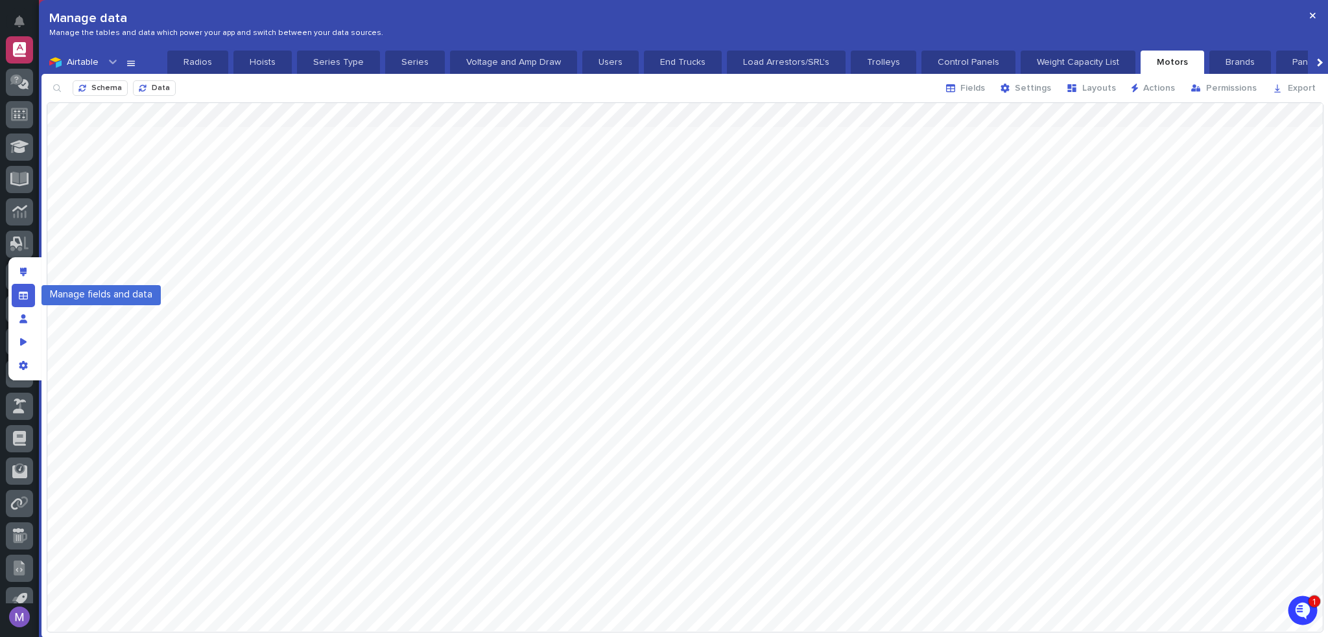
click at [26, 292] on icon "Manage fields and data" at bounding box center [23, 295] width 9 height 8
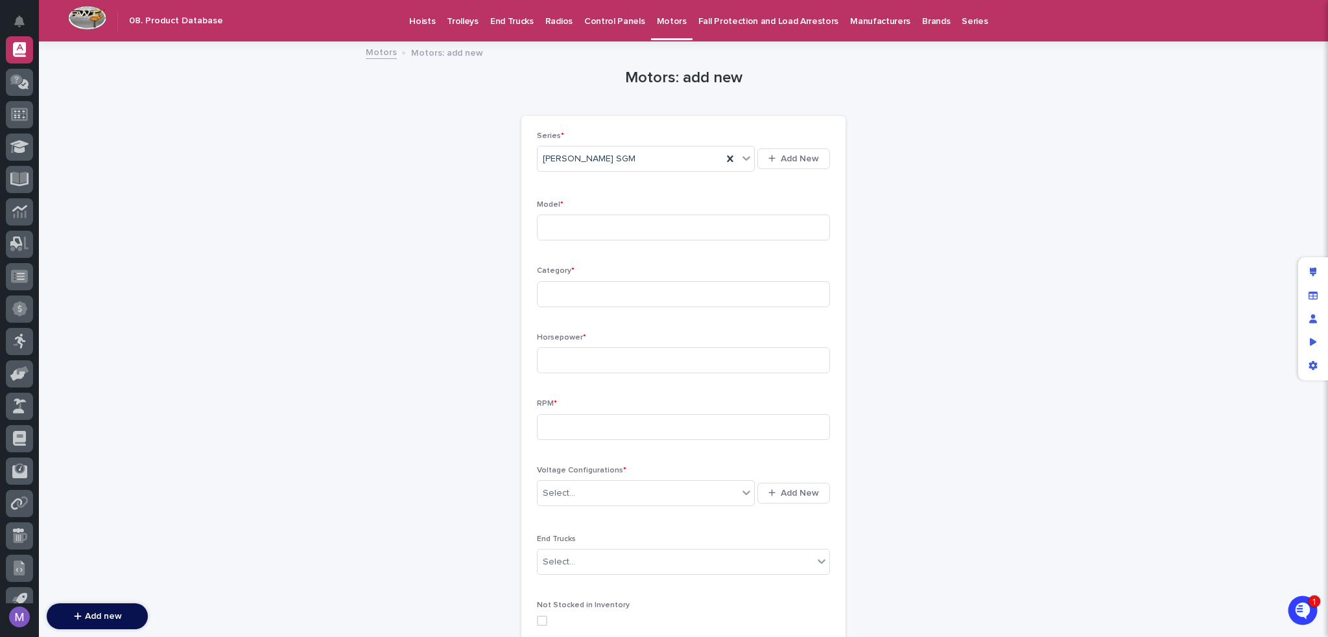
click at [591, 19] on p "Control Panels" at bounding box center [614, 13] width 61 height 27
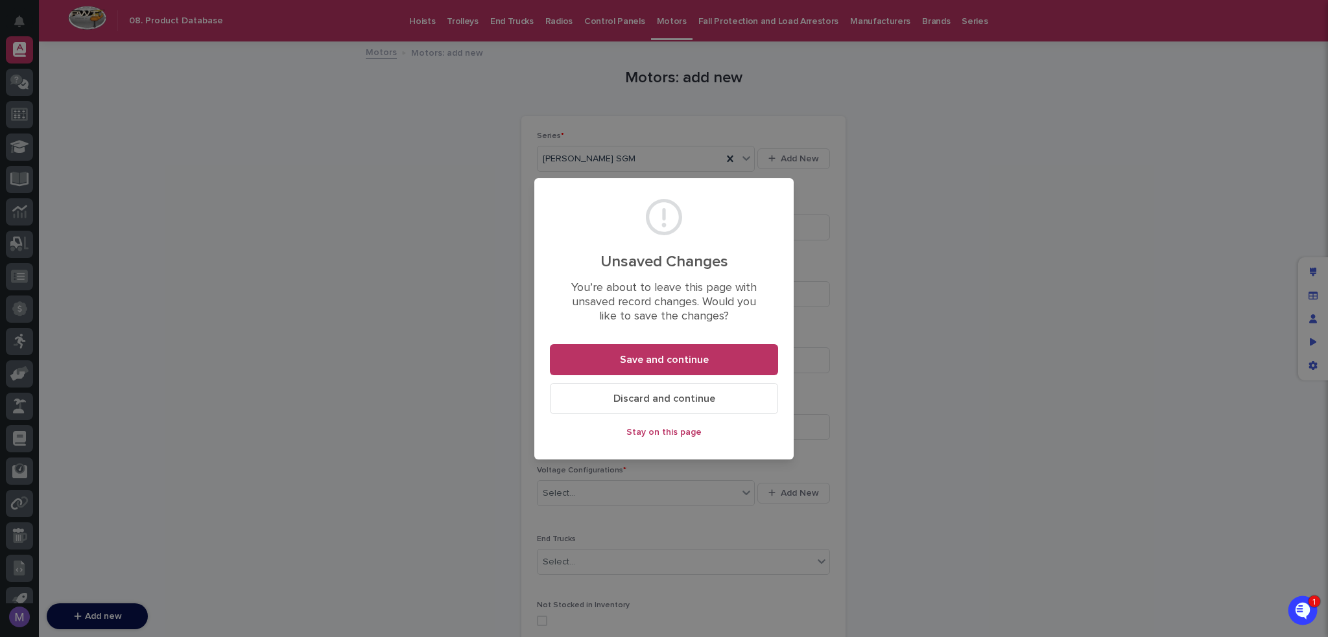
click at [678, 431] on span "Stay on this page" at bounding box center [663, 432] width 75 height 9
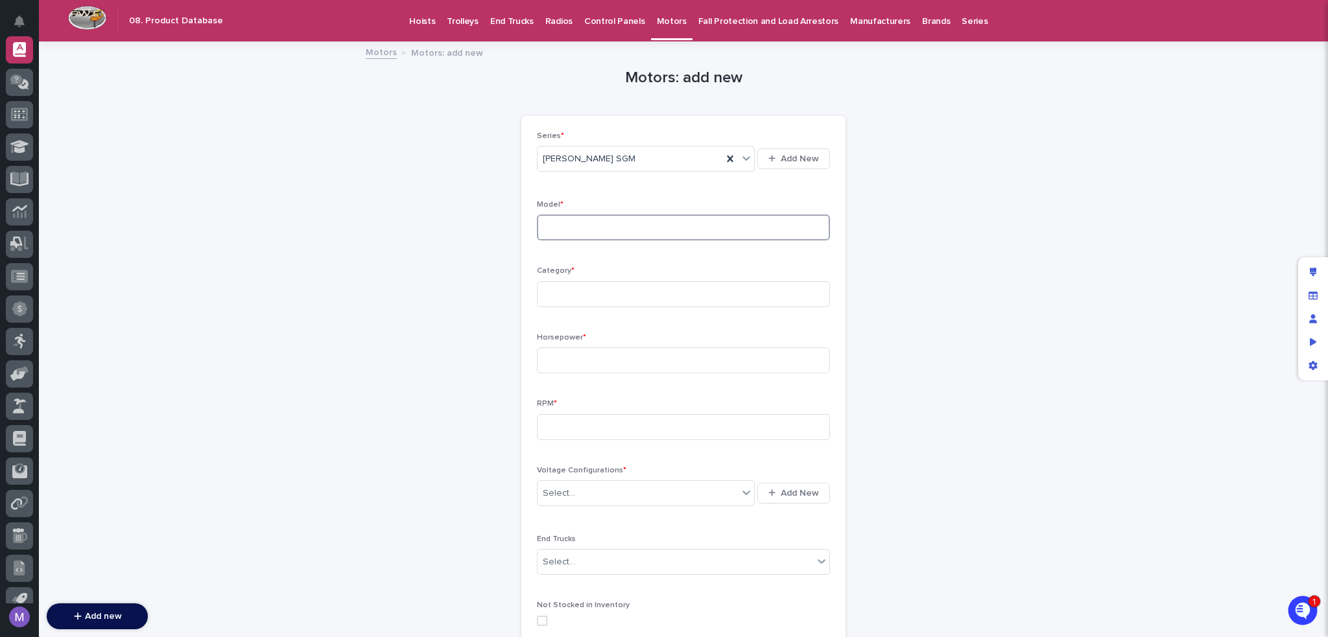
click at [635, 224] on input at bounding box center [683, 228] width 293 height 26
type input "test"
click at [625, 298] on input at bounding box center [683, 294] width 293 height 26
type input "etw"
click at [600, 353] on input at bounding box center [683, 360] width 293 height 26
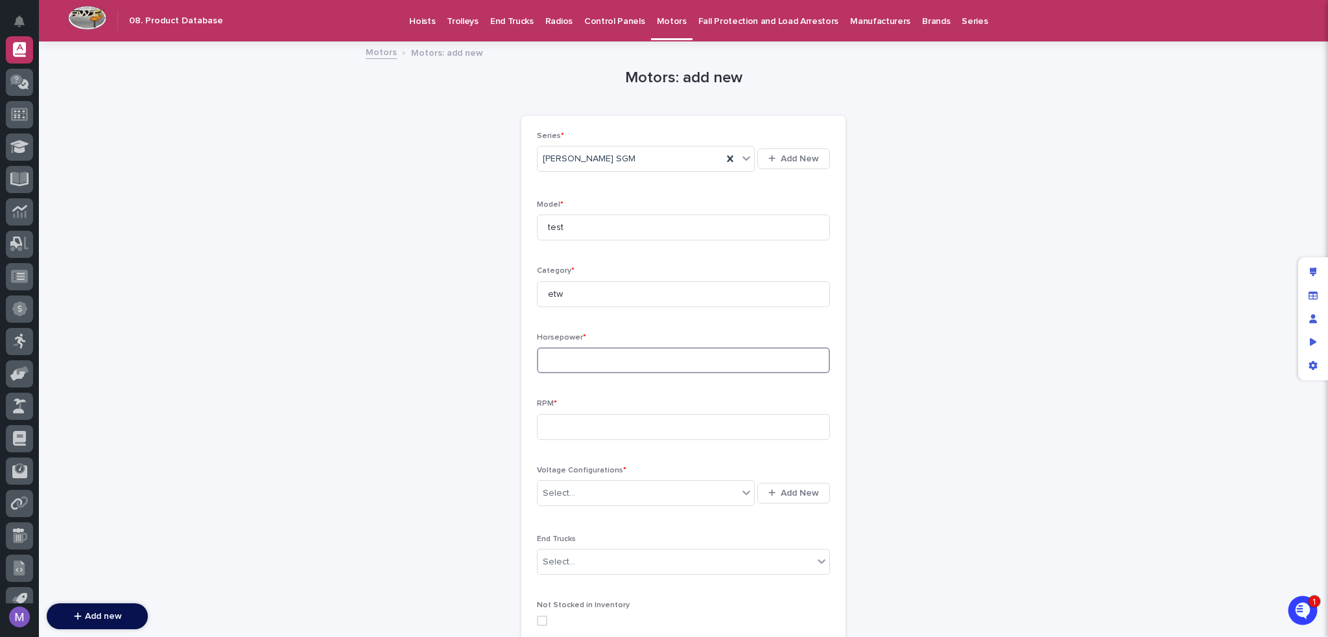
click at [623, 362] on input at bounding box center [683, 360] width 293 height 26
type input "2435"
click at [604, 432] on input at bounding box center [683, 427] width 293 height 26
type input "234"
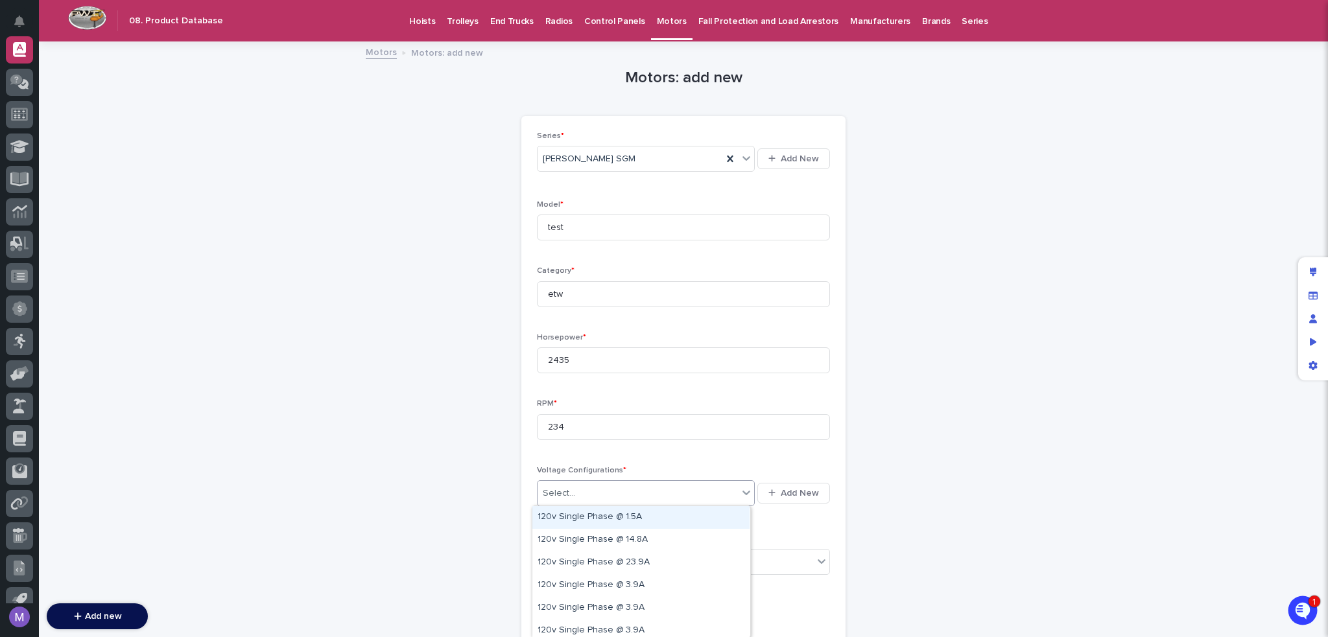
drag, startPoint x: 593, startPoint y: 497, endPoint x: 629, endPoint y: 487, distance: 37.1
click at [594, 497] on div "Select..." at bounding box center [637, 493] width 200 height 21
click at [631, 588] on div "120v Single Phase @ 3.9A" at bounding box center [640, 585] width 217 height 23
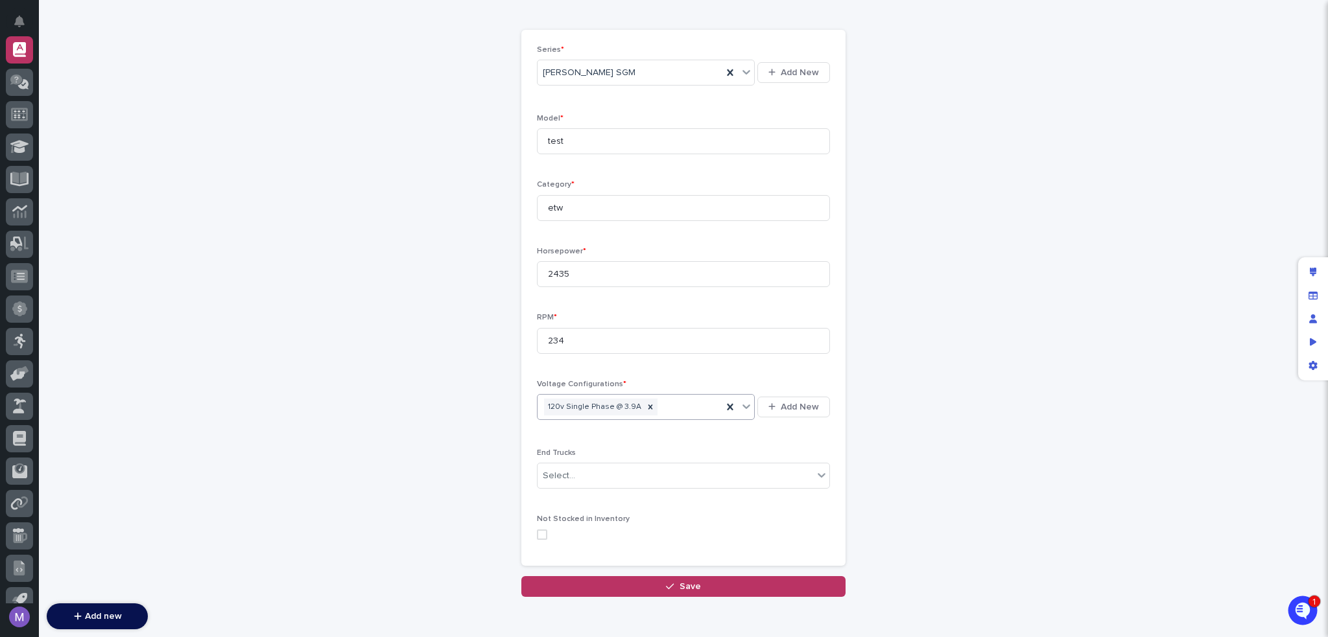
scroll to position [147, 0]
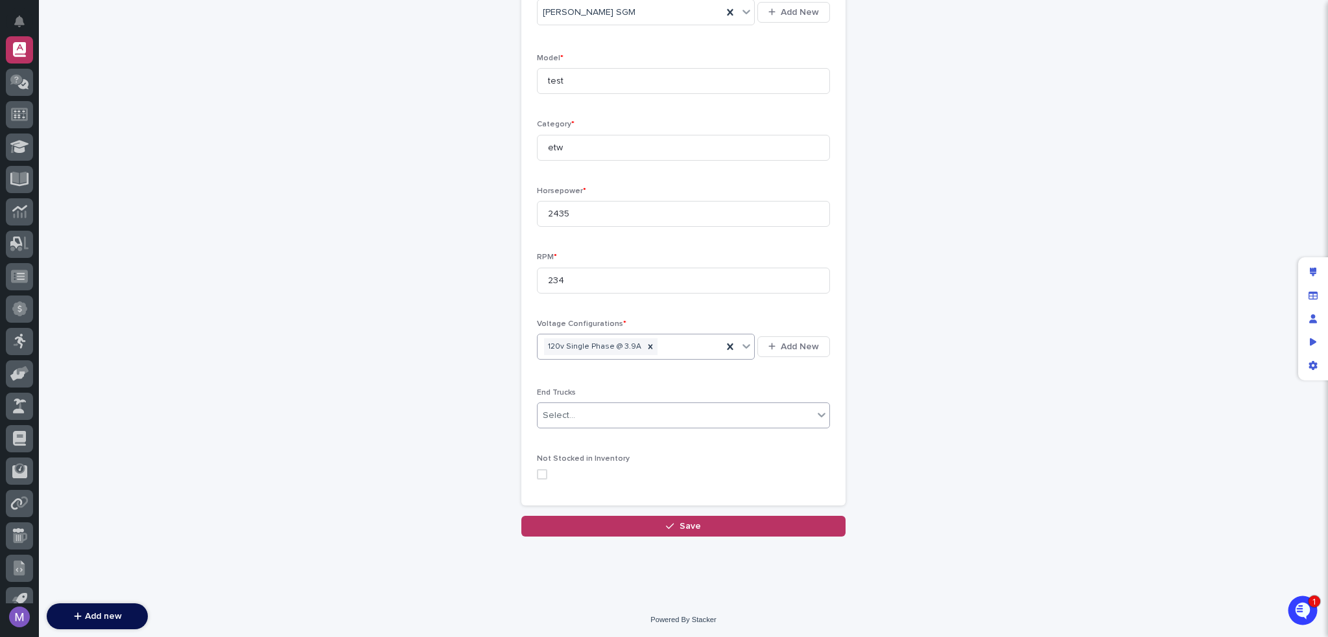
click at [633, 424] on div "Select..." at bounding box center [675, 415] width 276 height 21
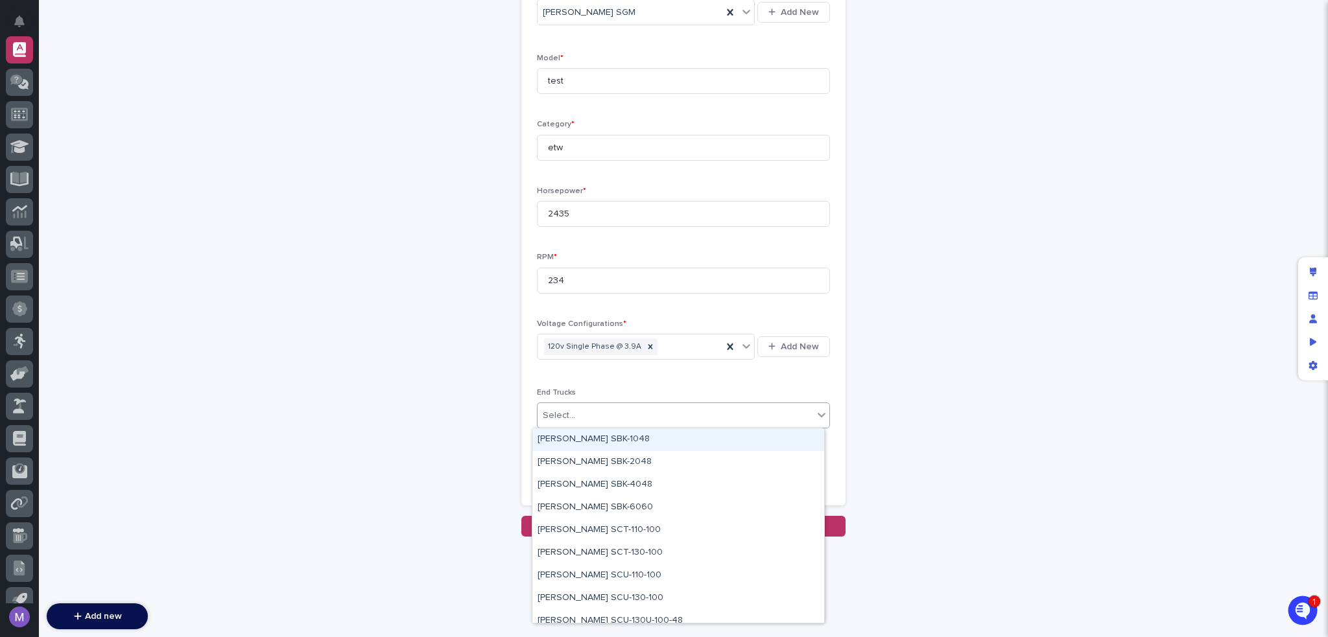
click at [889, 394] on div "Motors: add new Loading... Saving… Loading... Saving… Loading... Saving… Series…" at bounding box center [683, 216] width 635 height 641
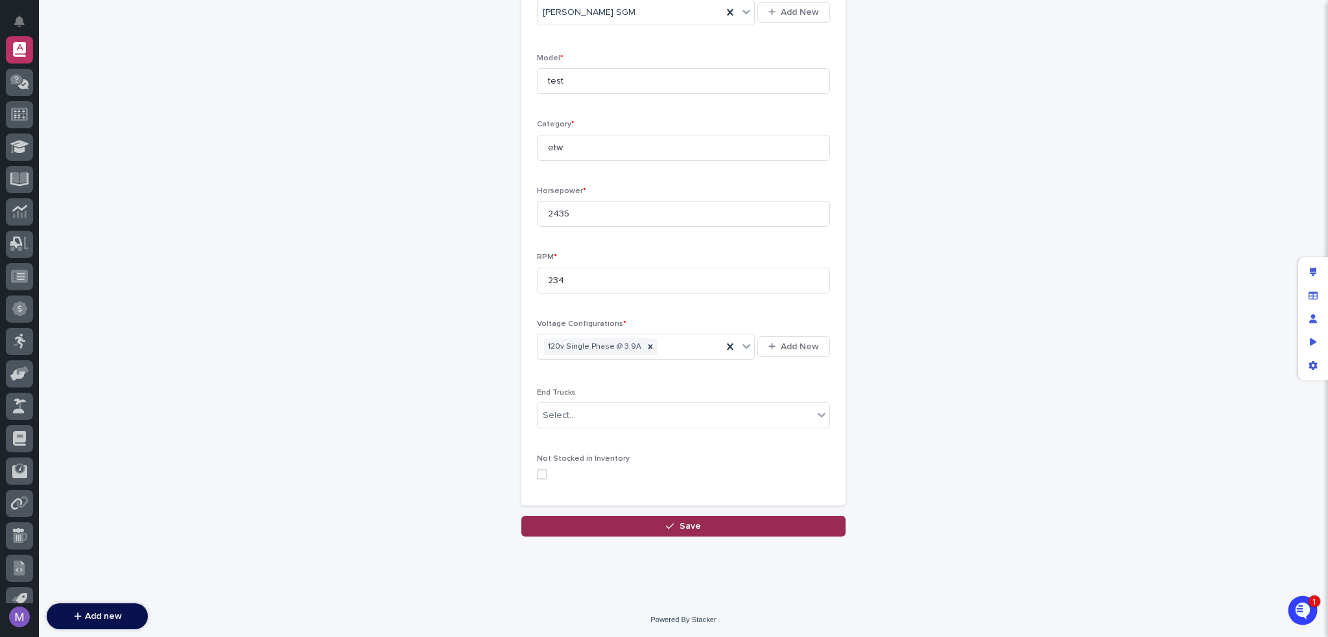
click at [777, 525] on button "Save" at bounding box center [683, 526] width 324 height 21
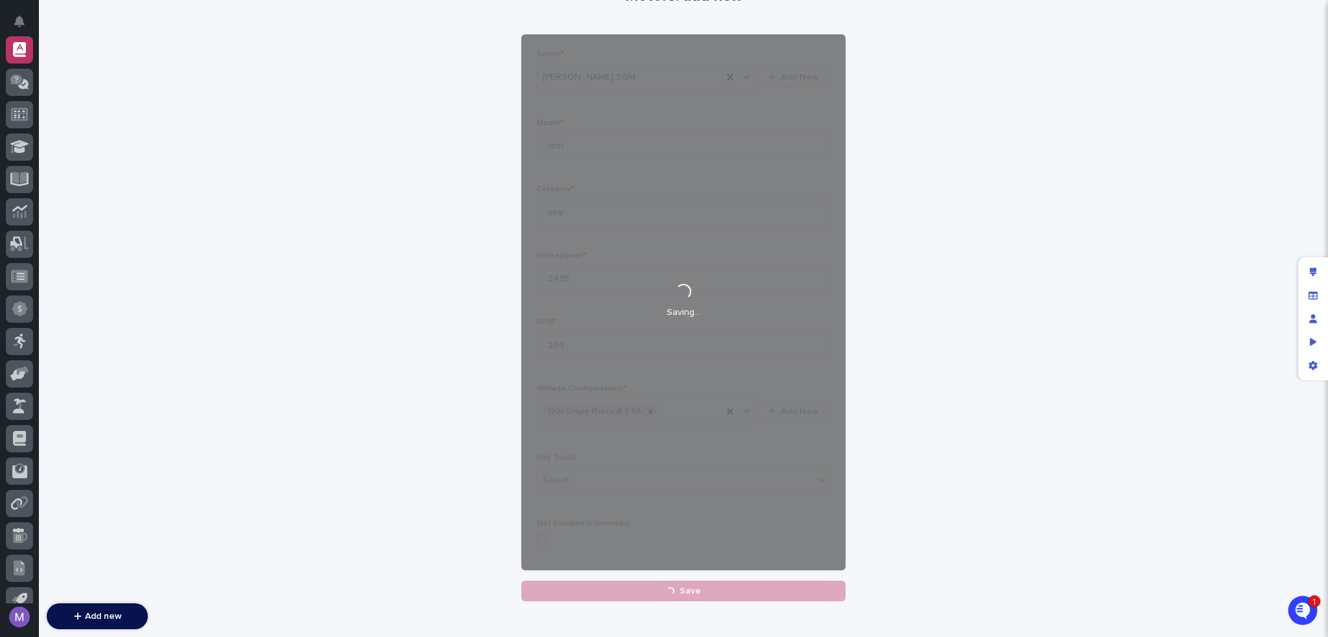
scroll to position [0, 0]
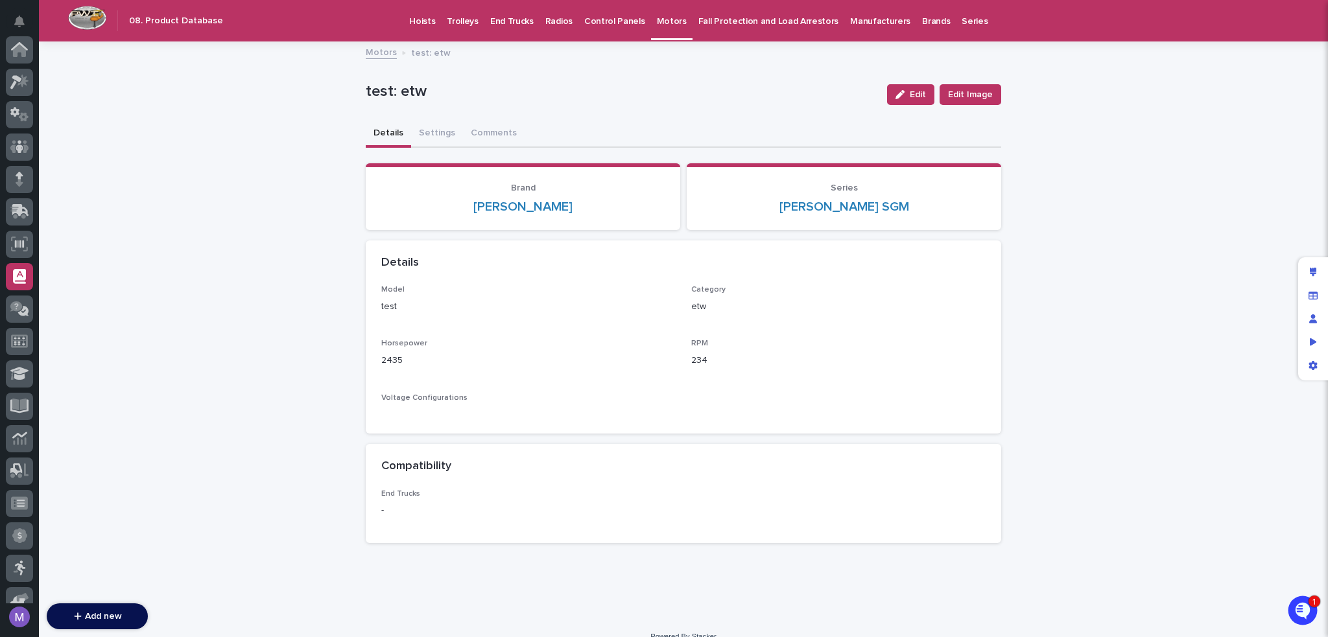
scroll to position [227, 0]
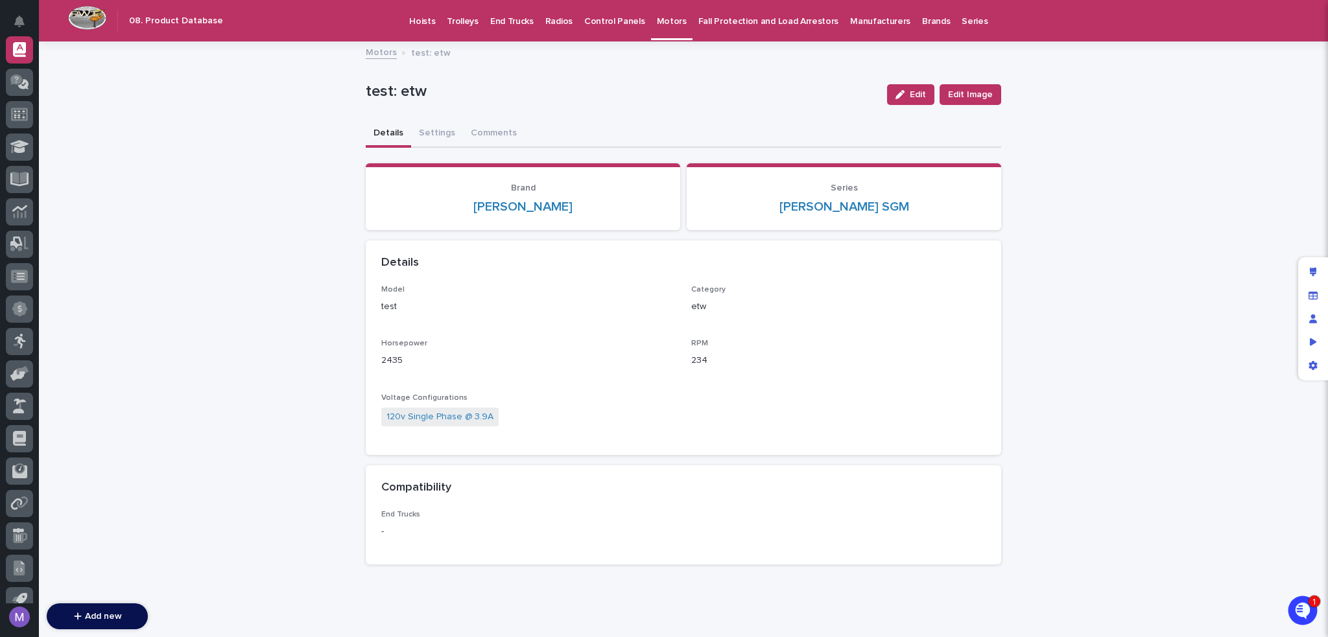
click at [585, 25] on p "Control Panels" at bounding box center [614, 13] width 61 height 27
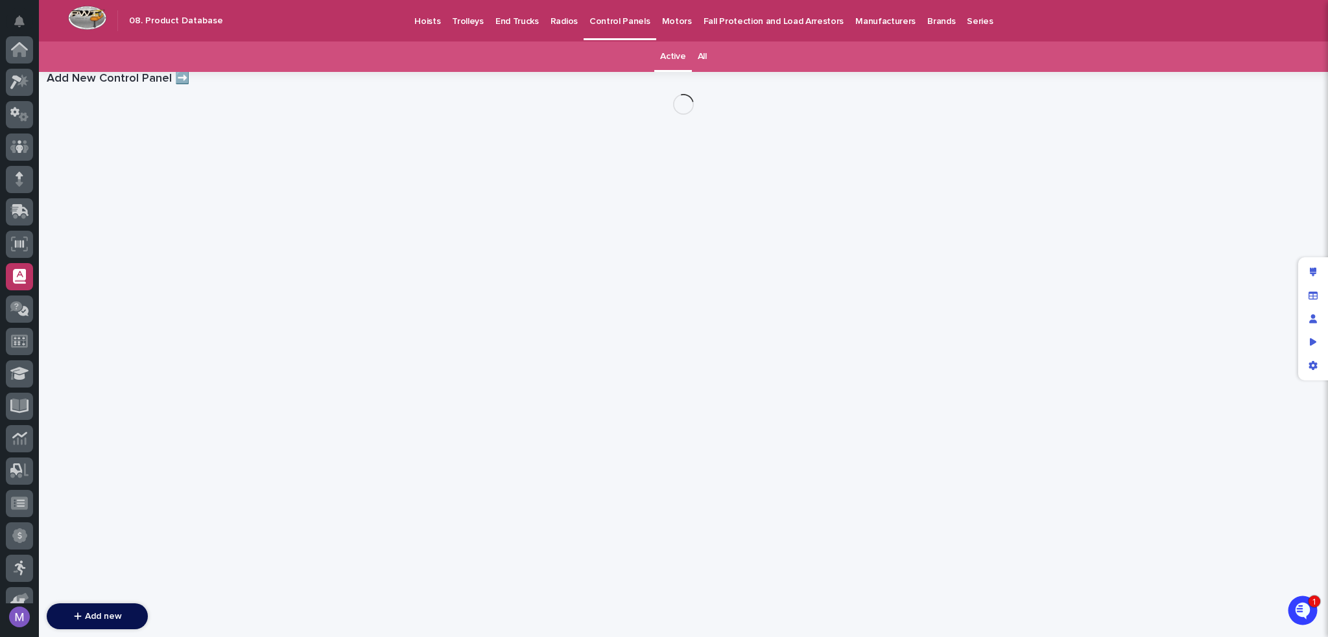
scroll to position [227, 0]
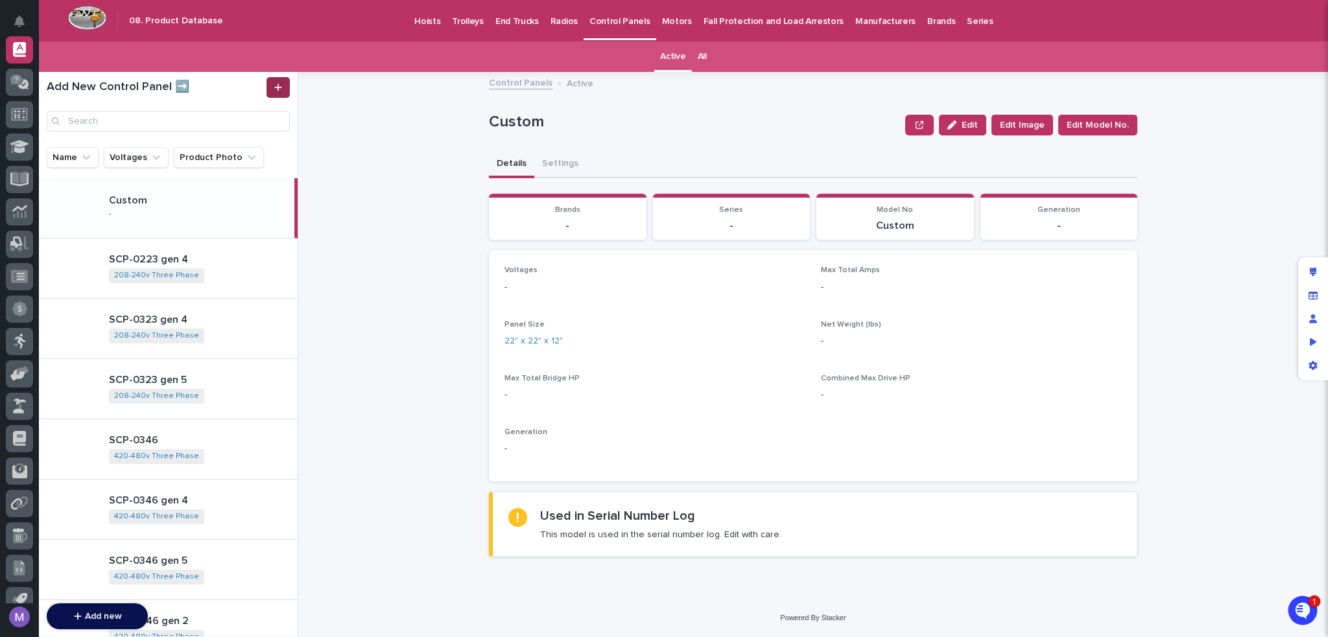
click at [280, 88] on icon at bounding box center [277, 87] width 7 height 7
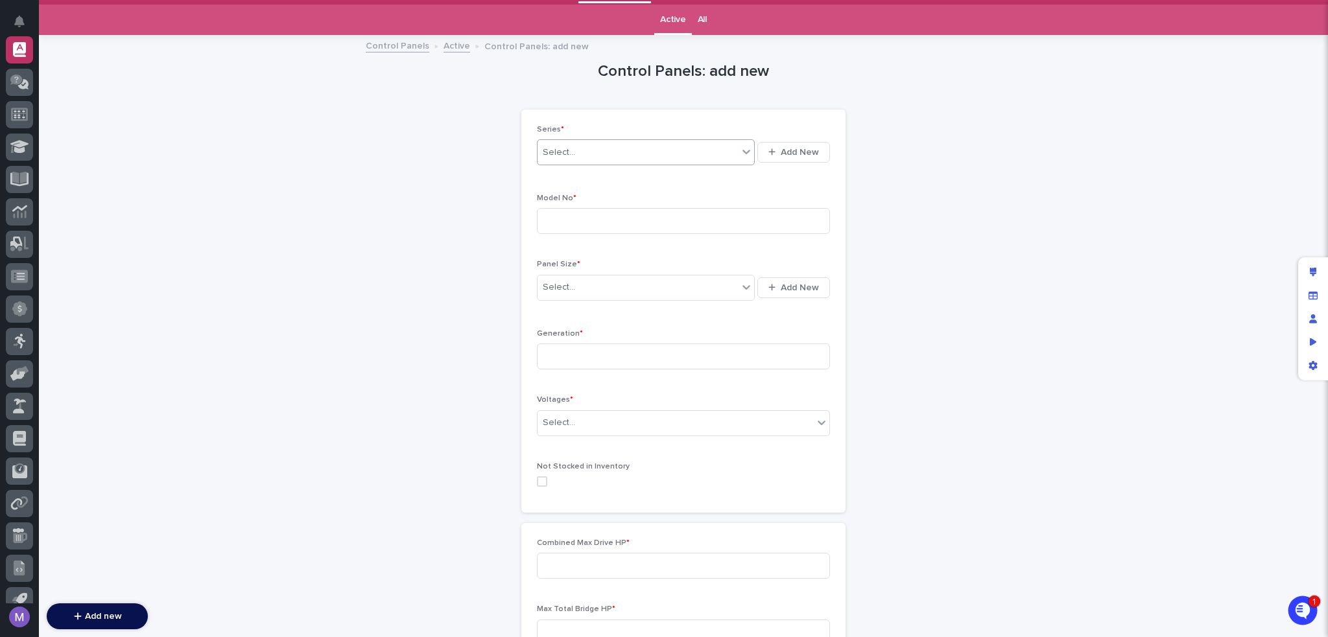
scroll to position [41, 0]
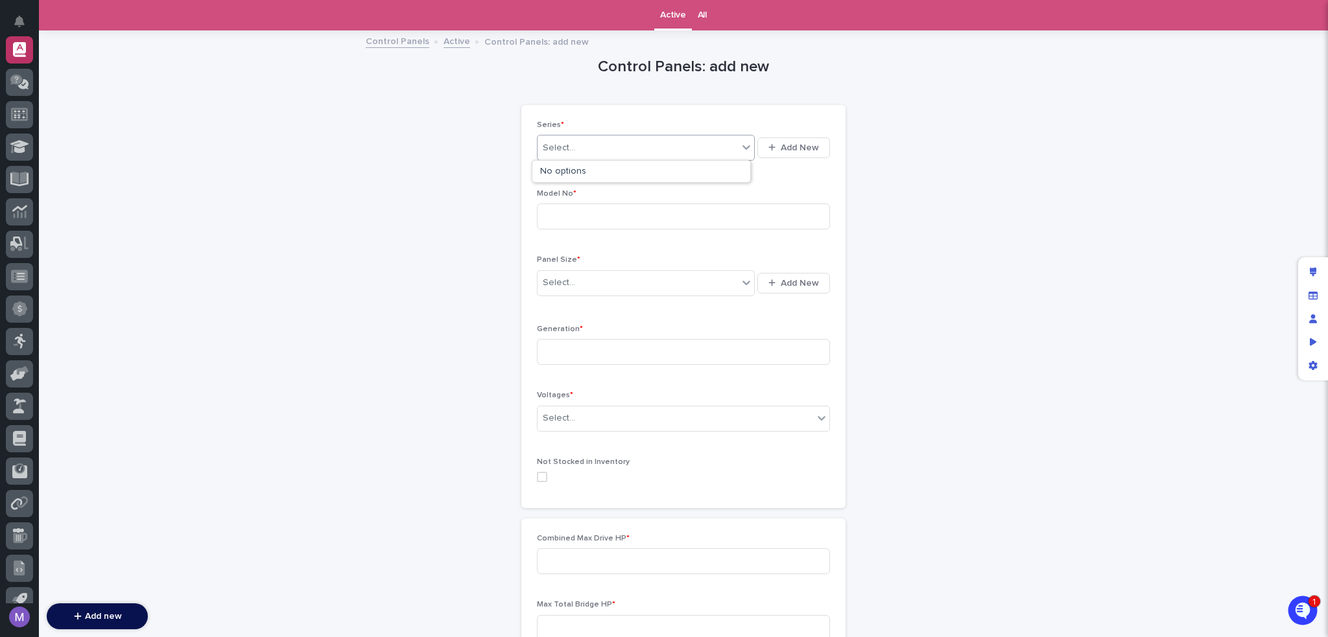
click at [622, 147] on div "Select..." at bounding box center [637, 147] width 200 height 21
drag, startPoint x: 669, startPoint y: 111, endPoint x: 696, endPoint y: 110, distance: 27.2
click at [672, 111] on div "Series * 0 results available. Use Up and Down to choose options, press Enter to…" at bounding box center [683, 306] width 324 height 403
click at [1309, 295] on icon "Manage fields and data" at bounding box center [1312, 295] width 9 height 8
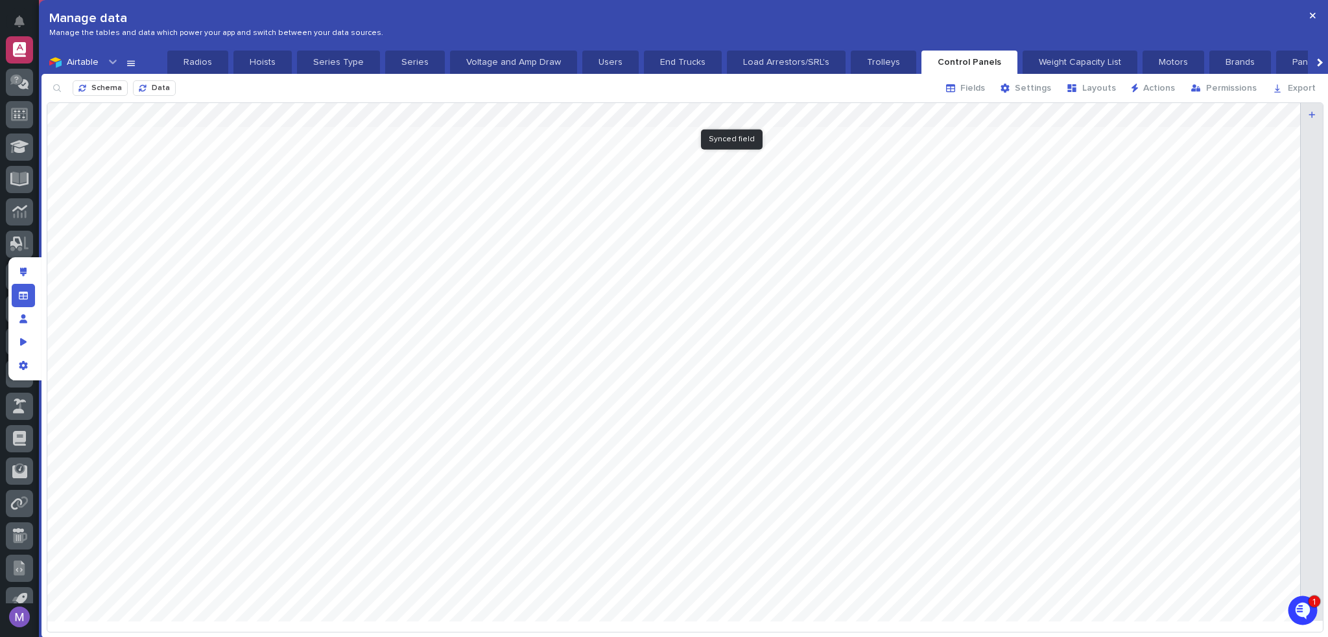
click at [762, 116] on div at bounding box center [684, 367] width 1275 height 528
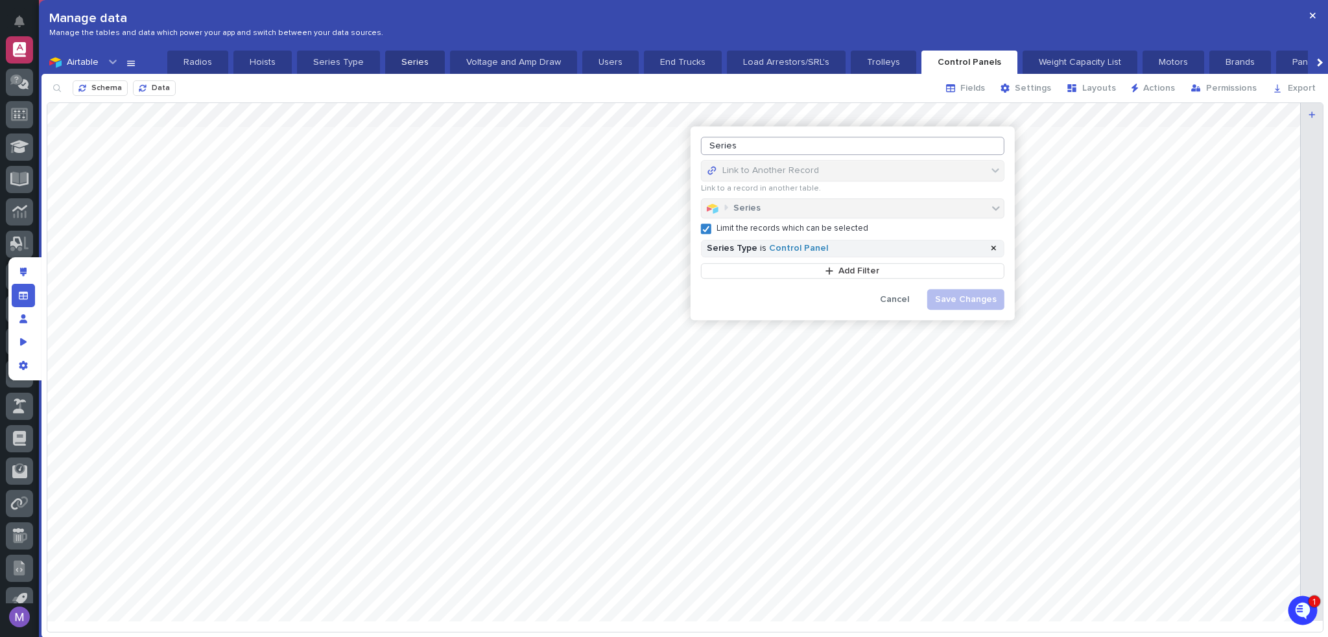
click at [412, 57] on p "Series" at bounding box center [415, 62] width 44 height 13
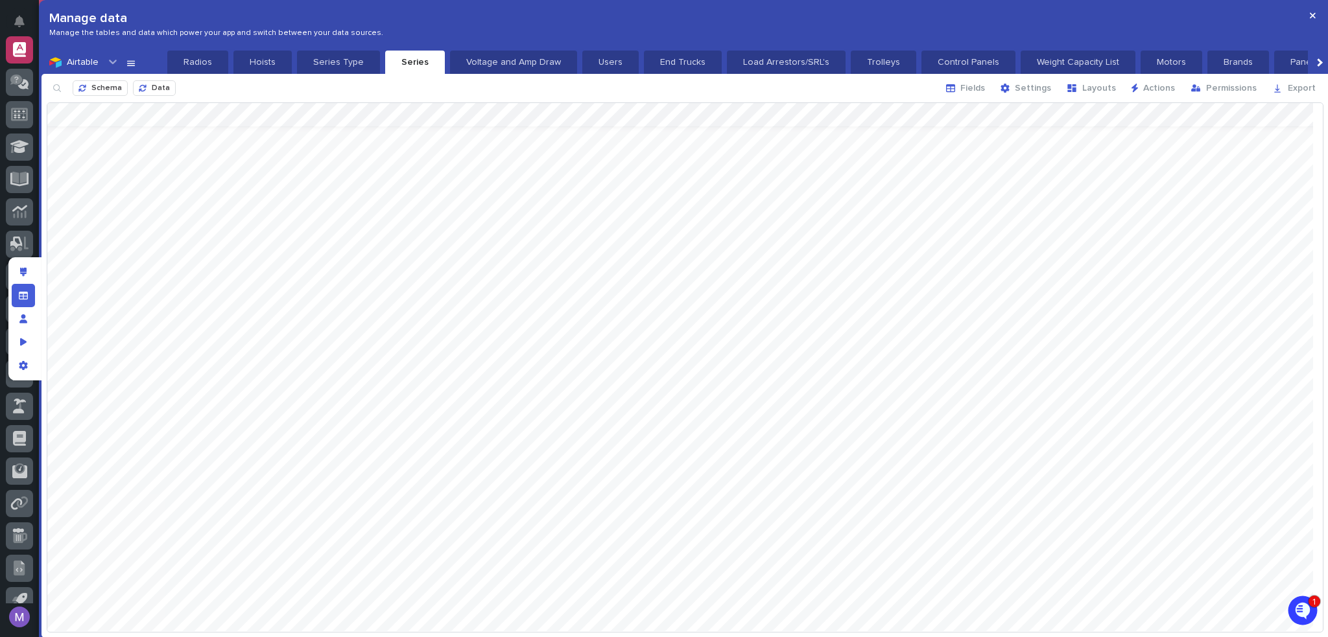
scroll to position [0, 0]
click at [25, 271] on icon "Edit layout" at bounding box center [23, 272] width 7 height 9
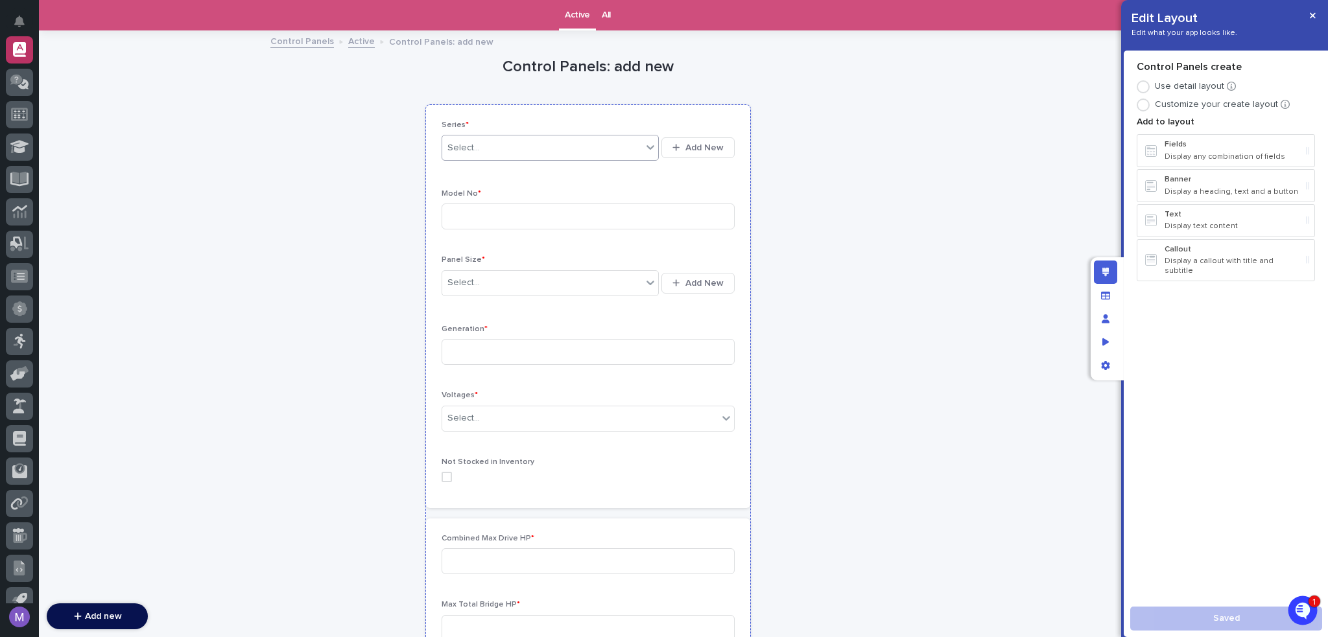
click at [638, 134] on div "Select... Add New" at bounding box center [587, 147] width 293 height 31
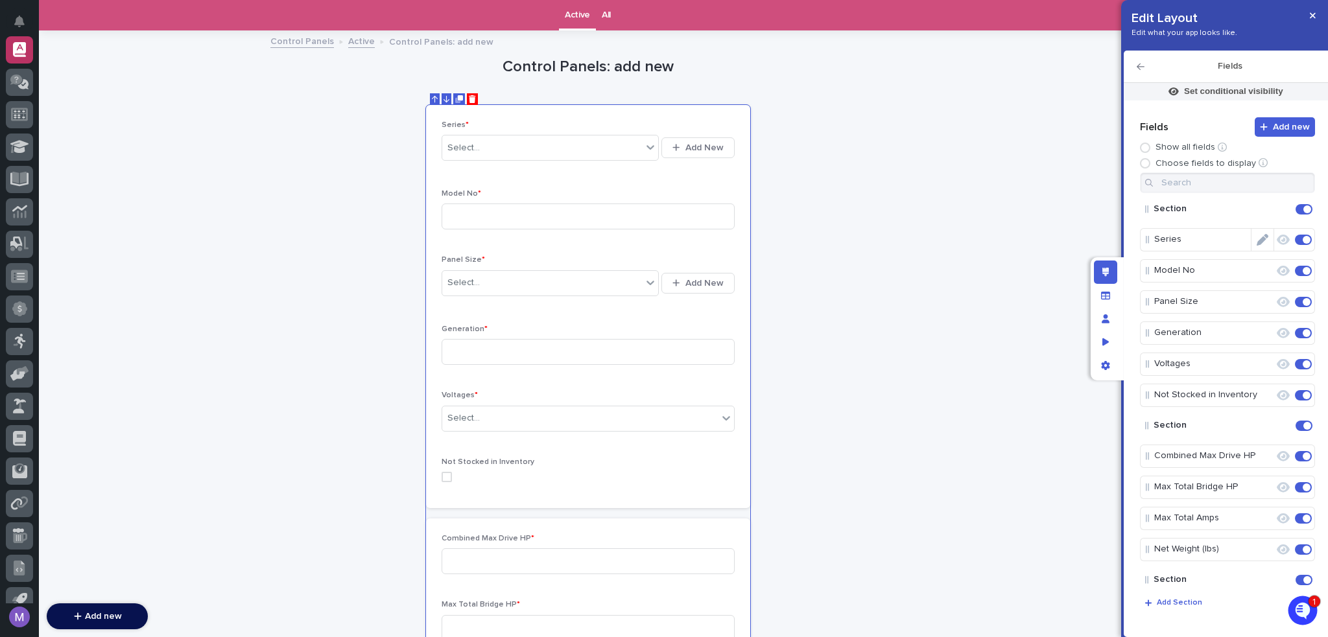
click at [1256, 241] on icon "Edit" at bounding box center [1262, 240] width 12 height 12
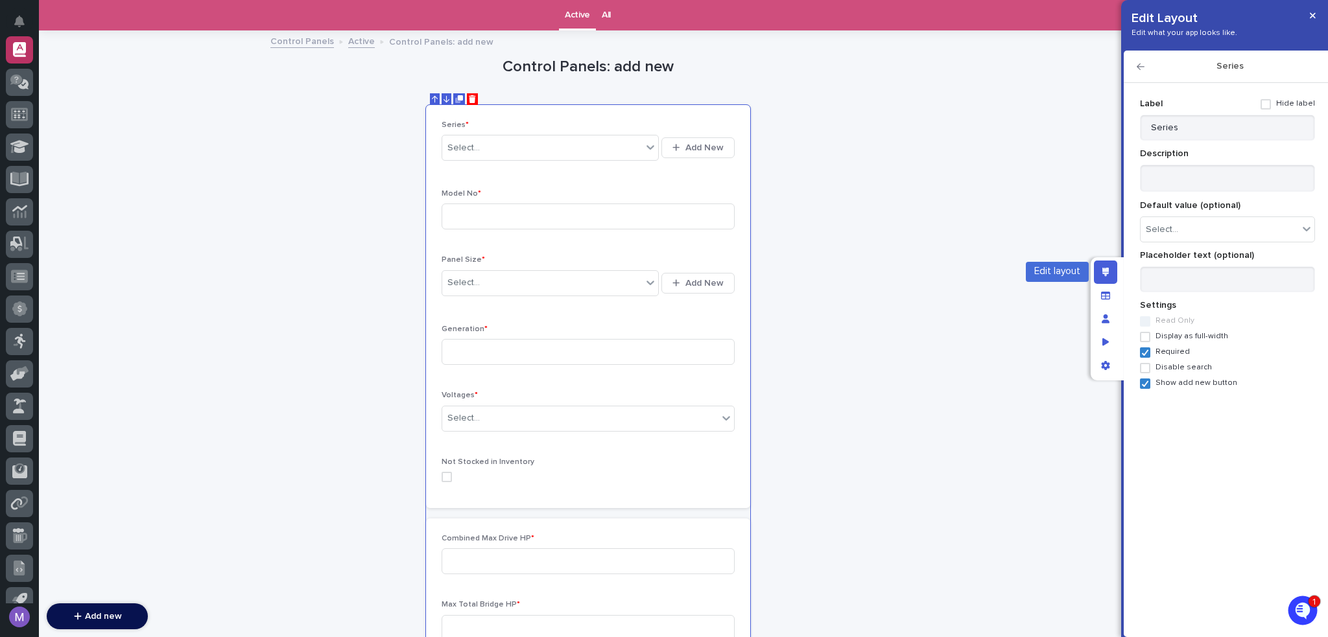
click at [1112, 265] on div "Edit layout" at bounding box center [1105, 272] width 23 height 23
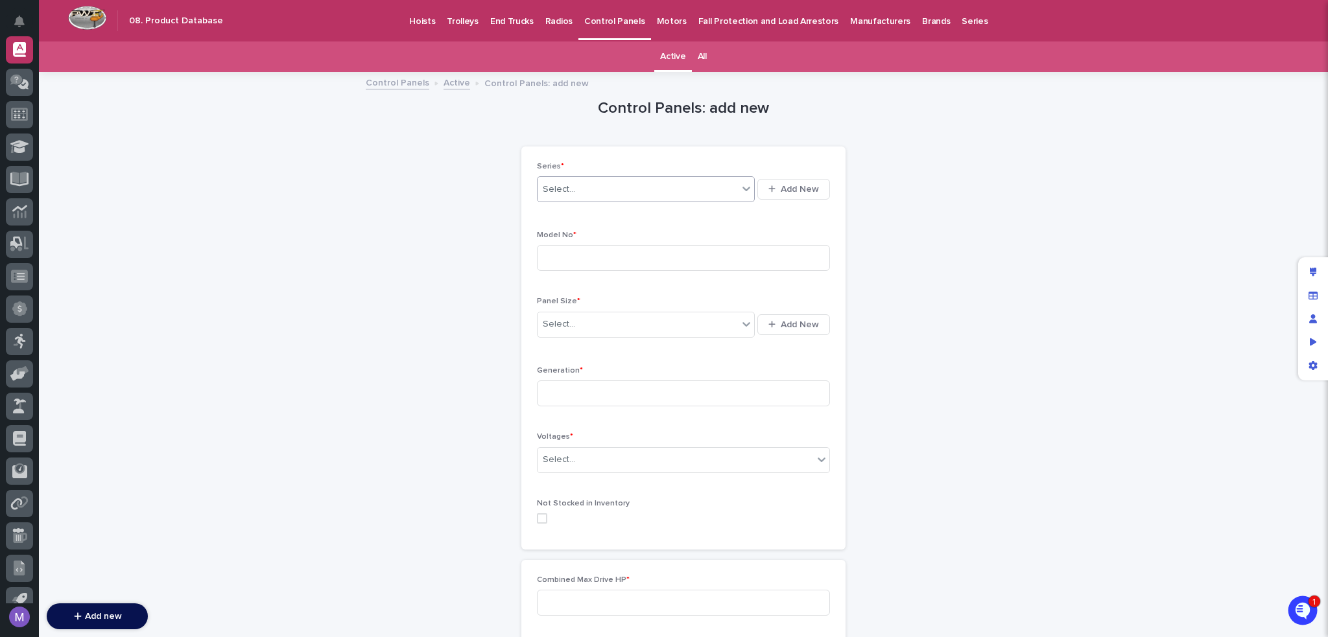
click at [681, 192] on div "Select..." at bounding box center [637, 189] width 200 height 21
click at [697, 137] on div "Loading... Saving… Loading... Saving… Series * 0 results available. Use Up and …" at bounding box center [683, 540] width 324 height 813
drag, startPoint x: 657, startPoint y: 244, endPoint x: 656, endPoint y: 255, distance: 11.1
click at [657, 246] on div "Model No *" at bounding box center [683, 256] width 293 height 51
click at [656, 255] on input at bounding box center [683, 258] width 293 height 26
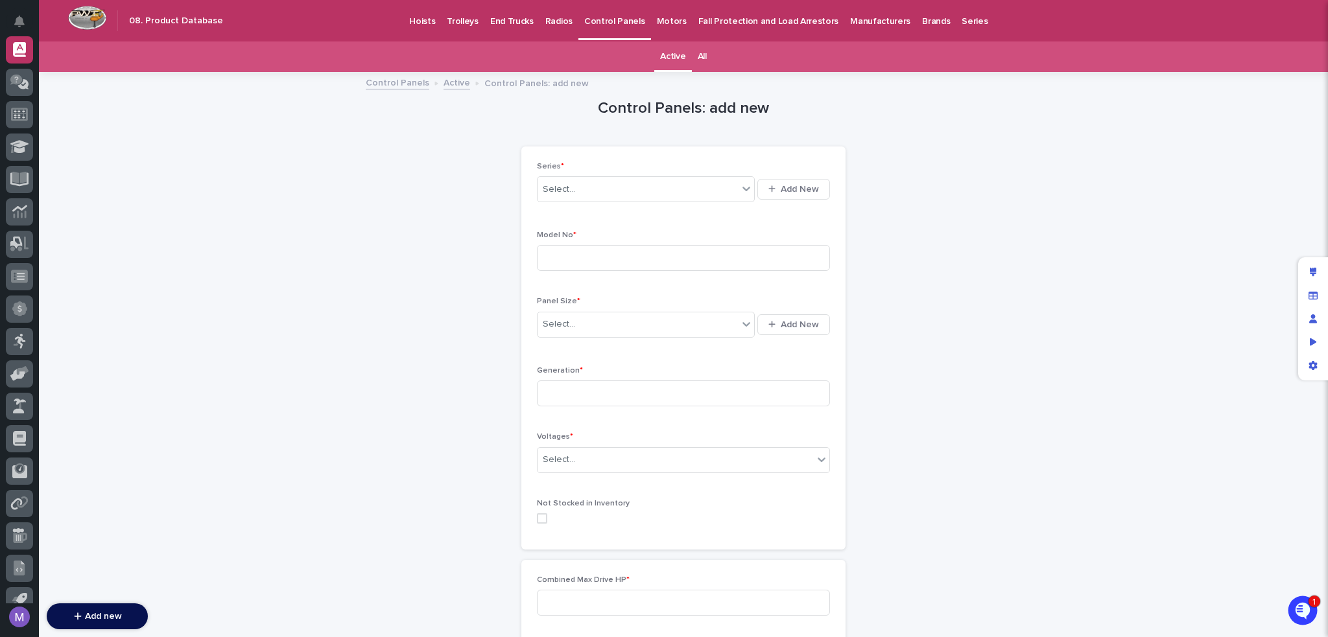
click at [646, 160] on div "Series * Select... Add New Model No * Panel Size * Select... Add New Generation…" at bounding box center [683, 348] width 324 height 403
drag, startPoint x: 644, startPoint y: 148, endPoint x: 555, endPoint y: 75, distance: 115.5
click at [637, 144] on div "Loading... Saving… Loading... Saving… Series * Select... Add New Model No * Pan…" at bounding box center [683, 540] width 324 height 813
